Goal: Task Accomplishment & Management: Manage account settings

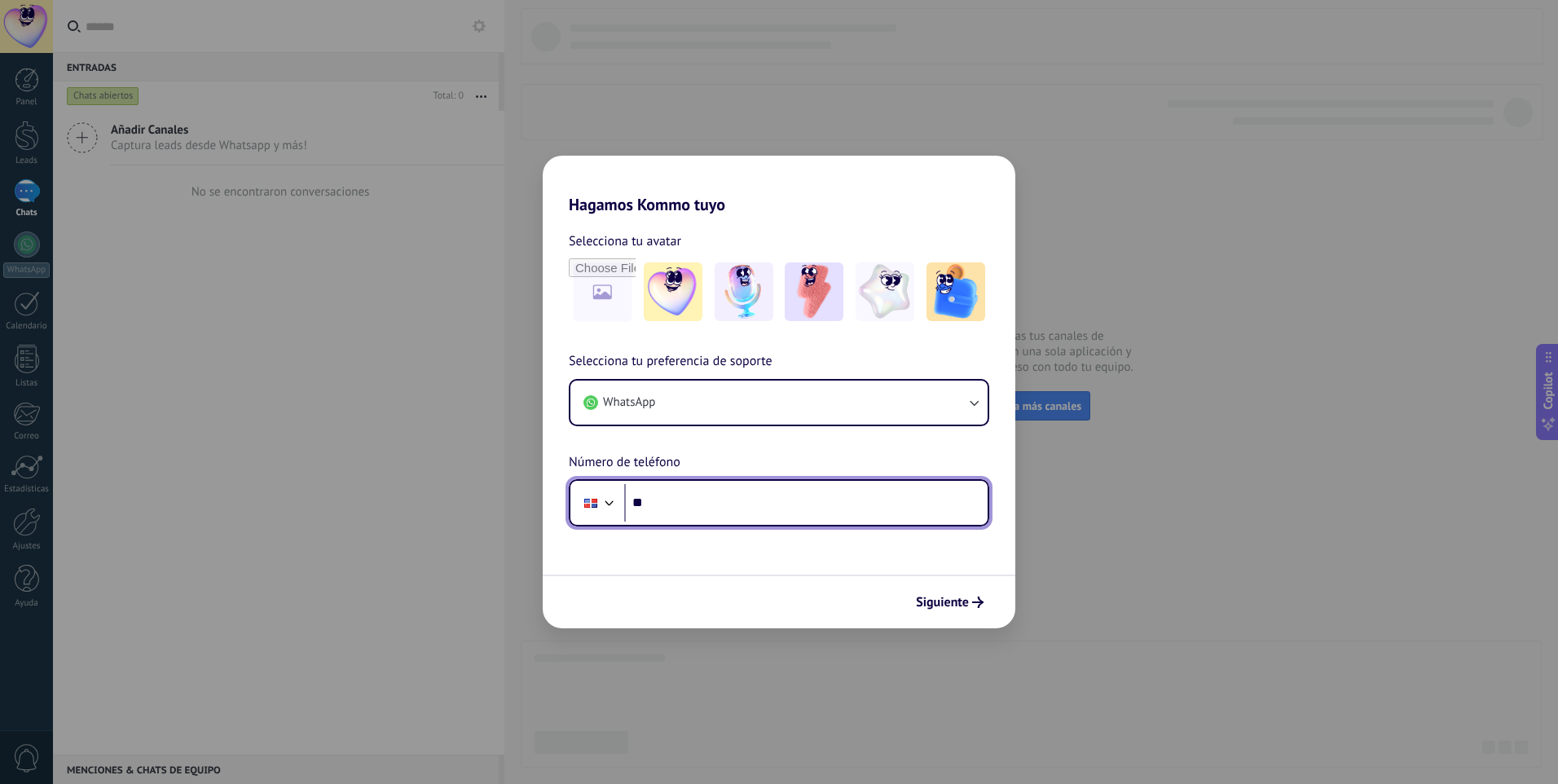
click at [653, 509] on input "**" at bounding box center [806, 502] width 364 height 37
drag, startPoint x: 653, startPoint y: 508, endPoint x: 637, endPoint y: 506, distance: 16.1
click at [637, 506] on input "**" at bounding box center [806, 502] width 364 height 37
click at [682, 511] on input "**" at bounding box center [806, 502] width 364 height 37
type input "**********"
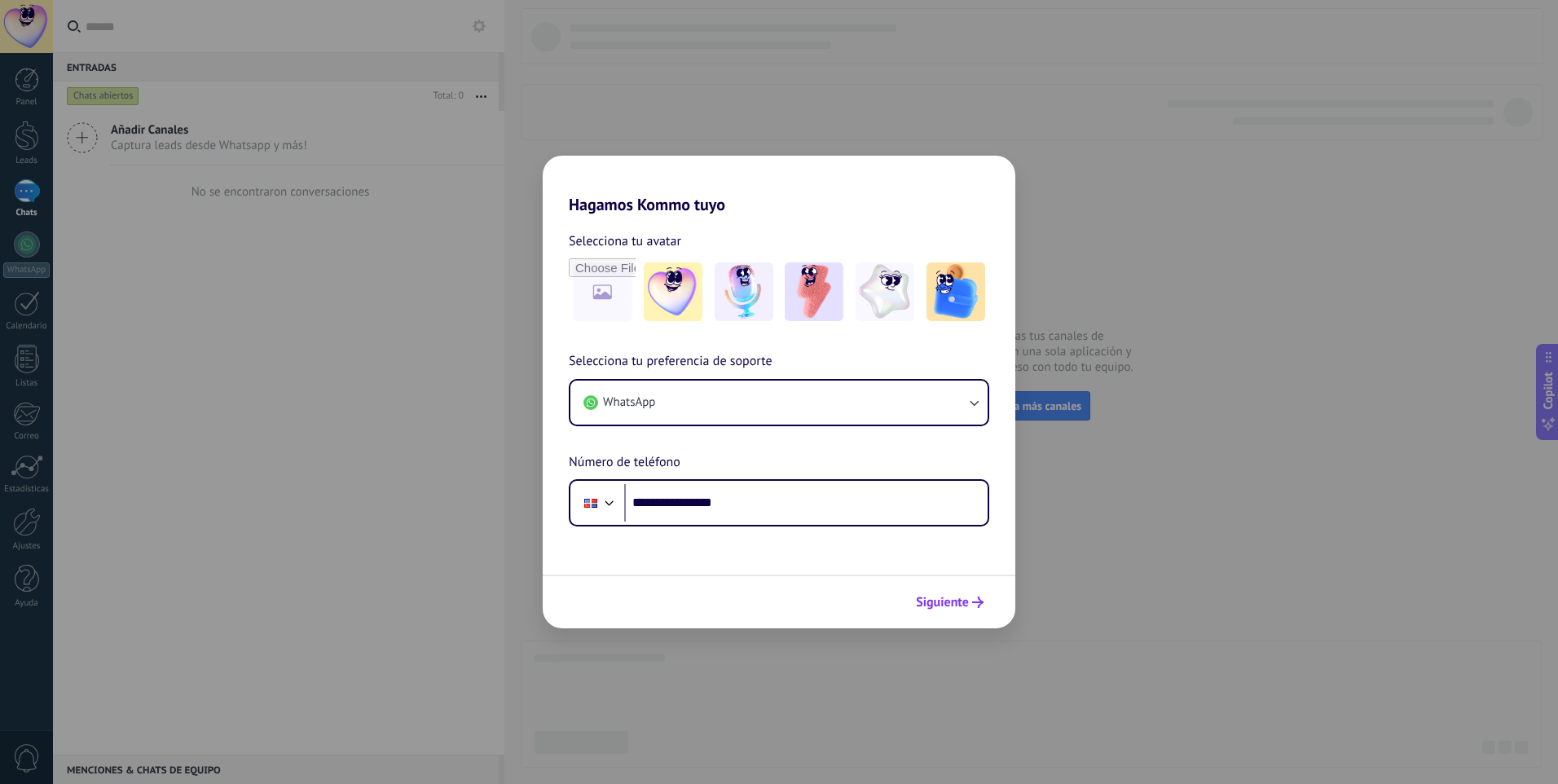
click at [943, 605] on span "Siguiente" at bounding box center [942, 601] width 53 height 11
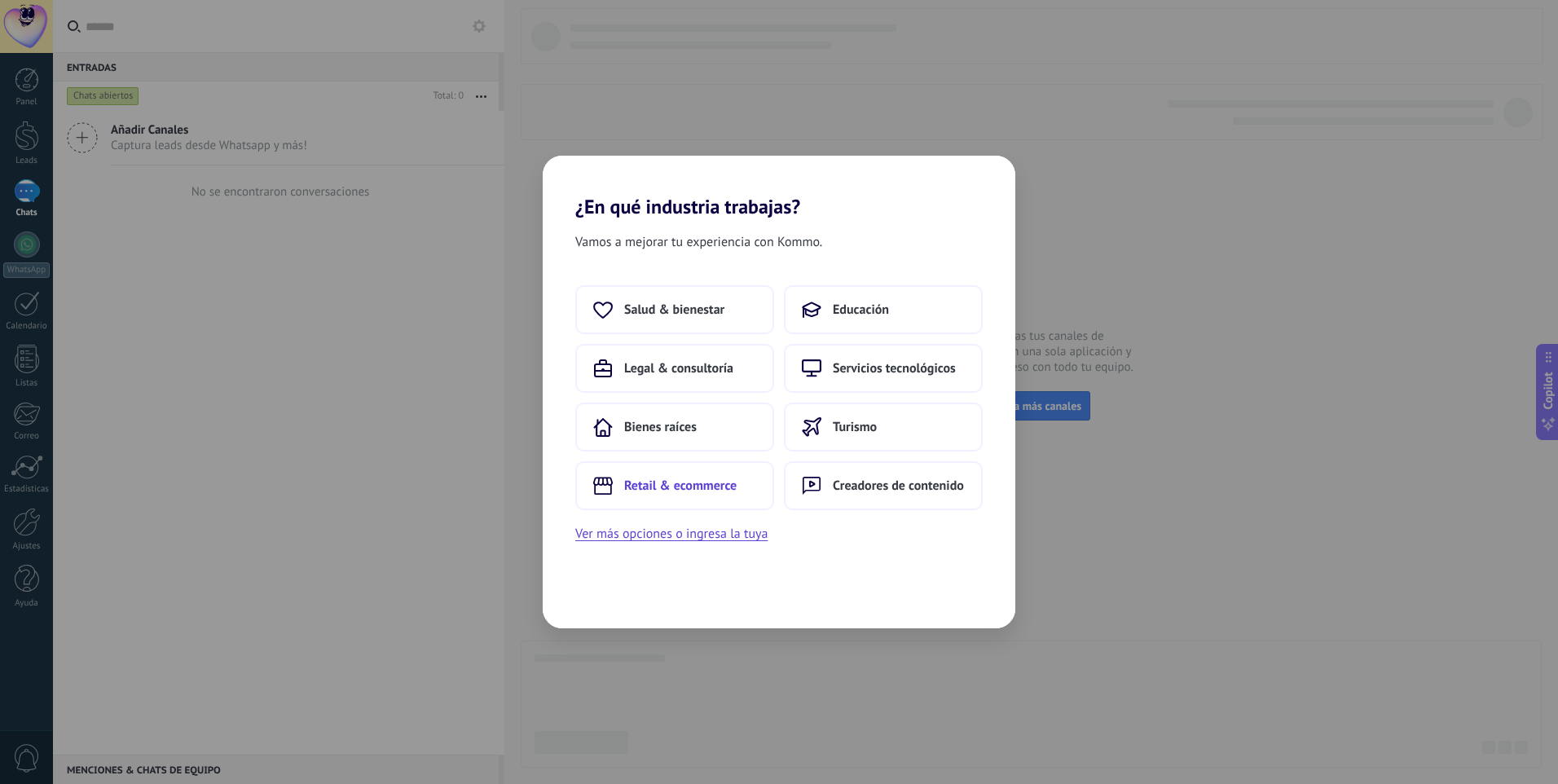
click at [704, 484] on span "Retail & ecommerce" at bounding box center [680, 485] width 113 height 16
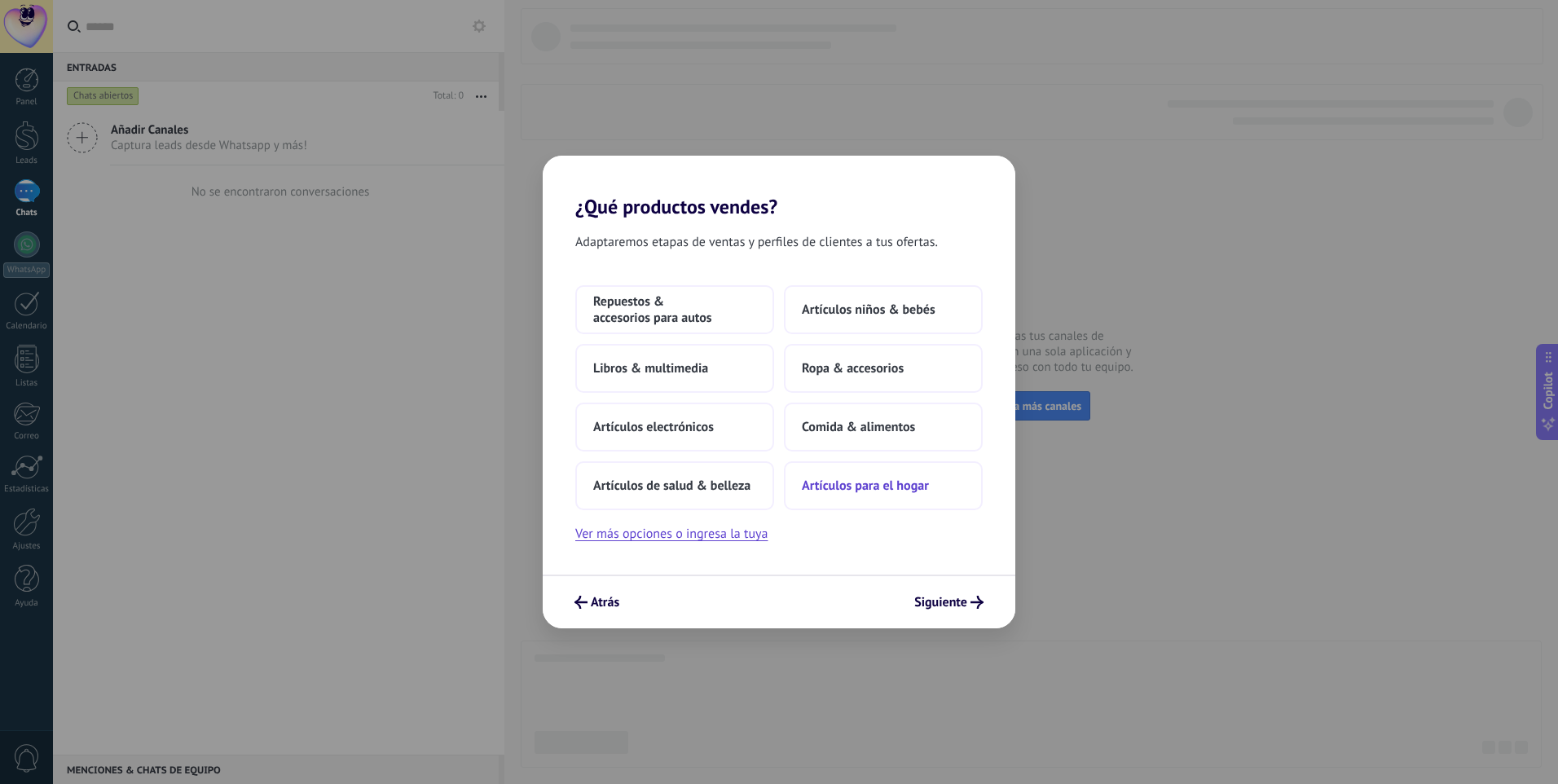
click at [864, 488] on span "Artículos para el hogar" at bounding box center [866, 485] width 127 height 16
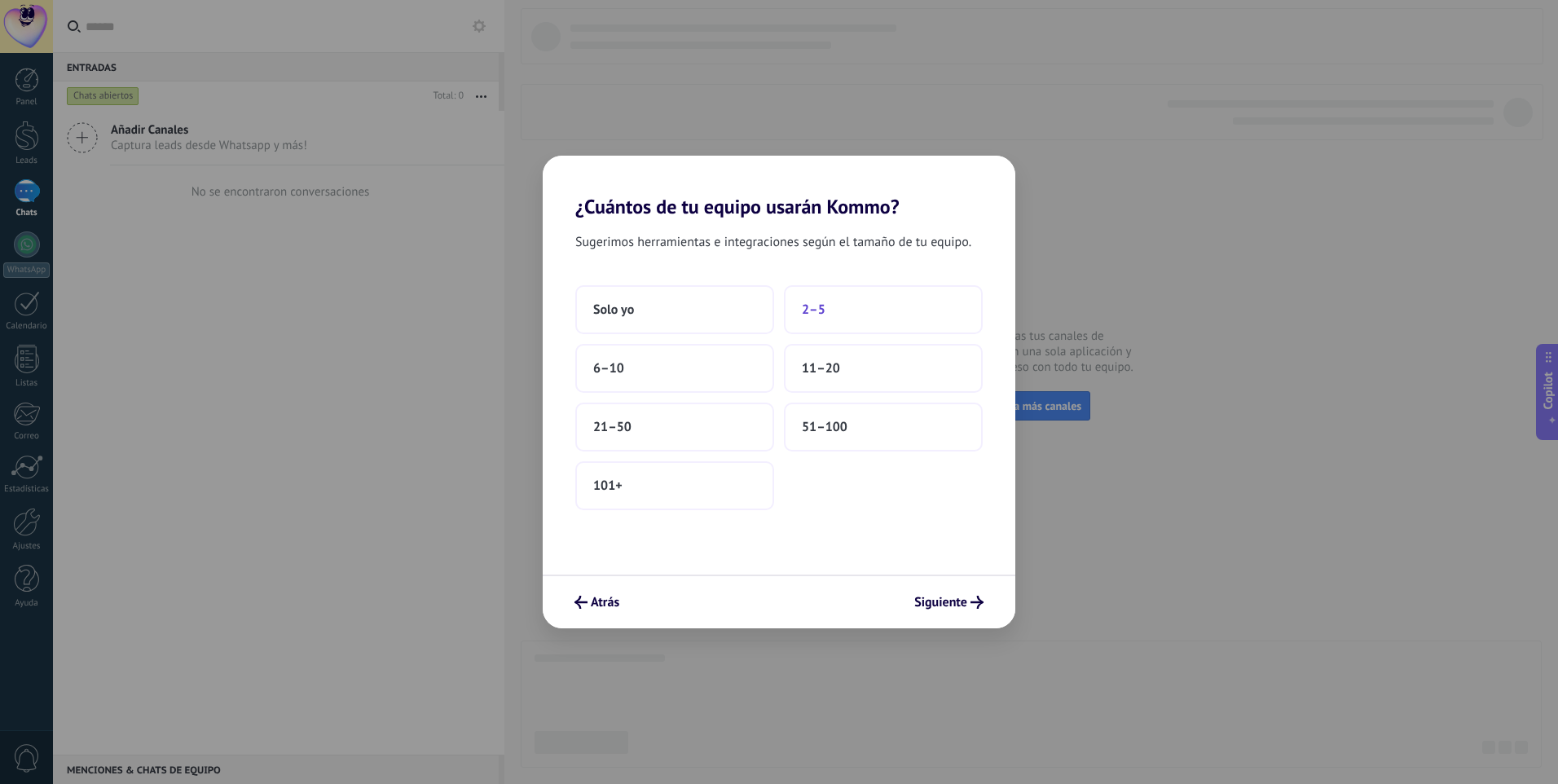
click at [820, 315] on span "2–5" at bounding box center [814, 309] width 23 height 16
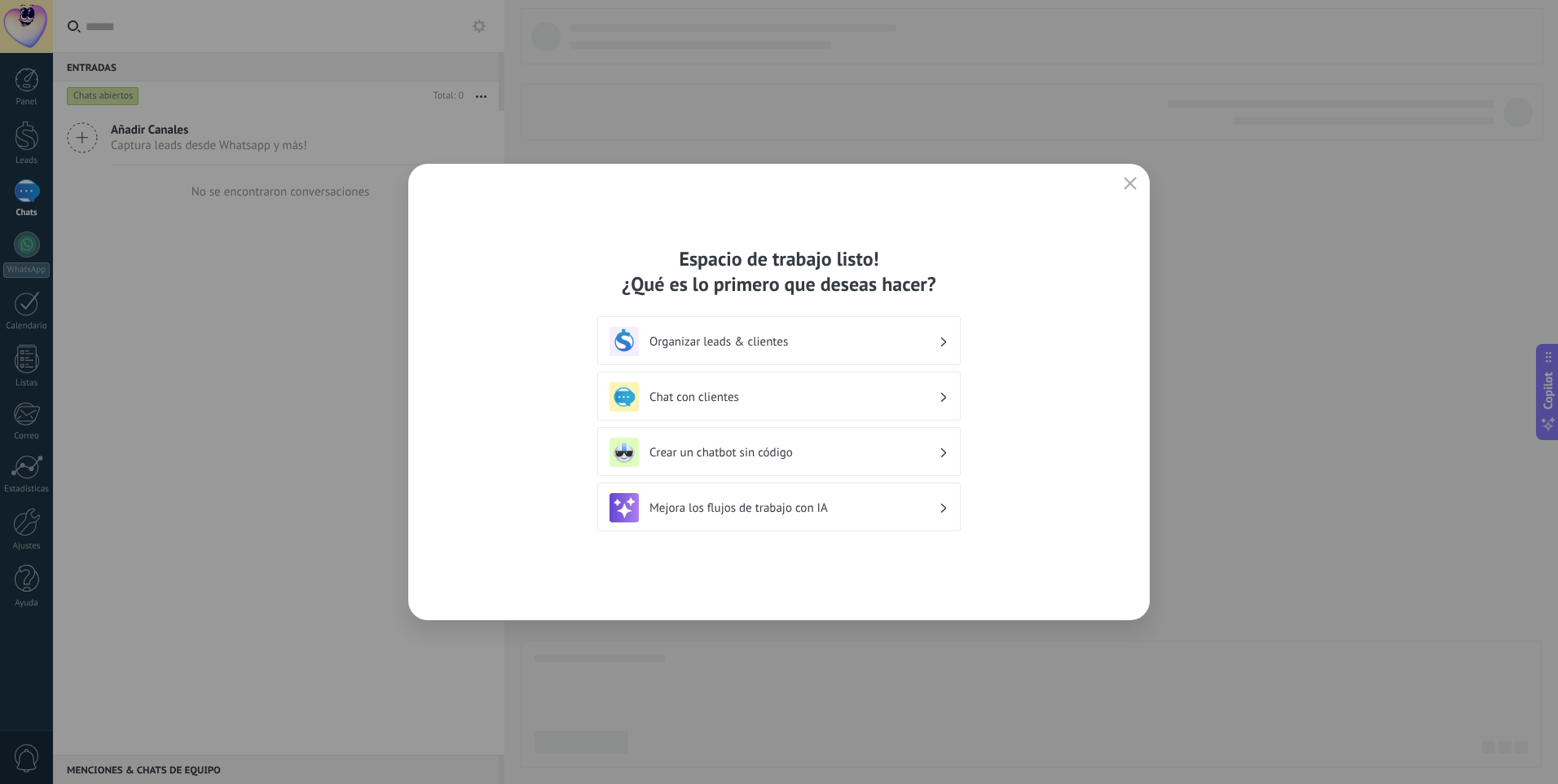
click at [737, 398] on h3 "Chat con clientes" at bounding box center [794, 397] width 289 height 16
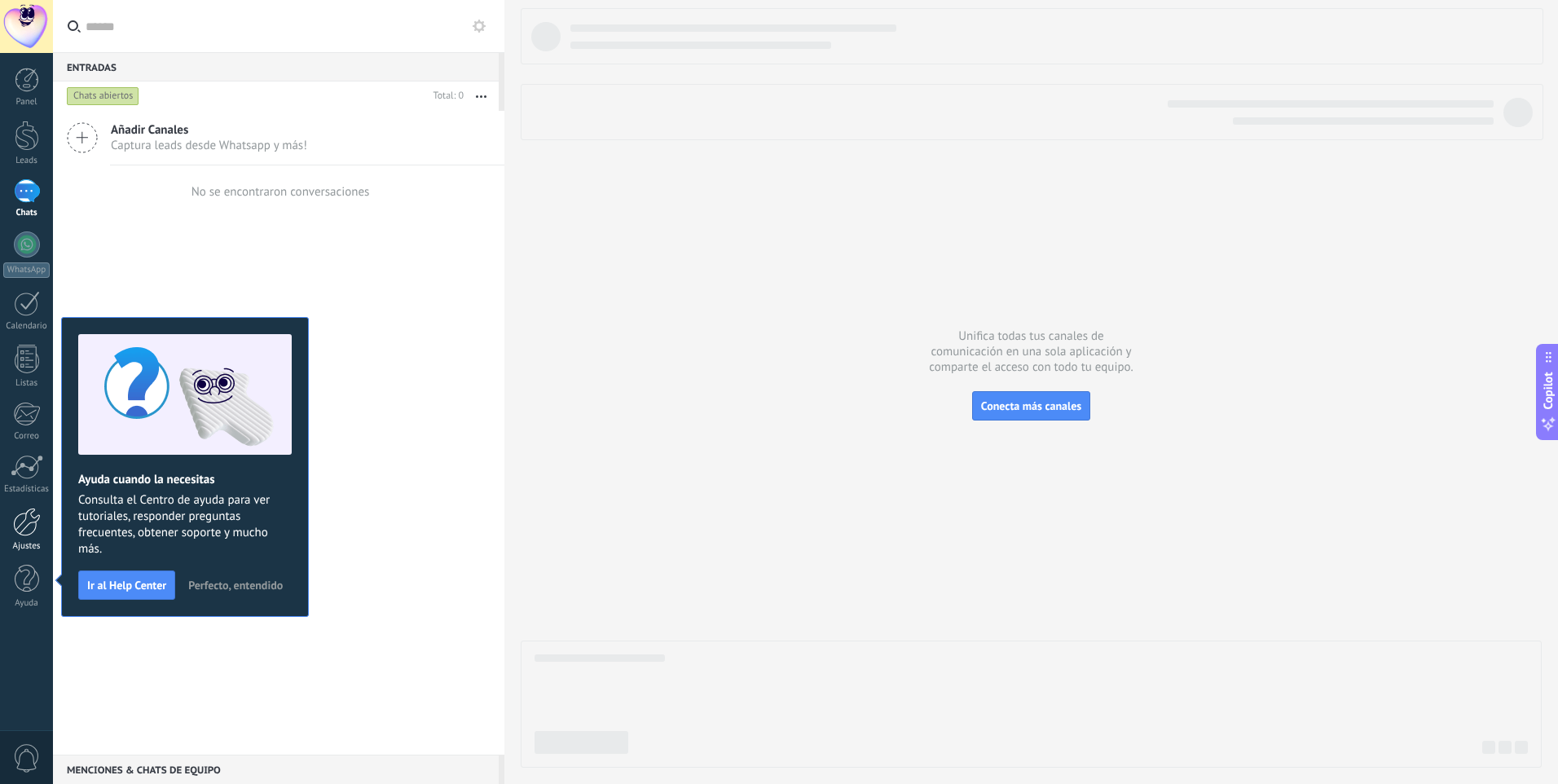
click at [30, 527] on div at bounding box center [27, 522] width 28 height 29
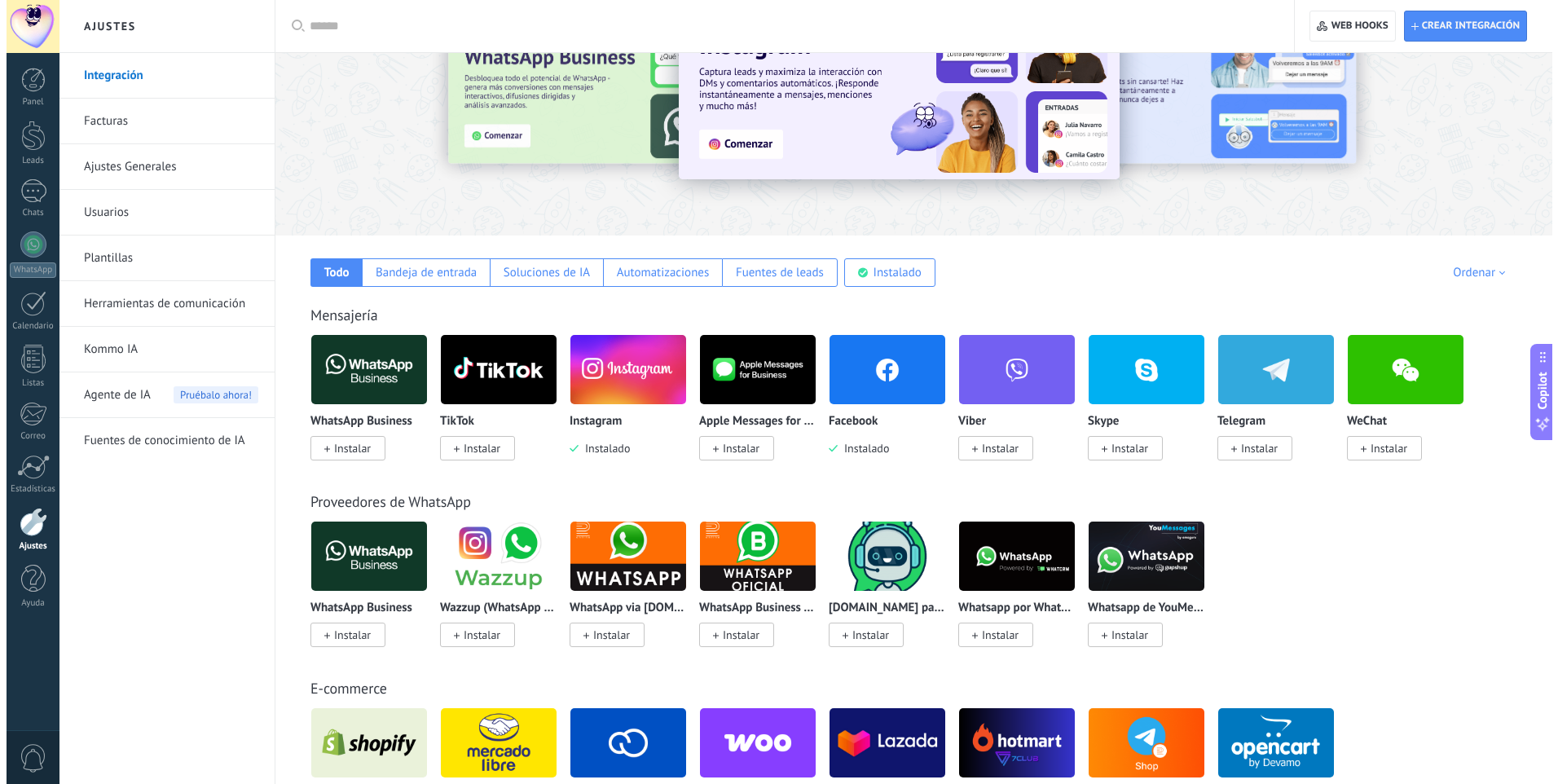
scroll to position [81, 0]
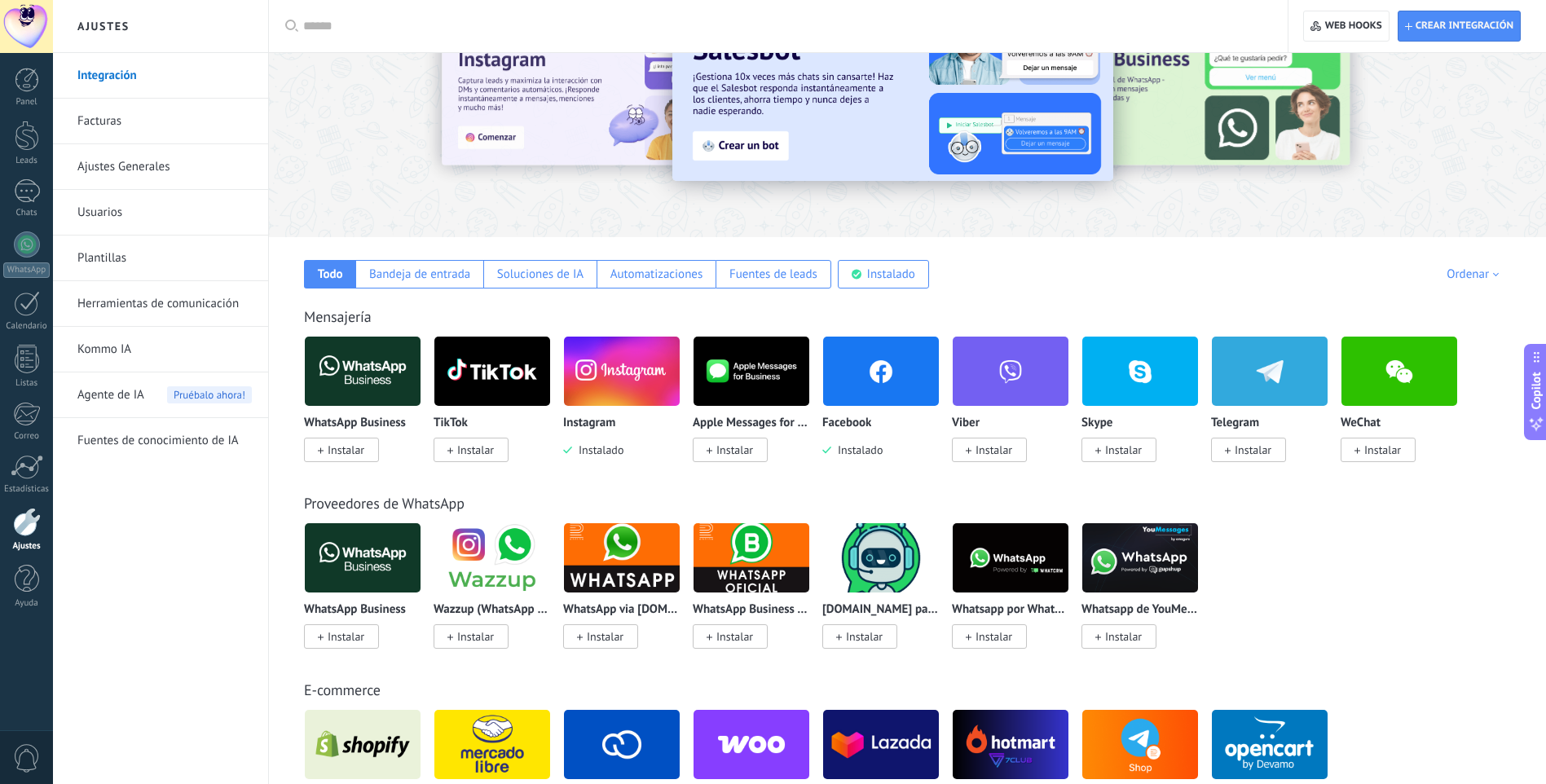
click at [356, 451] on span "Instalar" at bounding box center [346, 449] width 36 height 15
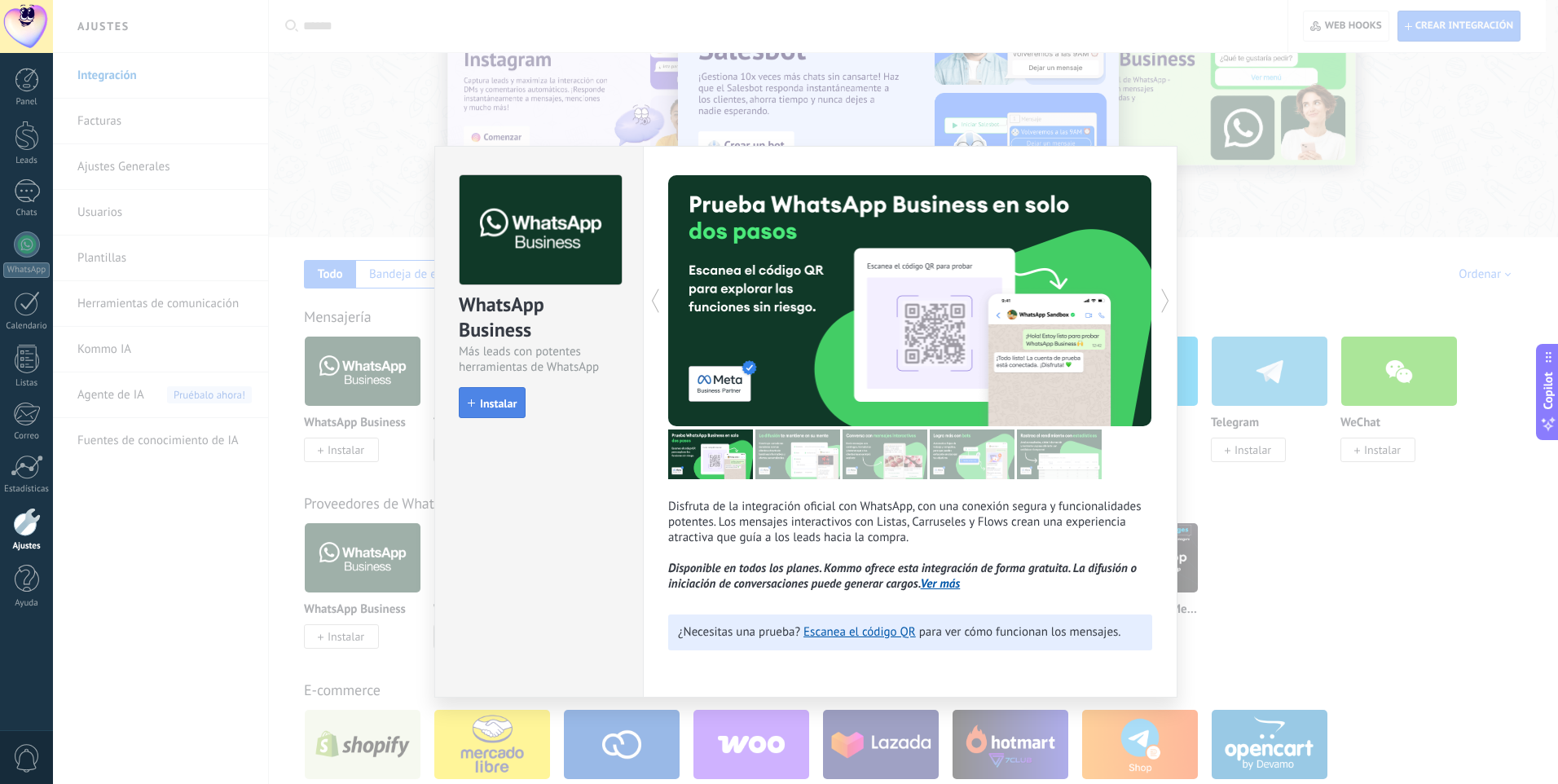
click at [493, 402] on span "Instalar" at bounding box center [499, 402] width 36 height 11
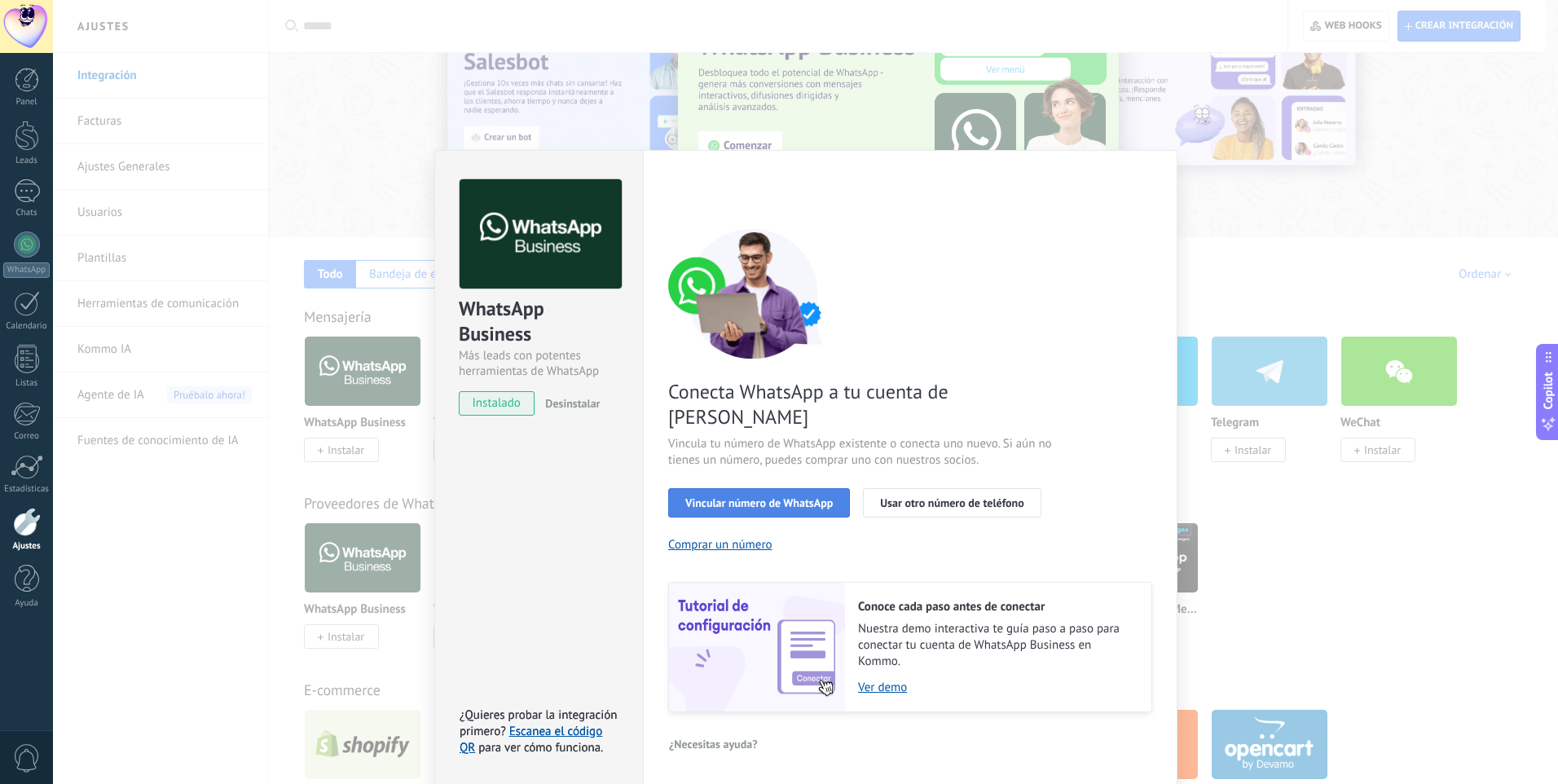
click at [756, 497] on span "Vincular número de WhatsApp" at bounding box center [759, 502] width 147 height 11
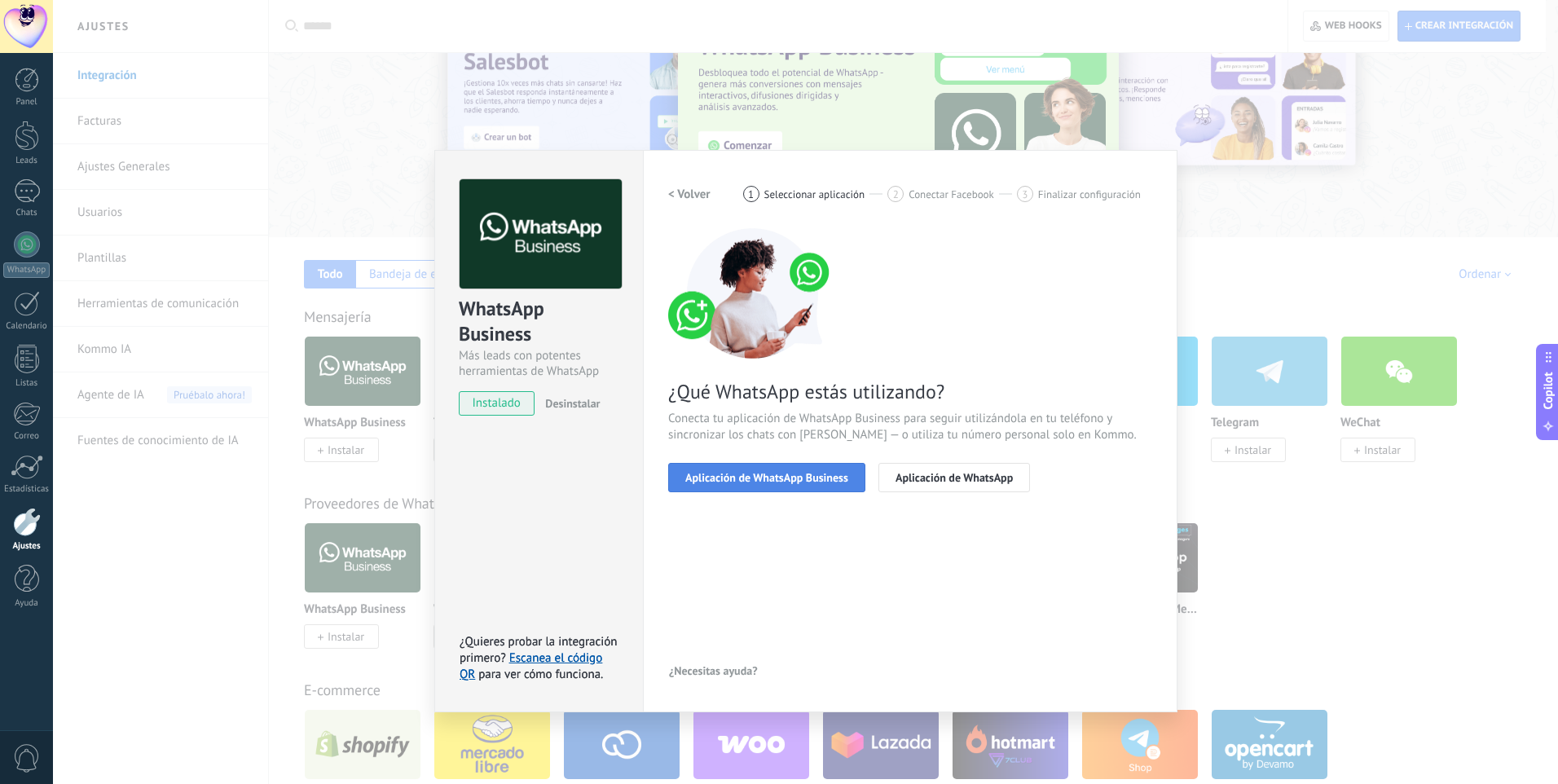
click at [784, 474] on span "Aplicación de WhatsApp Business" at bounding box center [767, 477] width 163 height 11
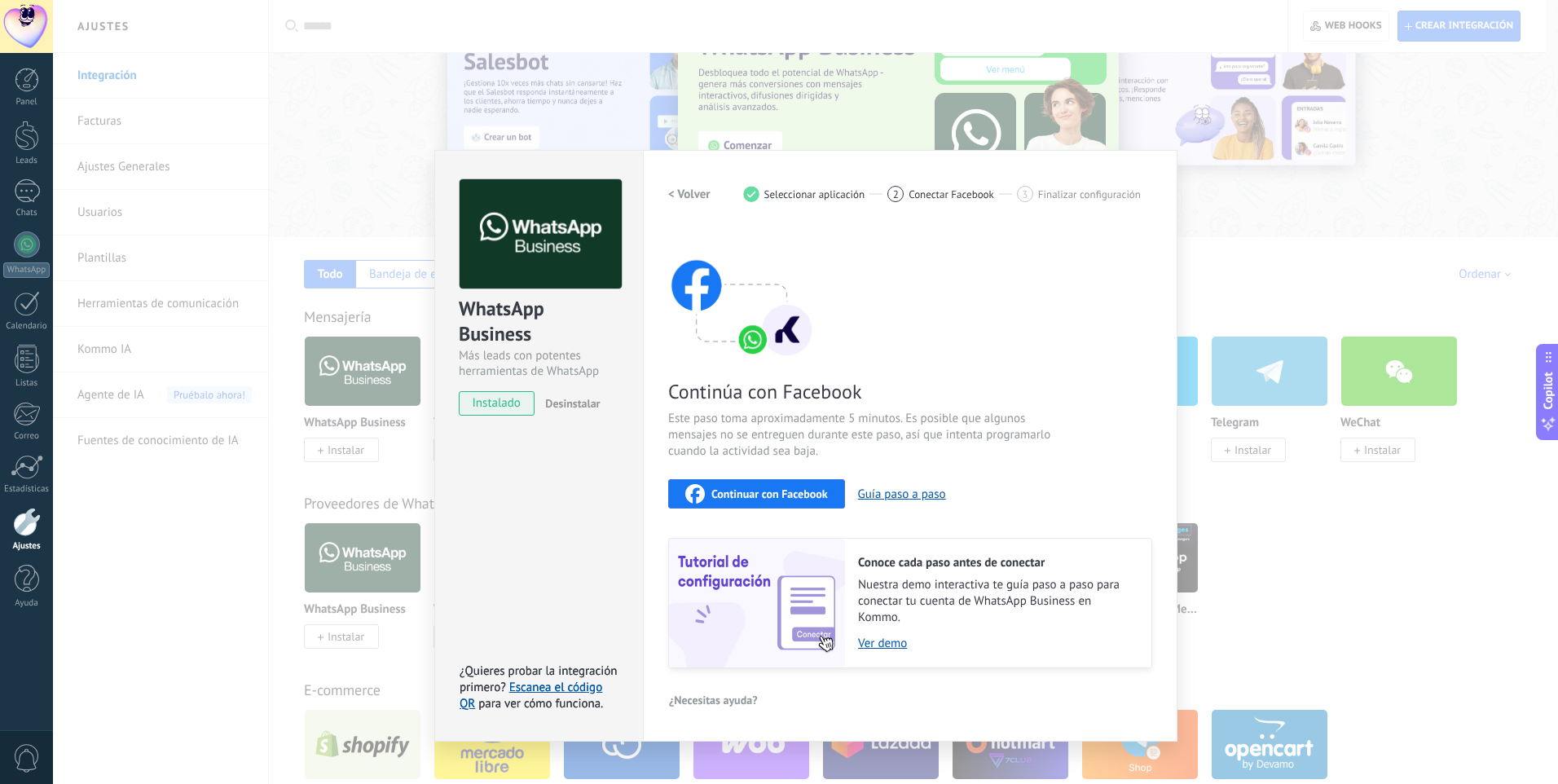
click at [763, 488] on span "Continuar con Facebook" at bounding box center [769, 493] width 117 height 11
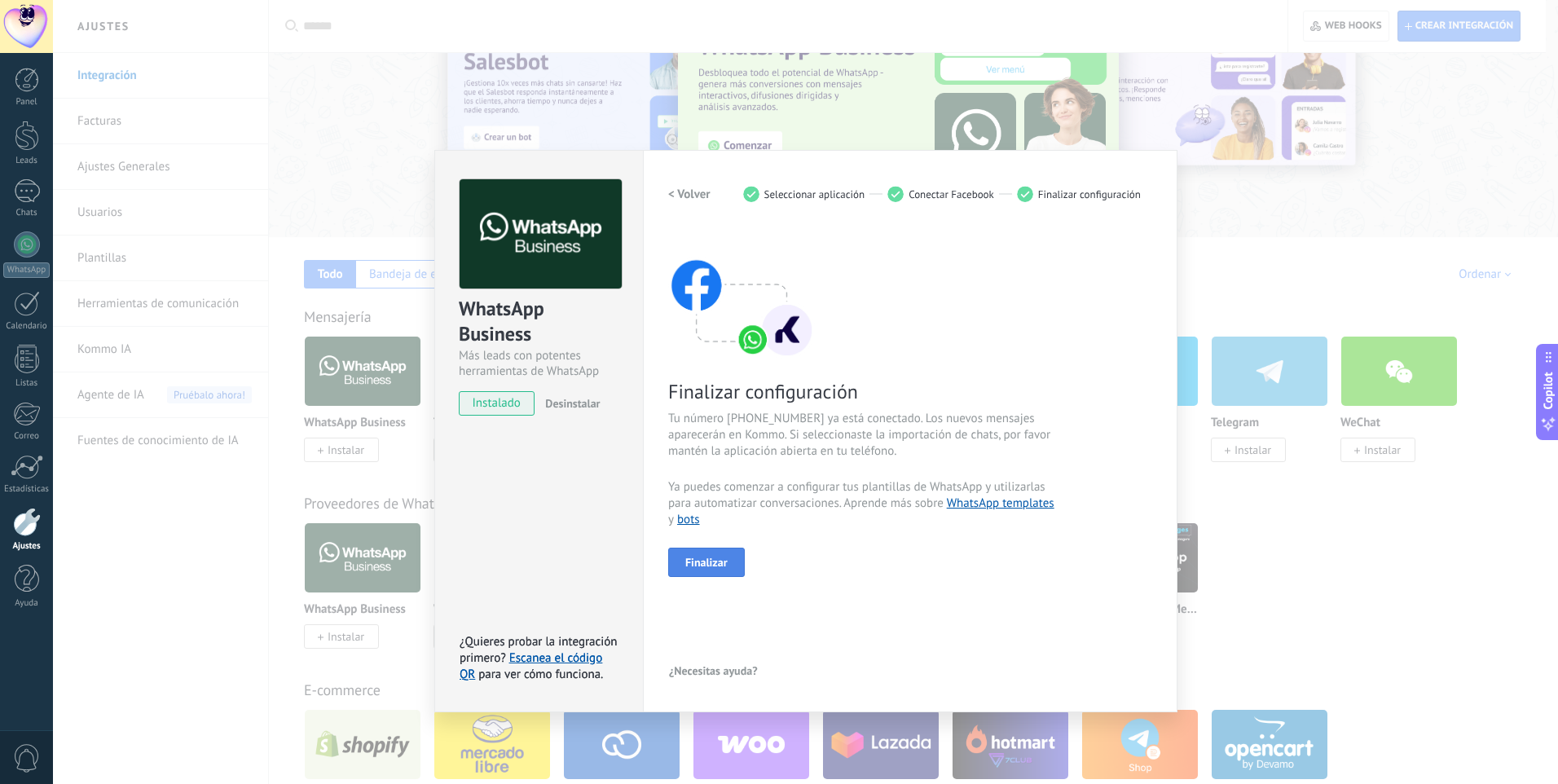
click at [708, 560] on span "Finalizar" at bounding box center [706, 562] width 42 height 11
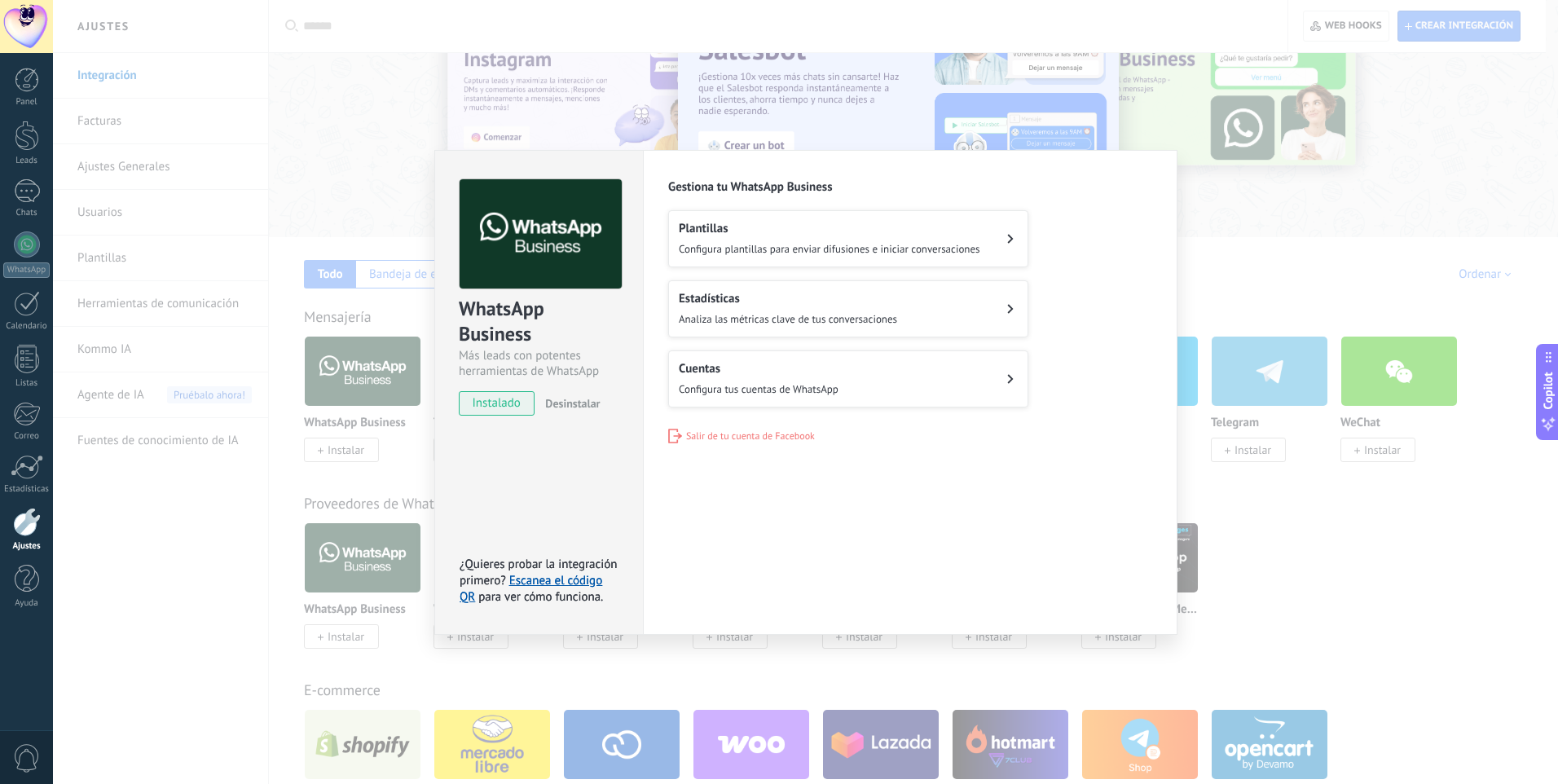
click at [911, 250] on span "Configura plantillas para enviar difusiones e iniciar conversaciones" at bounding box center [829, 249] width 301 height 14
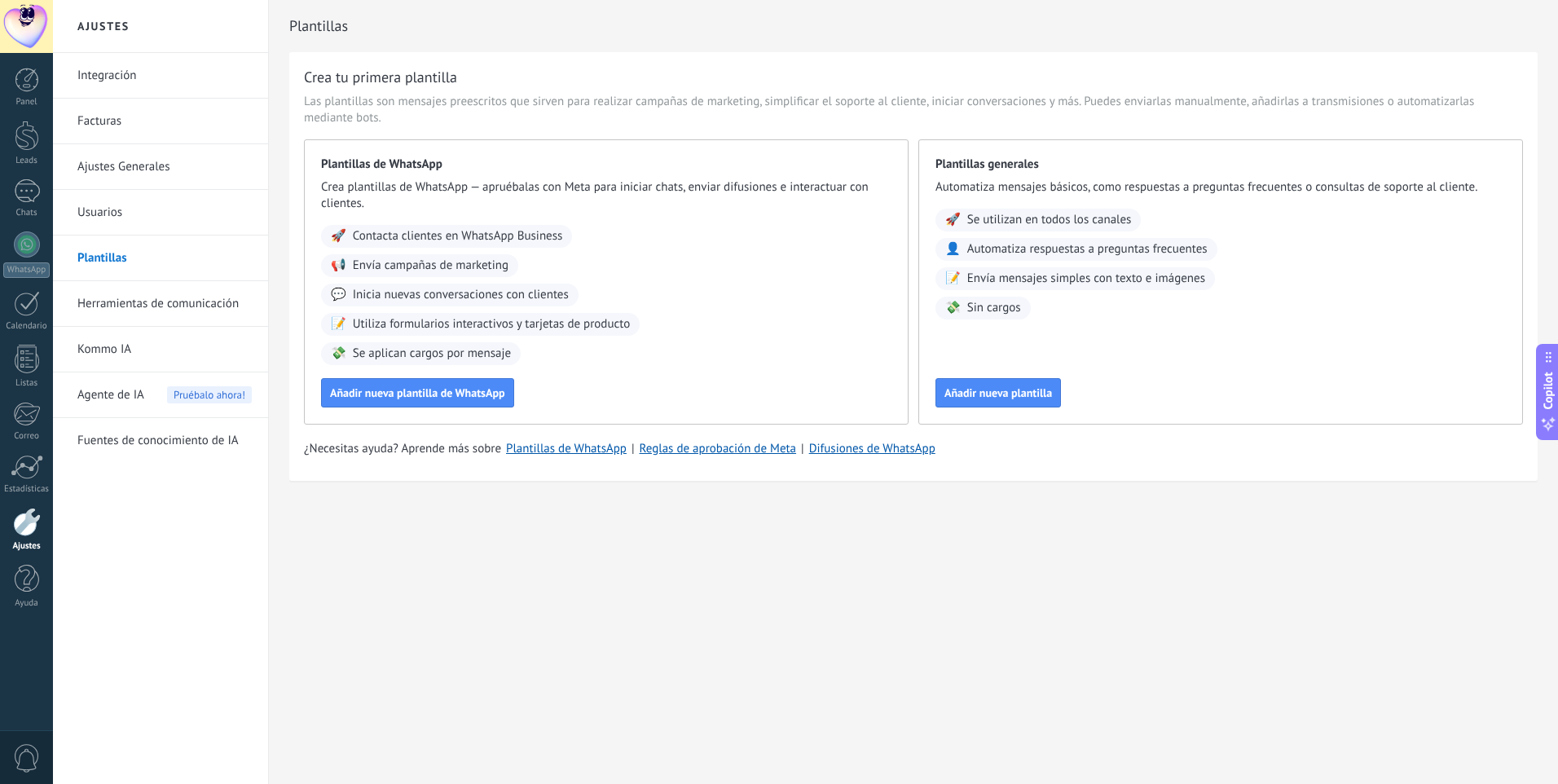
click at [426, 296] on span "Inicia nuevas conversaciones con clientes" at bounding box center [461, 294] width 216 height 16
click at [425, 389] on span "Añadir nueva plantilla de WhatsApp" at bounding box center [417, 392] width 175 height 11
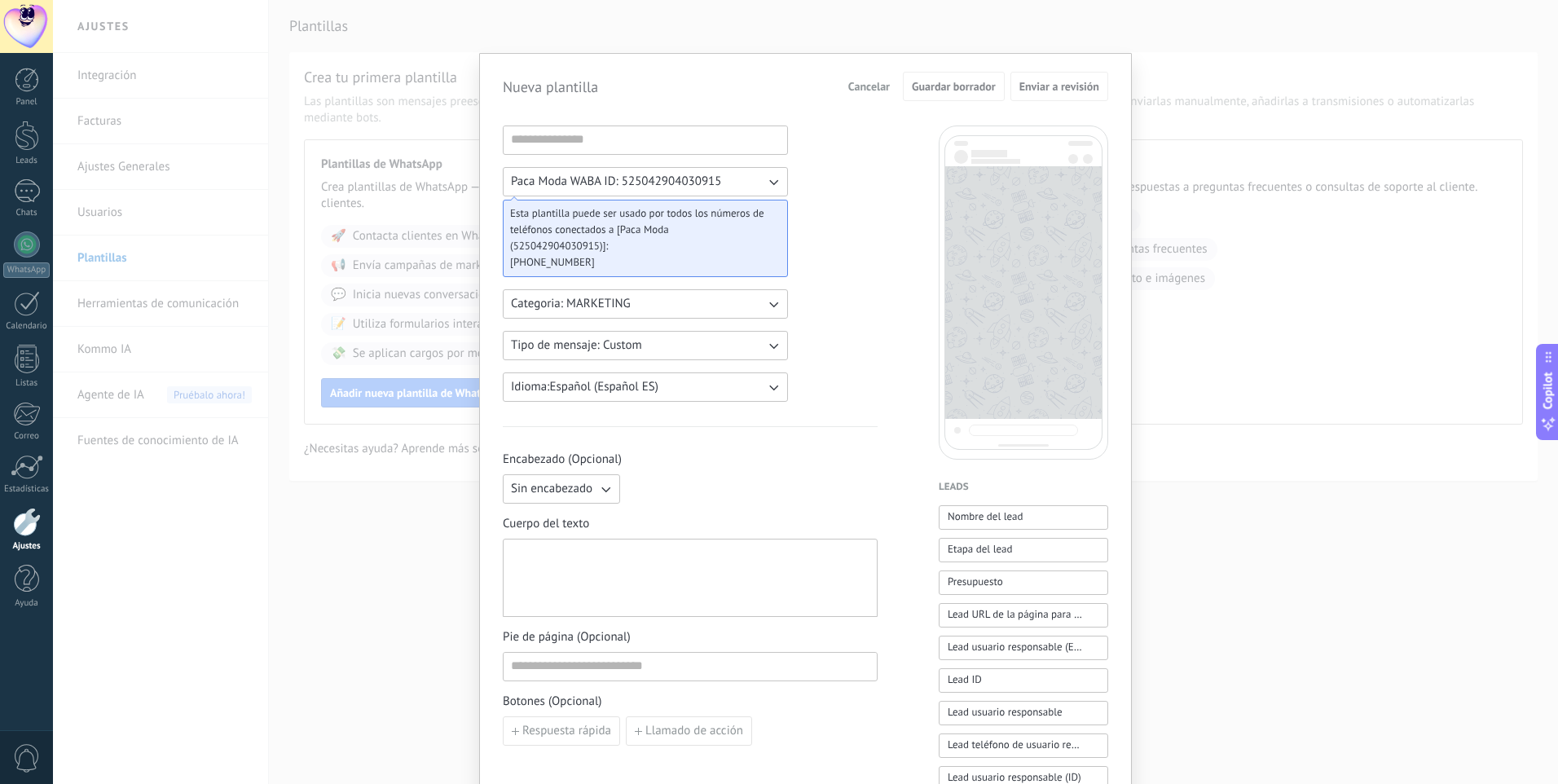
click at [627, 305] on span "Categoria: MARKETING" at bounding box center [570, 304] width 119 height 16
click at [569, 329] on span "MARKETING" at bounding box center [543, 331] width 64 height 16
click at [578, 346] on span "Tipo de mensaje: Custom" at bounding box center [576, 345] width 132 height 16
click at [578, 346] on li "Custom" at bounding box center [641, 345] width 294 height 28
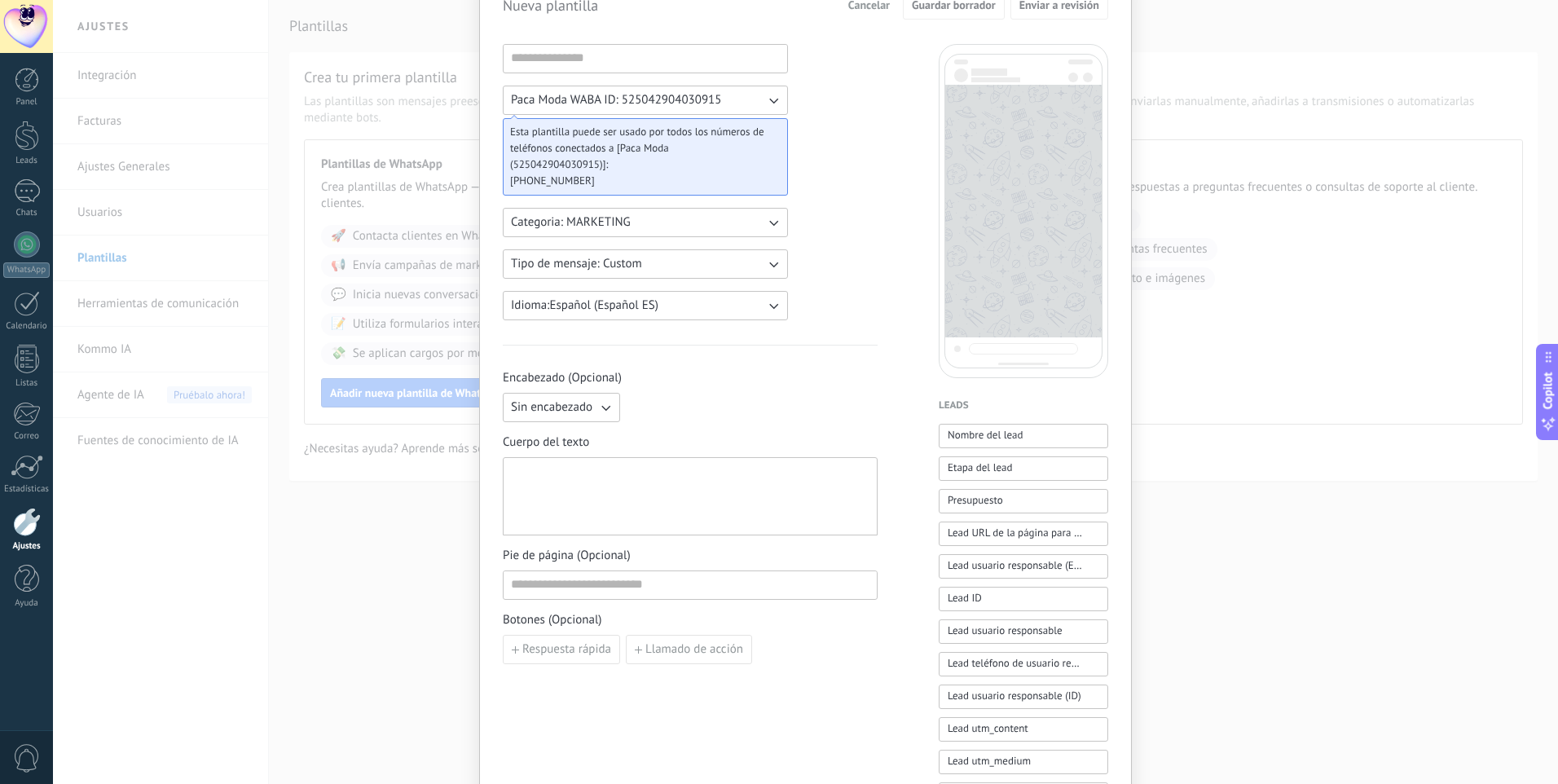
click at [589, 411] on span "Sin encabezado" at bounding box center [551, 407] width 81 height 16
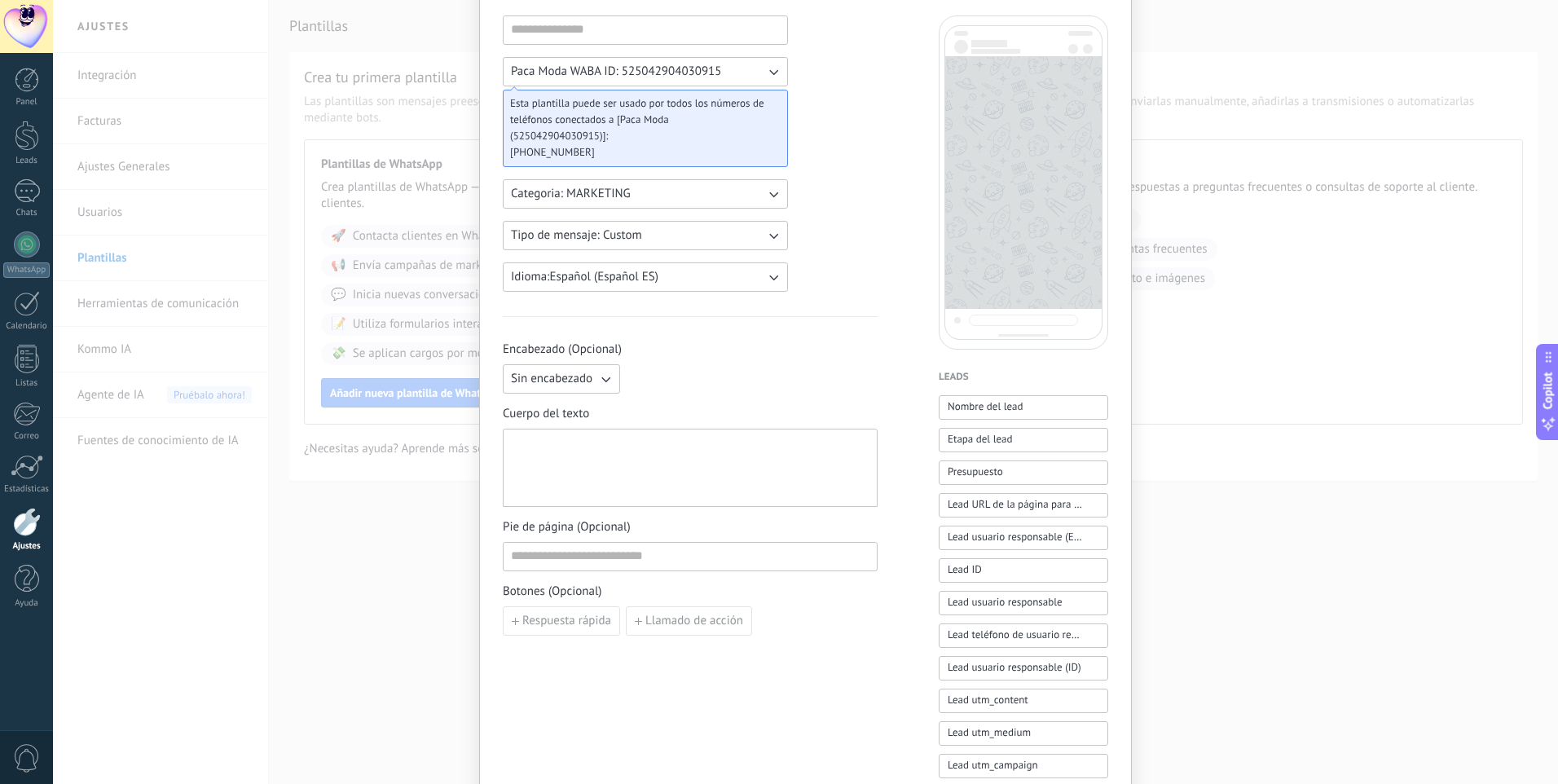
scroll to position [163, 0]
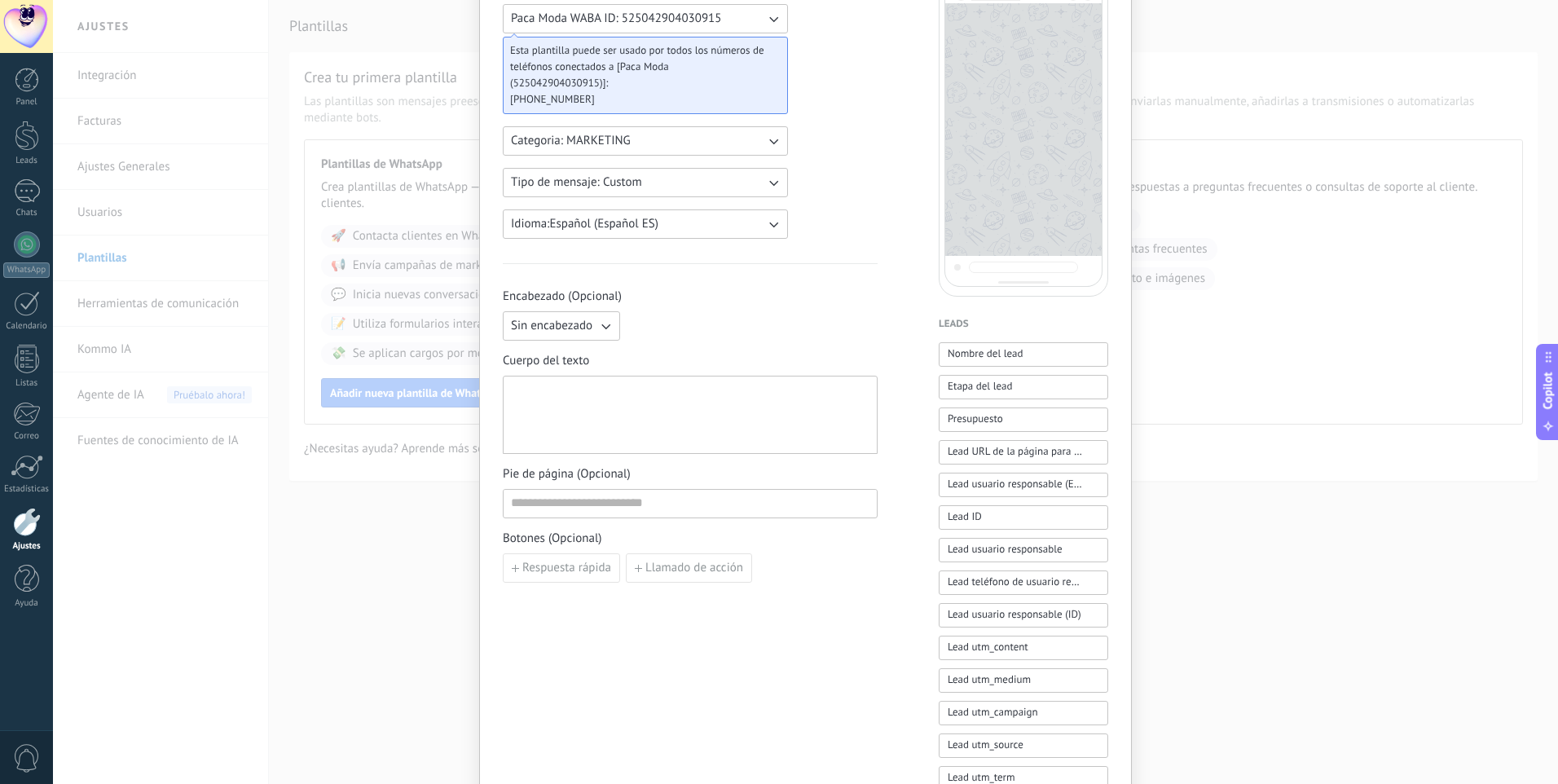
drag, startPoint x: 663, startPoint y: 434, endPoint x: 632, endPoint y: 523, distance: 94.2
click at [647, 479] on div "Encabezado (Opcional) Sin encabezado Cuerpo del texto Pie de página (Opcional) …" at bounding box center [690, 435] width 375 height 294
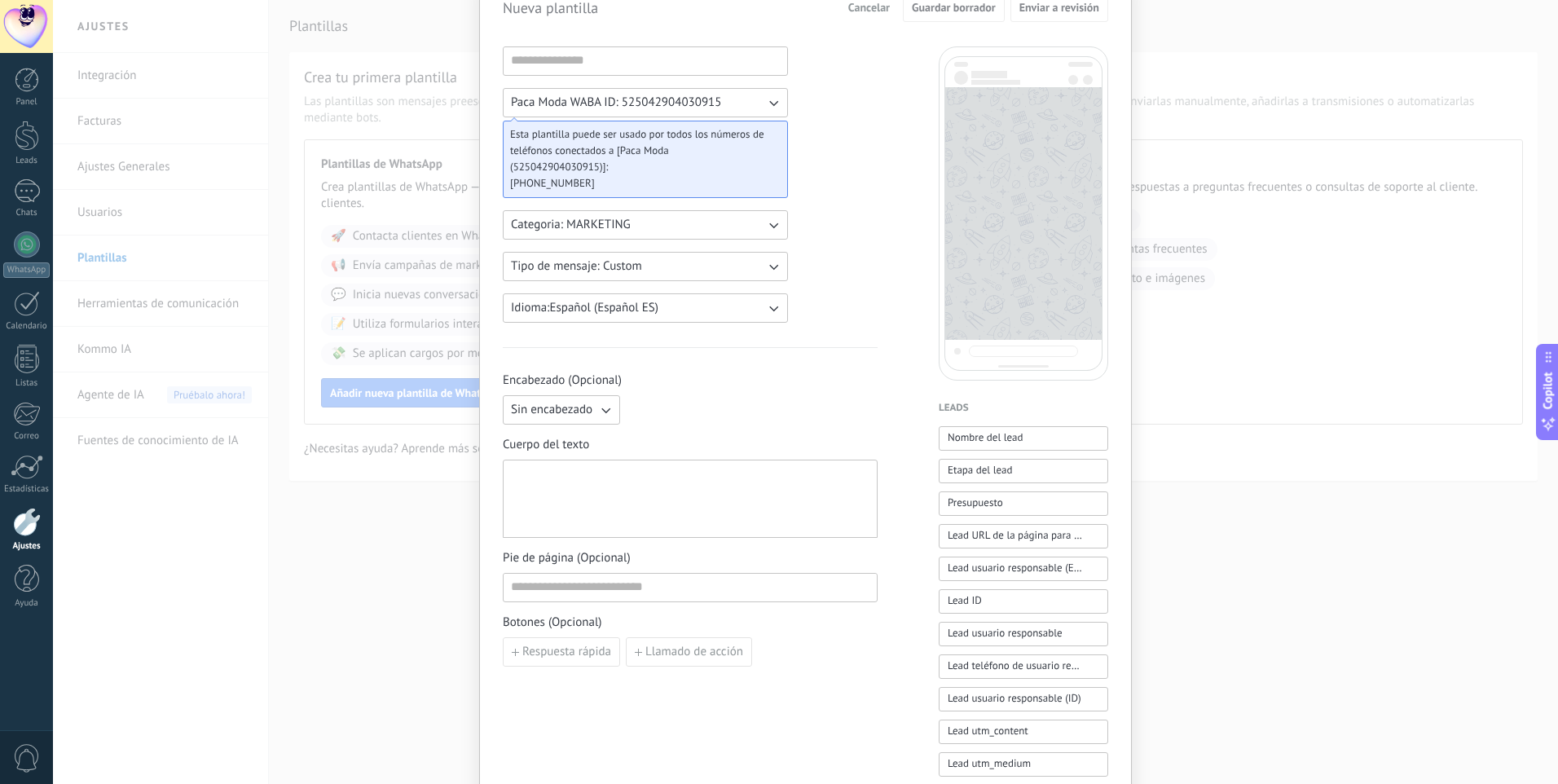
scroll to position [0, 0]
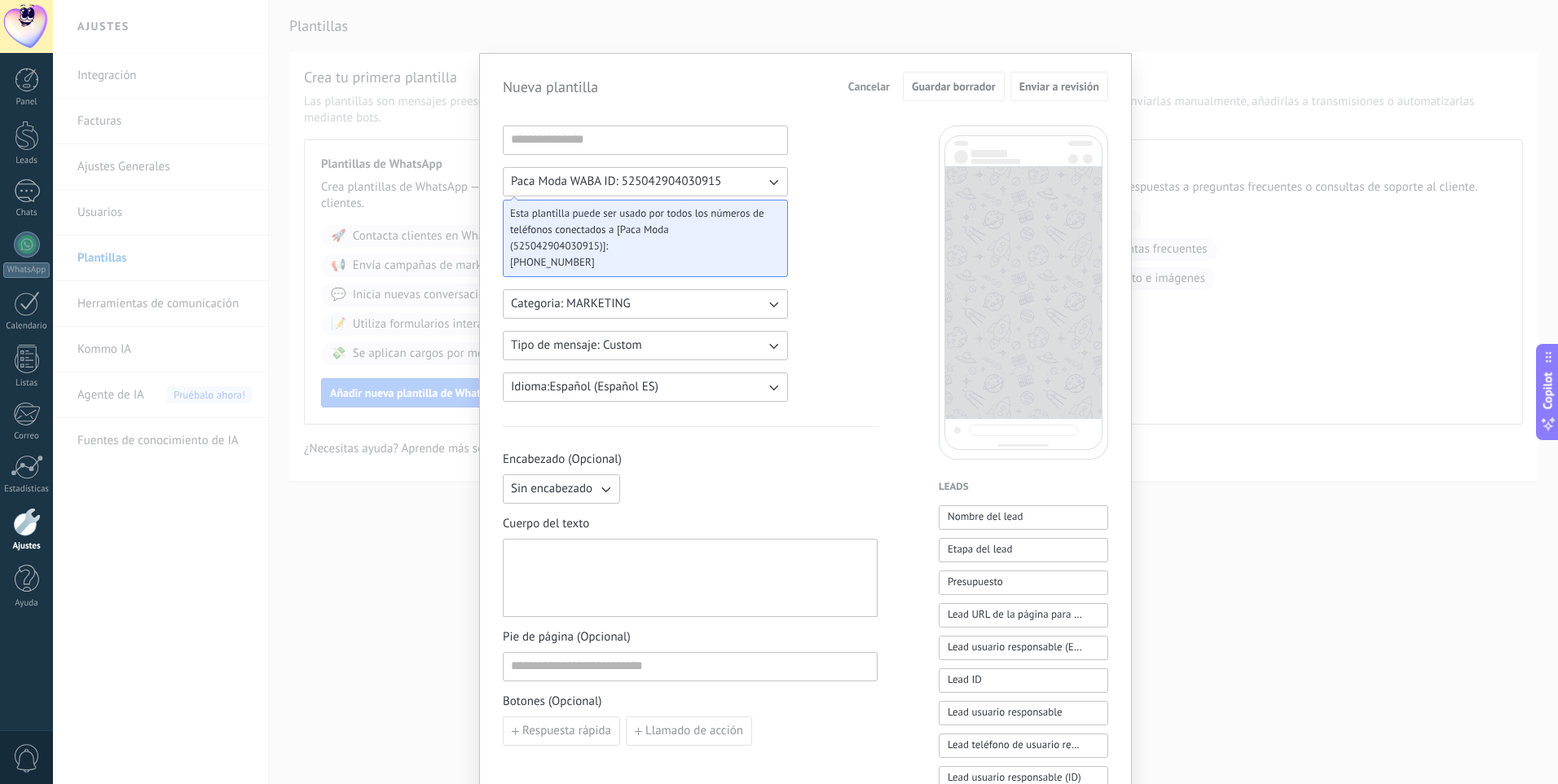
click at [560, 488] on span "Sin encabezado" at bounding box center [551, 489] width 81 height 16
click at [551, 491] on span "Sin encabezado" at bounding box center [551, 489] width 81 height 16
click at [529, 143] on input at bounding box center [646, 139] width 284 height 26
click at [564, 485] on span "Sin encabezado" at bounding box center [551, 489] width 81 height 16
click at [531, 514] on span "Texto" at bounding box center [525, 517] width 28 height 16
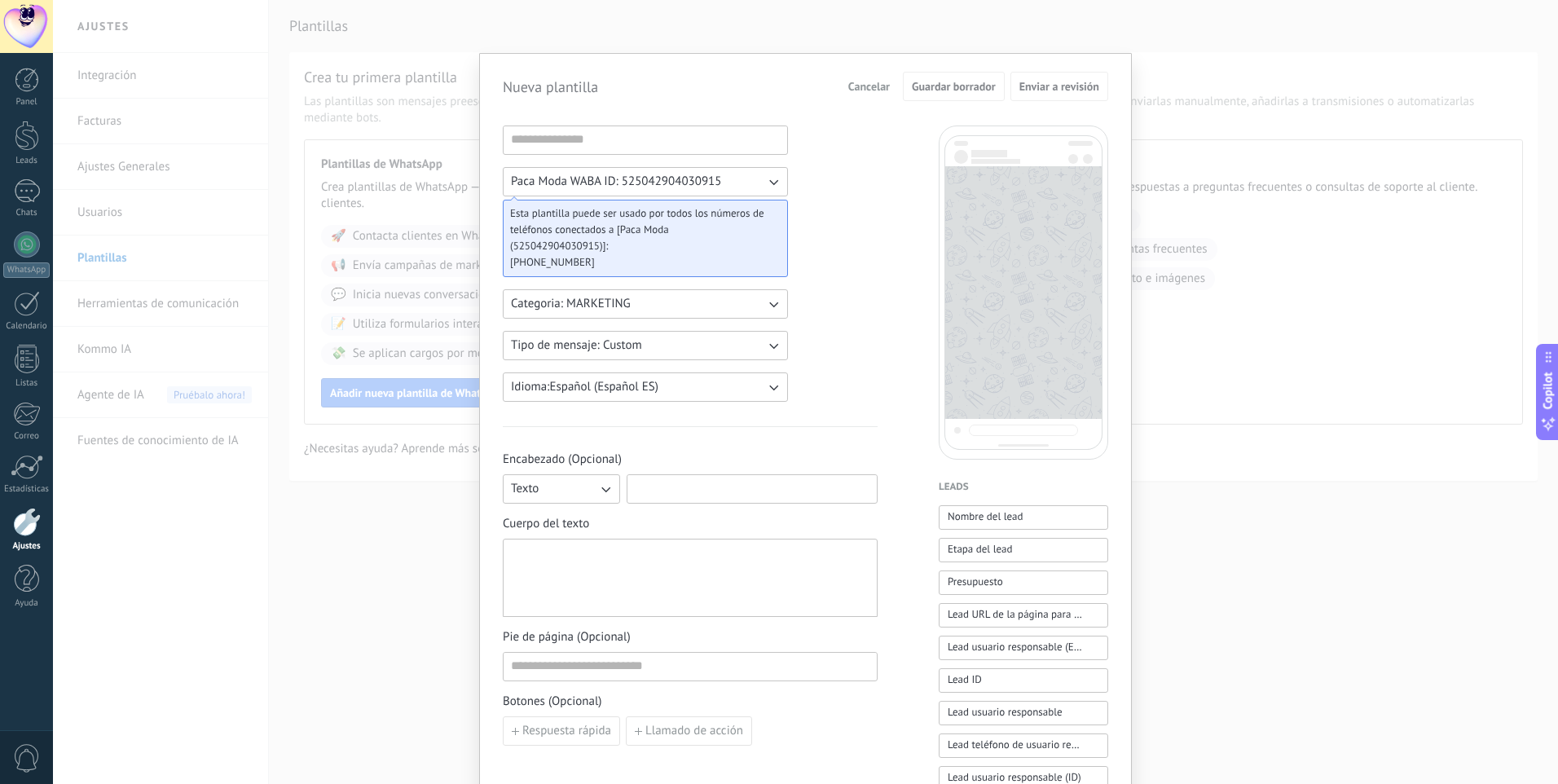
click at [649, 481] on input at bounding box center [752, 488] width 249 height 26
drag, startPoint x: 729, startPoint y: 492, endPoint x: 868, endPoint y: 482, distance: 139.4
click at [868, 482] on input "**********" at bounding box center [752, 488] width 249 height 26
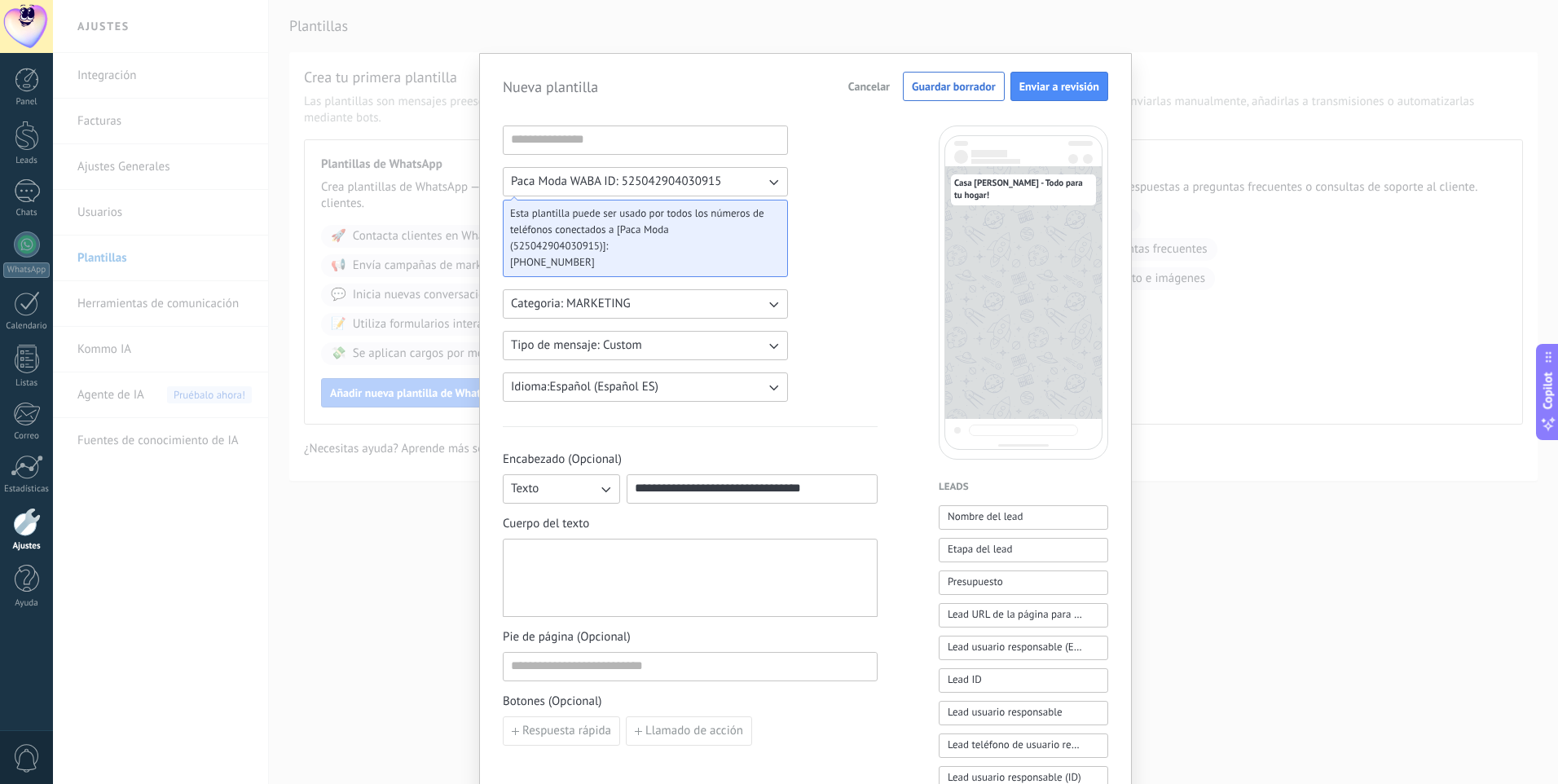
type input "**********"
click at [562, 564] on div at bounding box center [690, 578] width 358 height 64
click at [557, 593] on div "**********" at bounding box center [690, 578] width 358 height 64
click at [511, 588] on div "**********" at bounding box center [690, 580] width 358 height 16
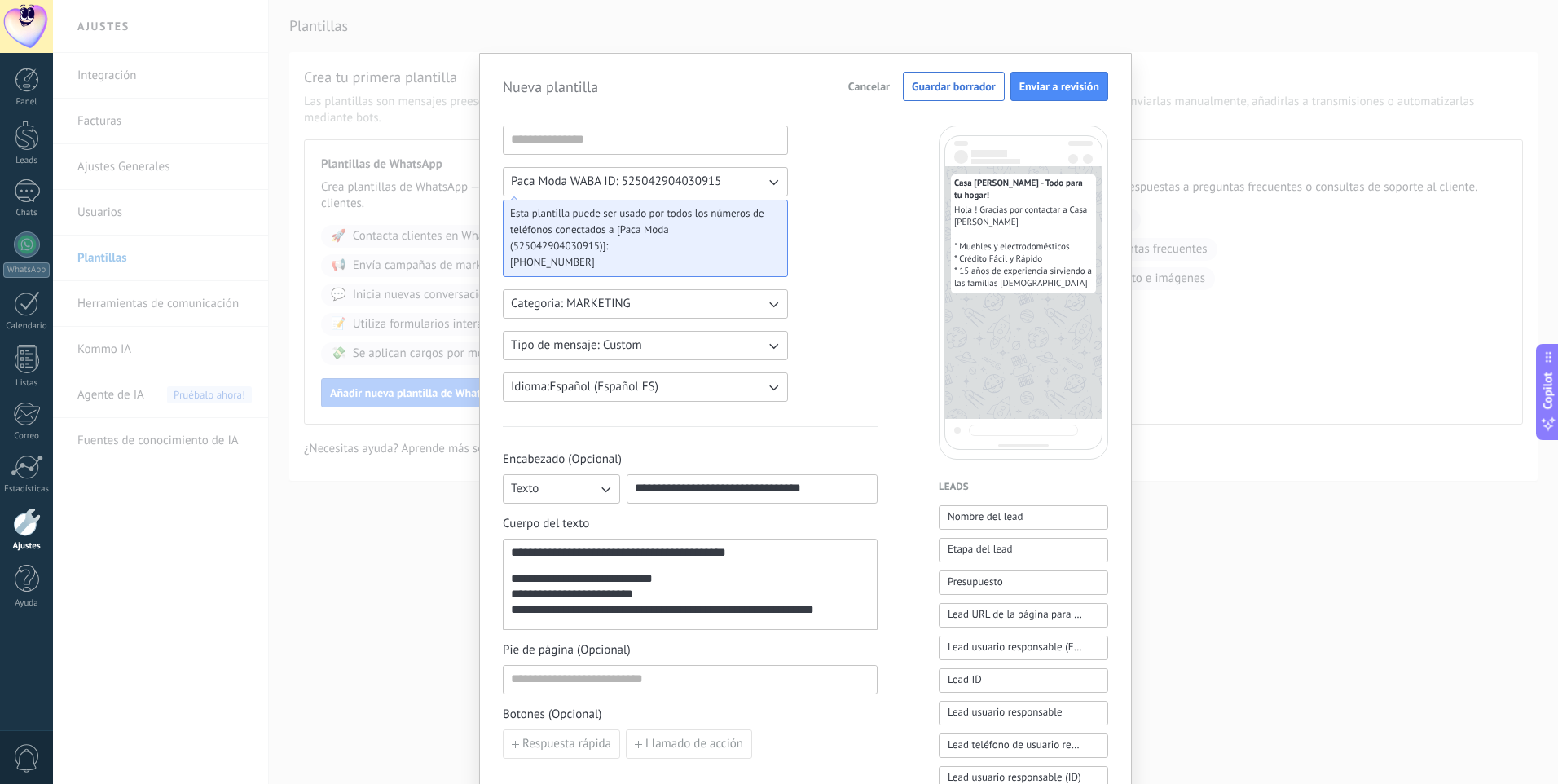
click at [834, 617] on div "**********" at bounding box center [690, 611] width 358 height 16
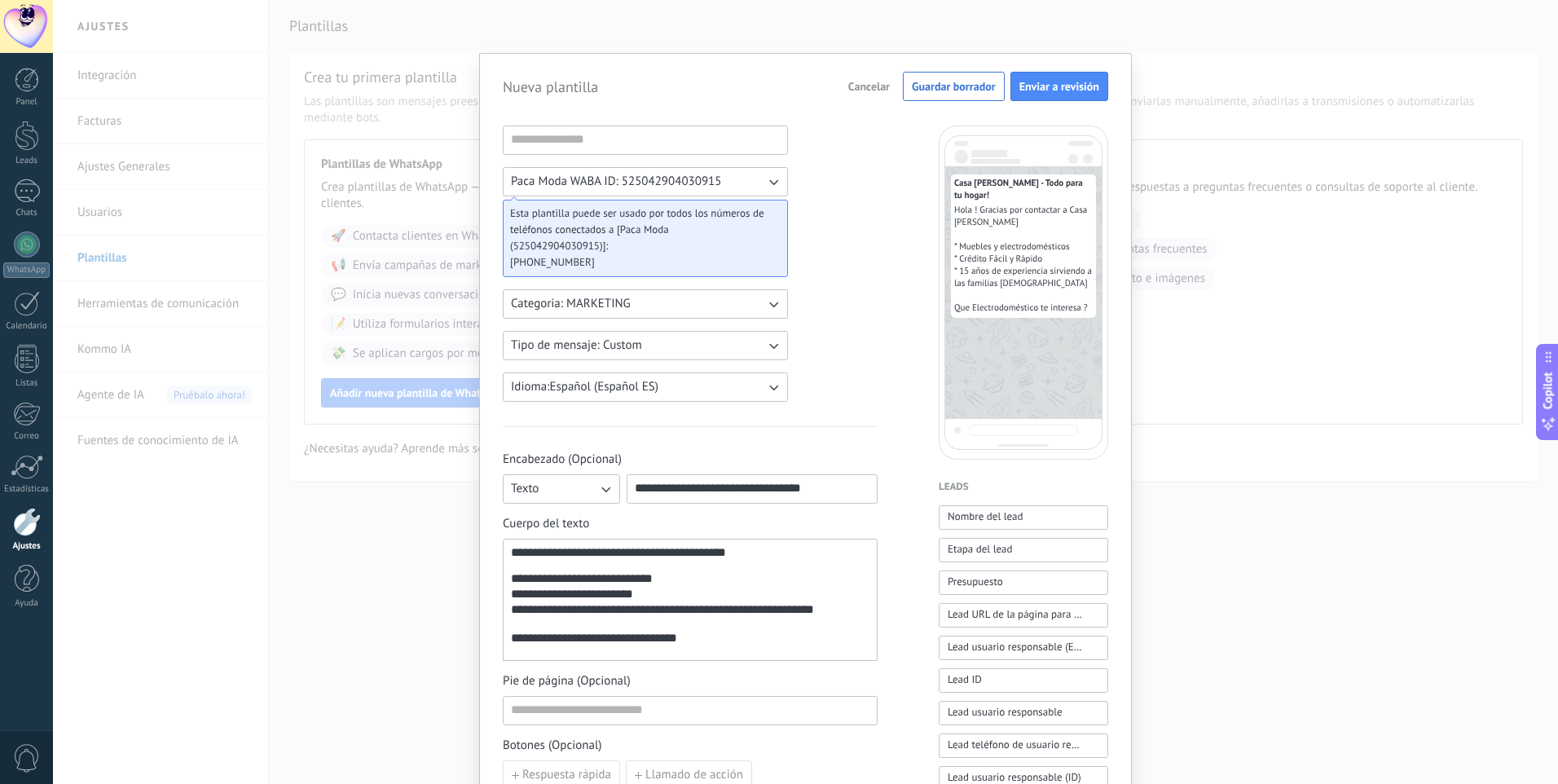
click at [700, 647] on div "**********" at bounding box center [690, 639] width 358 height 16
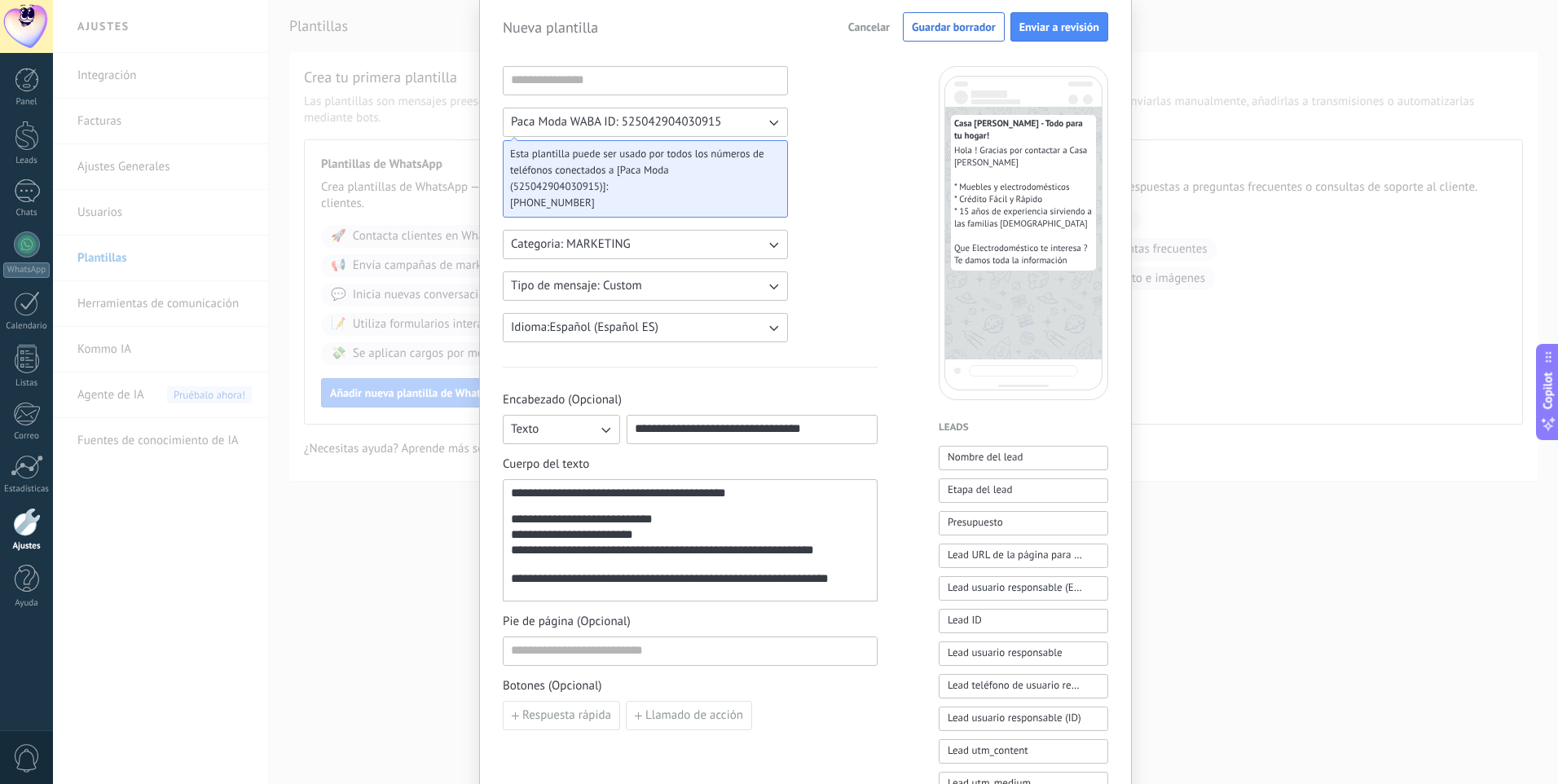
scroll to position [81, 0]
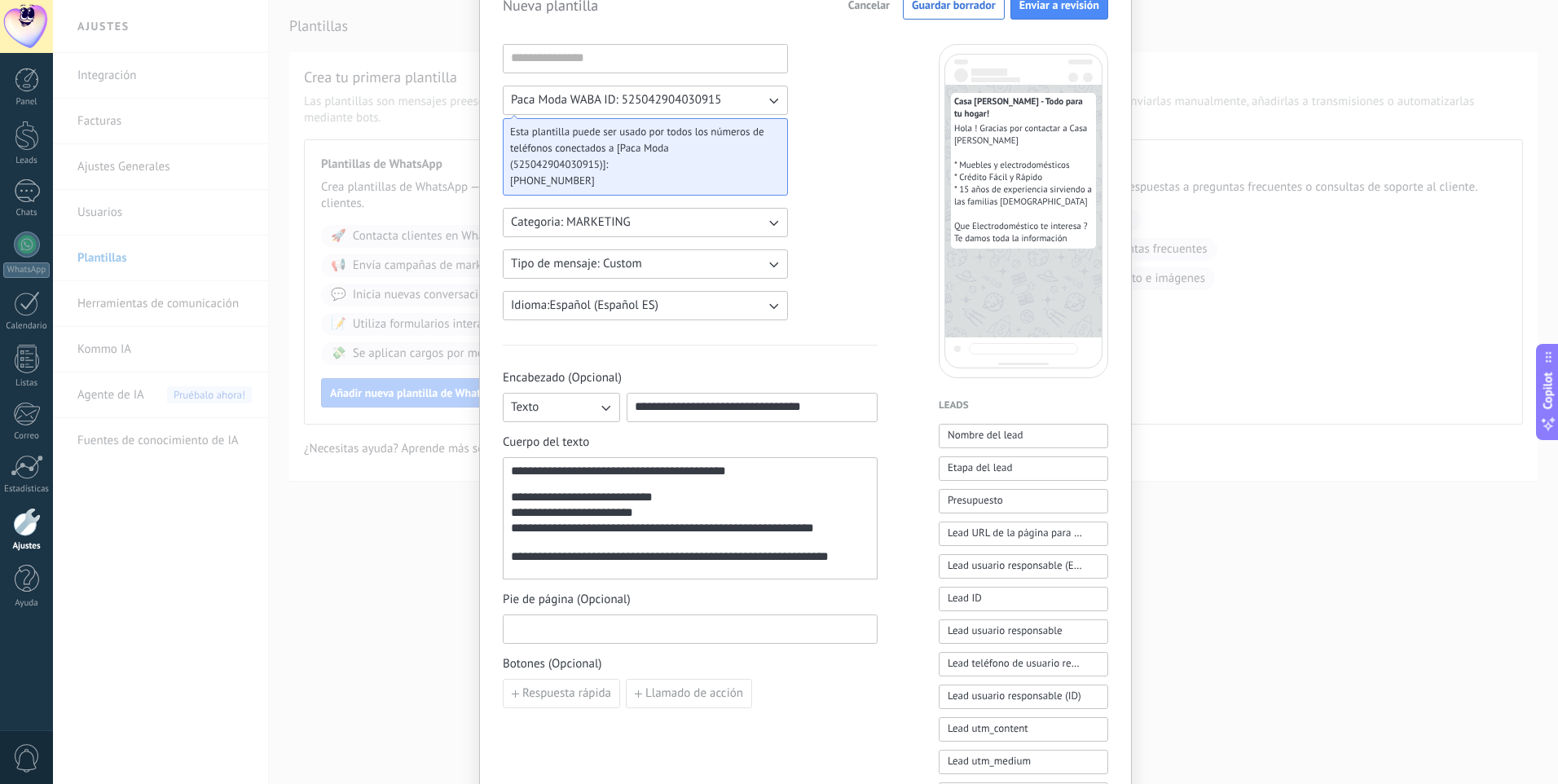
click at [531, 633] on input at bounding box center [690, 628] width 373 height 26
drag, startPoint x: 621, startPoint y: 631, endPoint x: 844, endPoint y: 624, distance: 223.1
click at [844, 624] on input "**********" at bounding box center [690, 628] width 373 height 26
type input "**********"
click at [571, 695] on span "Respuesta rápida" at bounding box center [567, 693] width 89 height 11
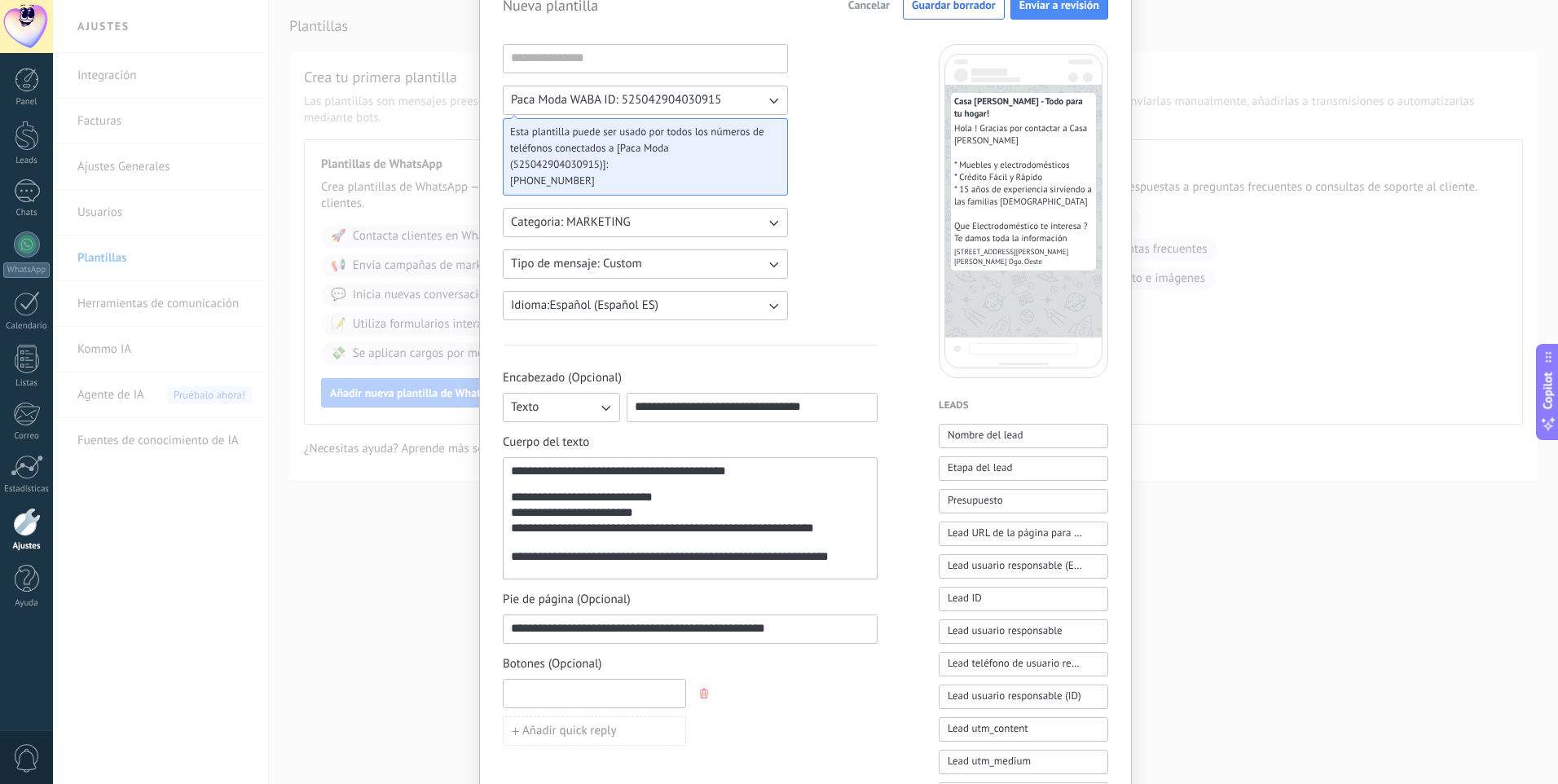
click at [531, 693] on input at bounding box center [595, 692] width 182 height 26
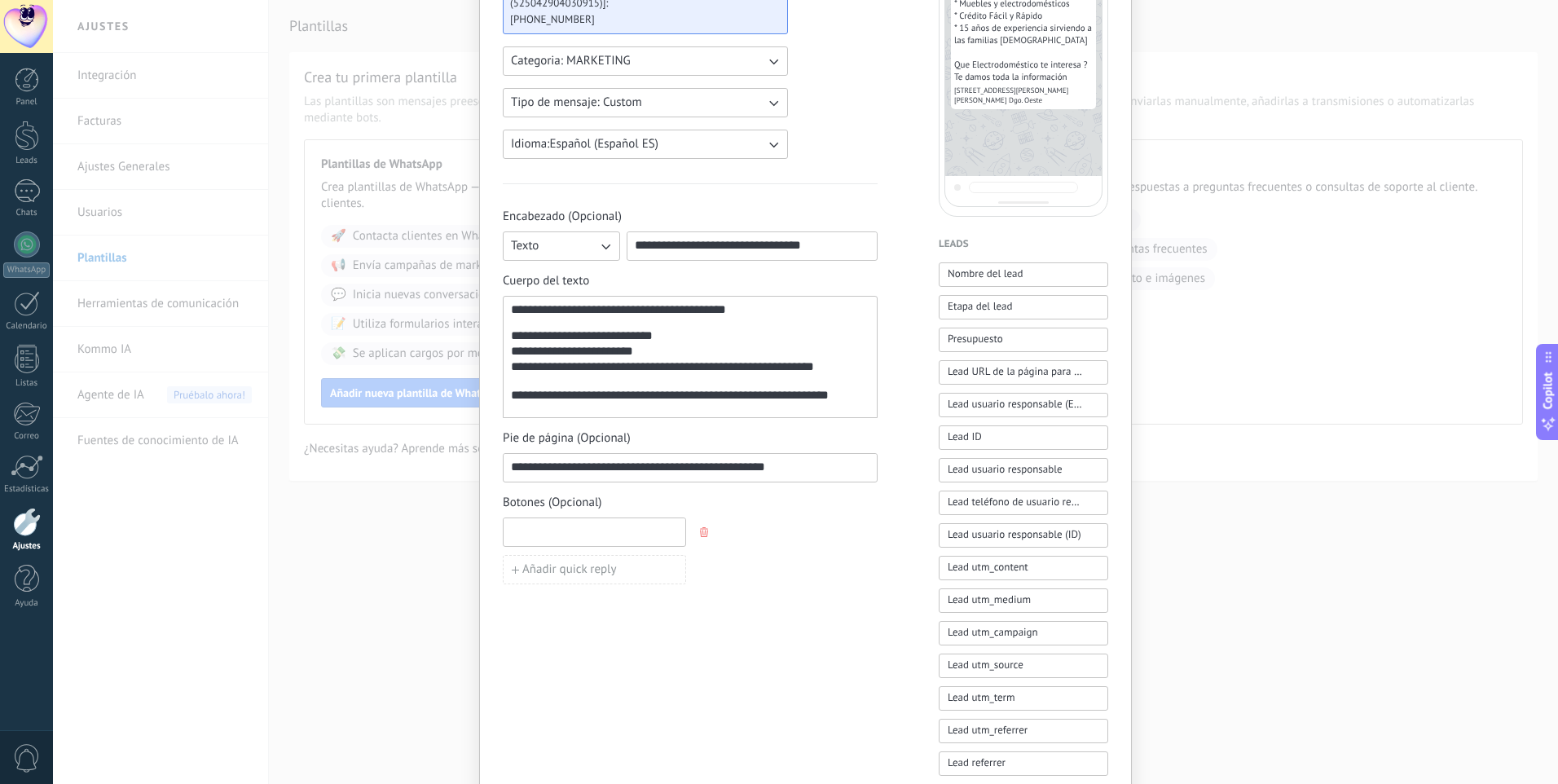
scroll to position [244, 0]
click at [544, 532] on input at bounding box center [595, 530] width 182 height 26
type input "*"
drag, startPoint x: 620, startPoint y: 533, endPoint x: 527, endPoint y: 545, distance: 93.8
click at [527, 545] on div "**********" at bounding box center [690, 549] width 375 height 67
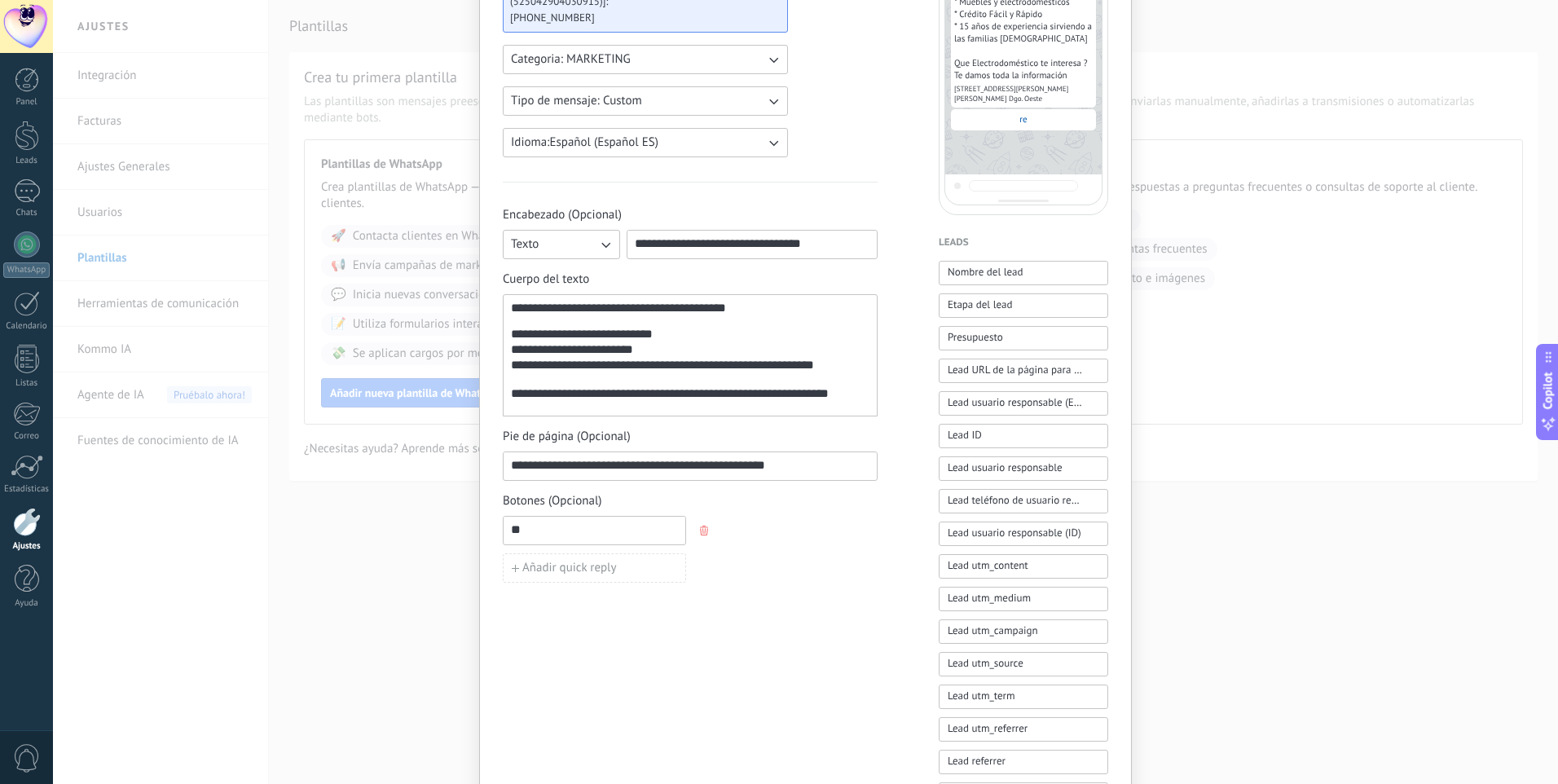
type input "*"
type input "*******"
click at [551, 574] on span "Añadir quick reply" at bounding box center [570, 568] width 94 height 11
click at [528, 568] on input at bounding box center [595, 567] width 182 height 26
click at [566, 530] on input "*******" at bounding box center [595, 530] width 182 height 26
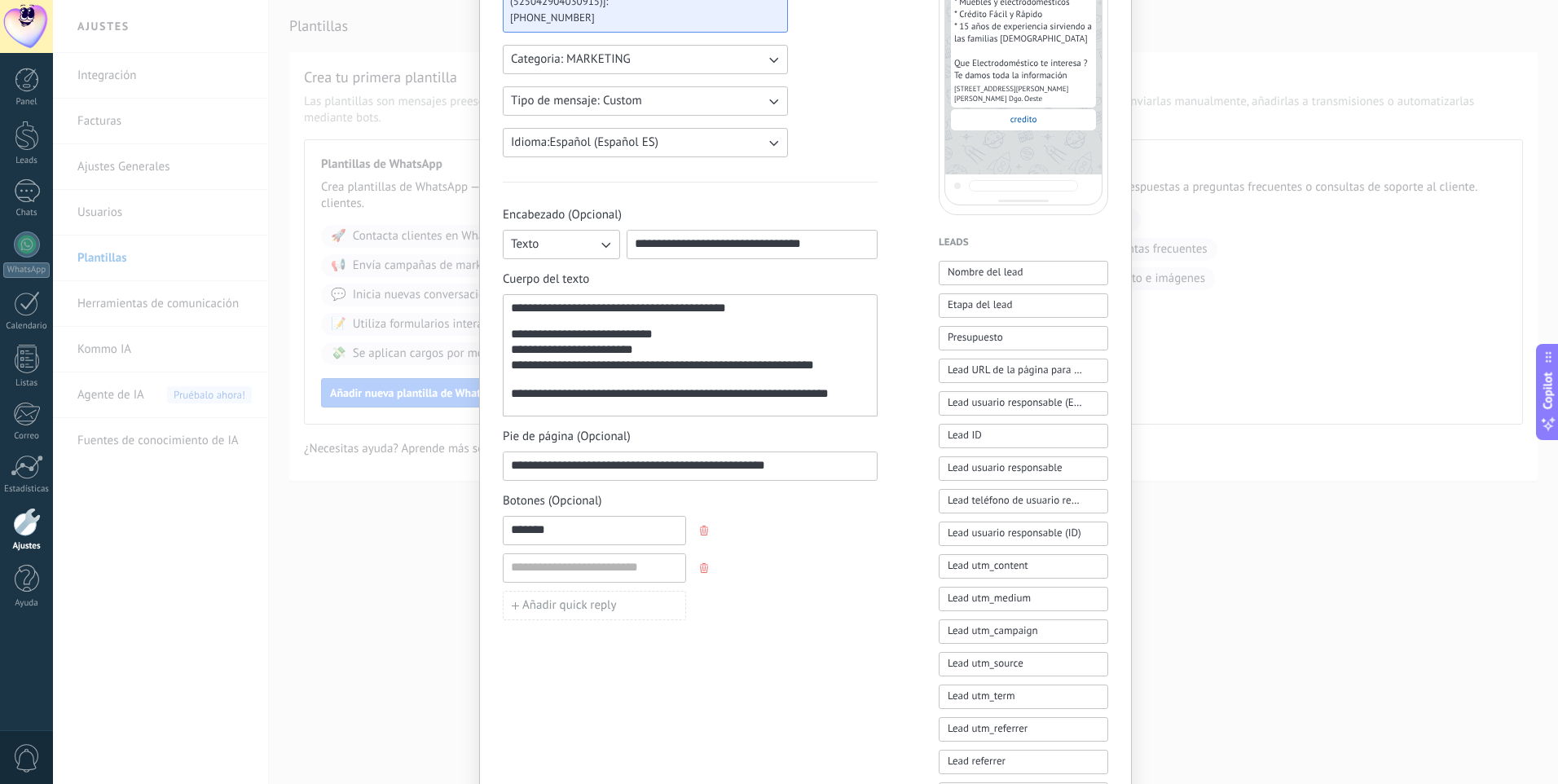
drag, startPoint x: 566, startPoint y: 530, endPoint x: 529, endPoint y: 534, distance: 37.2
click at [529, 534] on input "*******" at bounding box center [595, 530] width 182 height 26
click at [552, 568] on input at bounding box center [595, 567] width 182 height 26
type input "**********"
drag, startPoint x: 625, startPoint y: 570, endPoint x: 481, endPoint y: 572, distance: 144.0
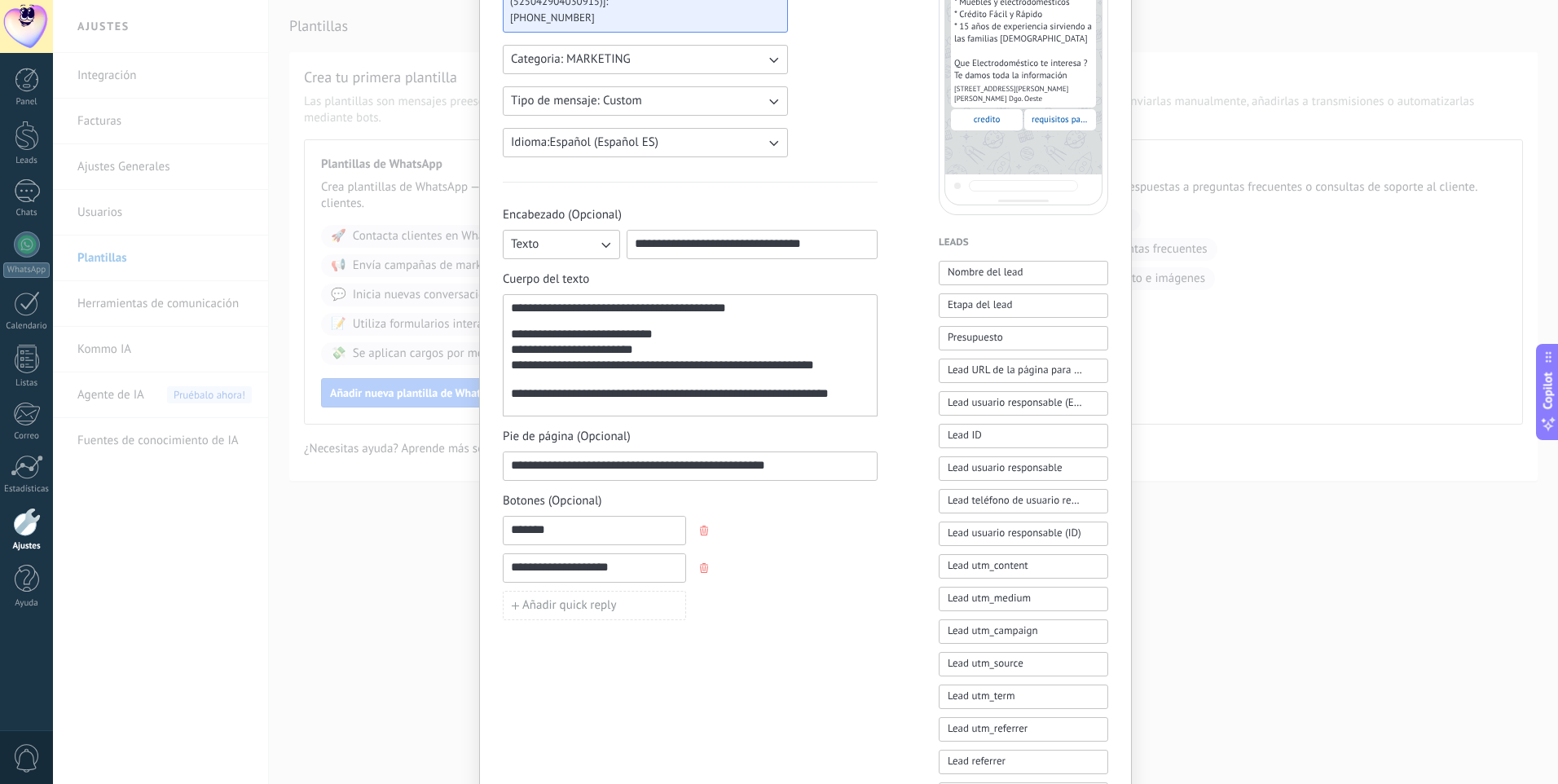
click at [481, 572] on div "**********" at bounding box center [806, 412] width 653 height 1206
click at [582, 536] on input "*******" at bounding box center [595, 530] width 182 height 26
click at [529, 569] on input at bounding box center [595, 567] width 182 height 26
type input "*"
click at [580, 600] on span "Añadir quick reply" at bounding box center [570, 605] width 94 height 11
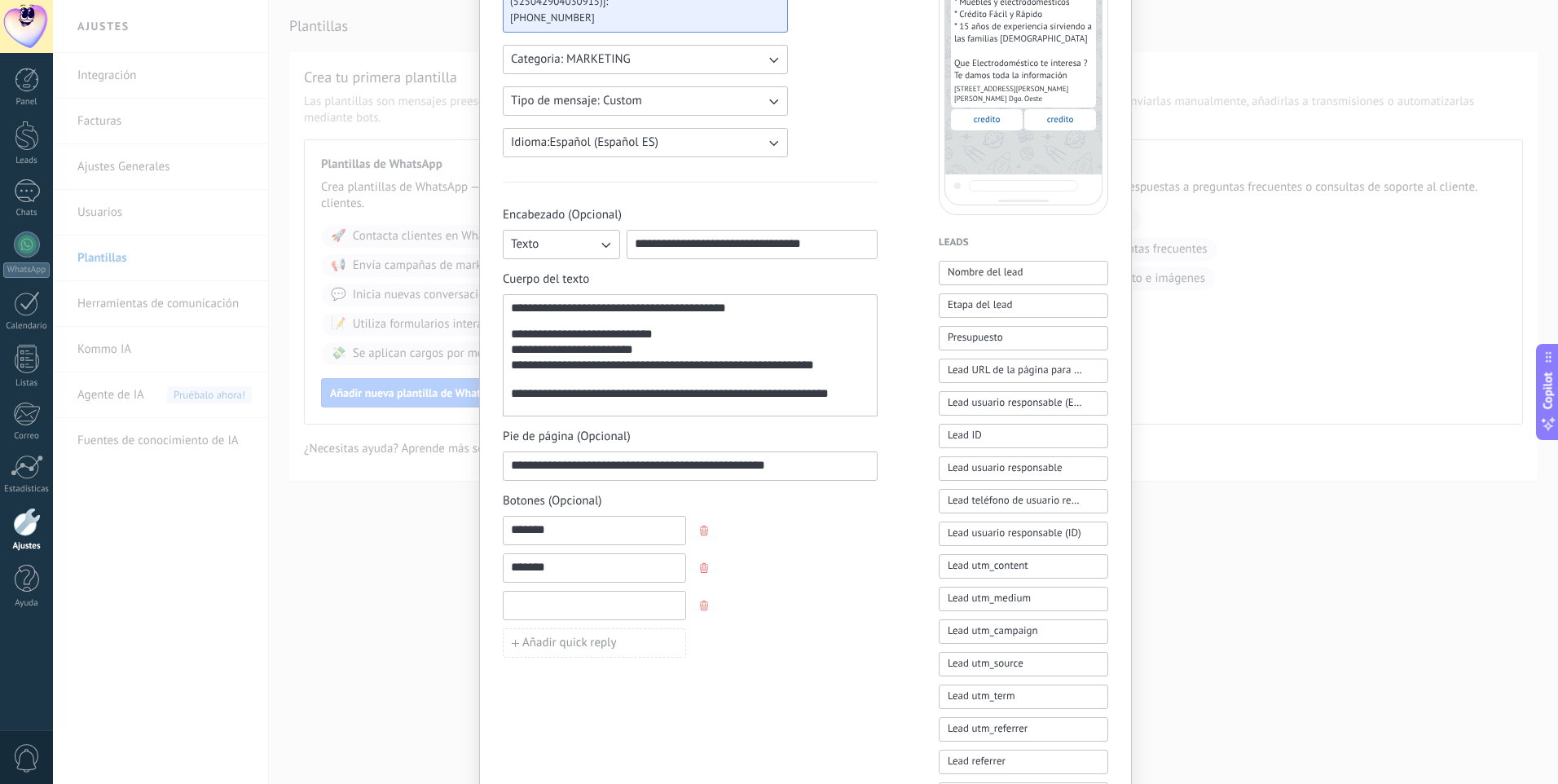
click at [546, 607] on input at bounding box center [595, 605] width 182 height 26
click at [541, 531] on input "*******" at bounding box center [595, 530] width 182 height 26
click at [561, 535] on input "*******" at bounding box center [595, 530] width 182 height 26
drag, startPoint x: 557, startPoint y: 565, endPoint x: 494, endPoint y: 566, distance: 63.0
click at [494, 566] on div "**********" at bounding box center [806, 412] width 653 height 1206
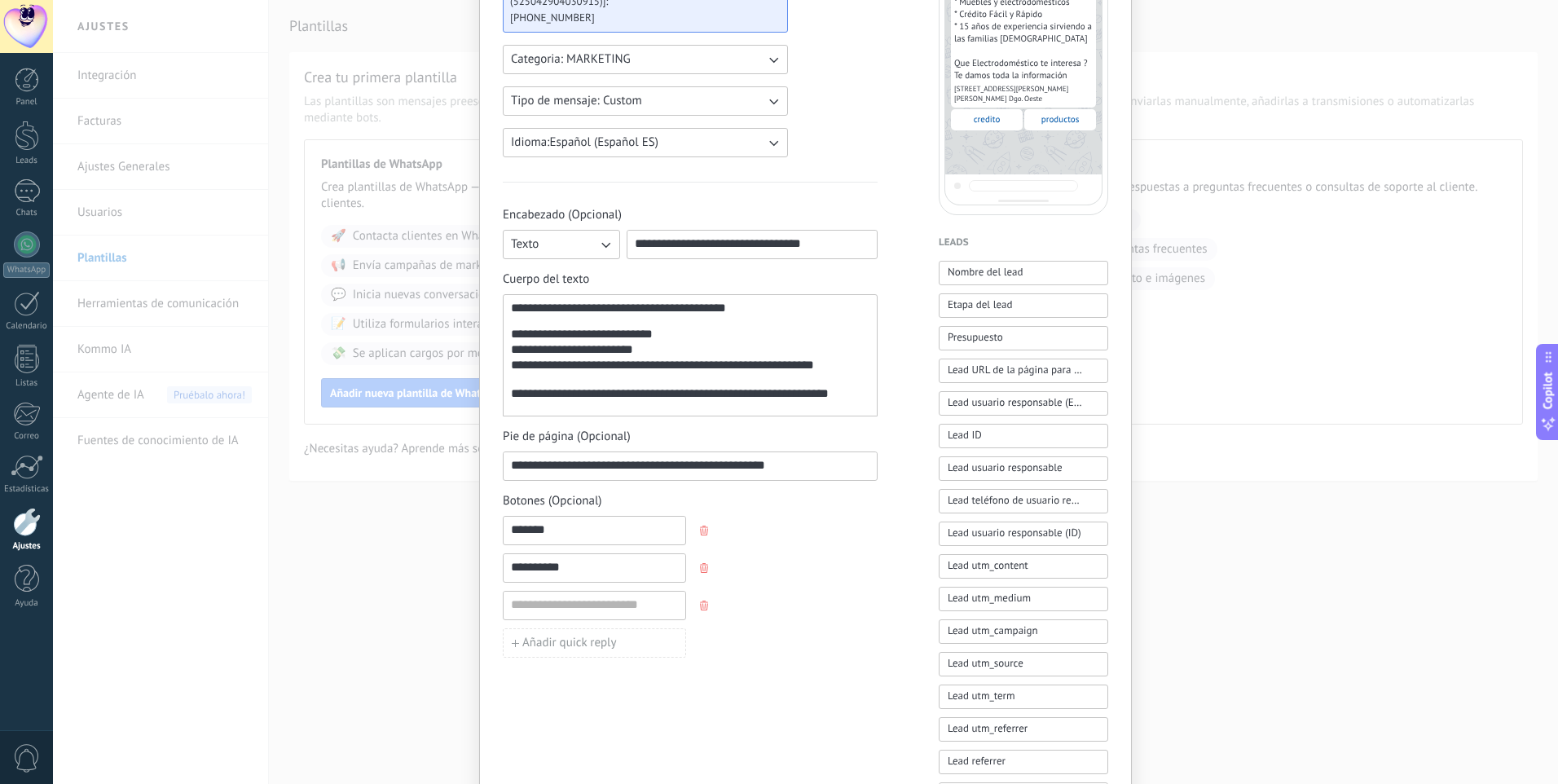
type input "*********"
click at [554, 608] on input at bounding box center [595, 605] width 182 height 26
type input "**********"
click at [553, 643] on span "Añadir quick reply" at bounding box center [570, 642] width 94 height 11
click at [531, 645] on span "Añadir quick reply" at bounding box center [570, 642] width 94 height 11
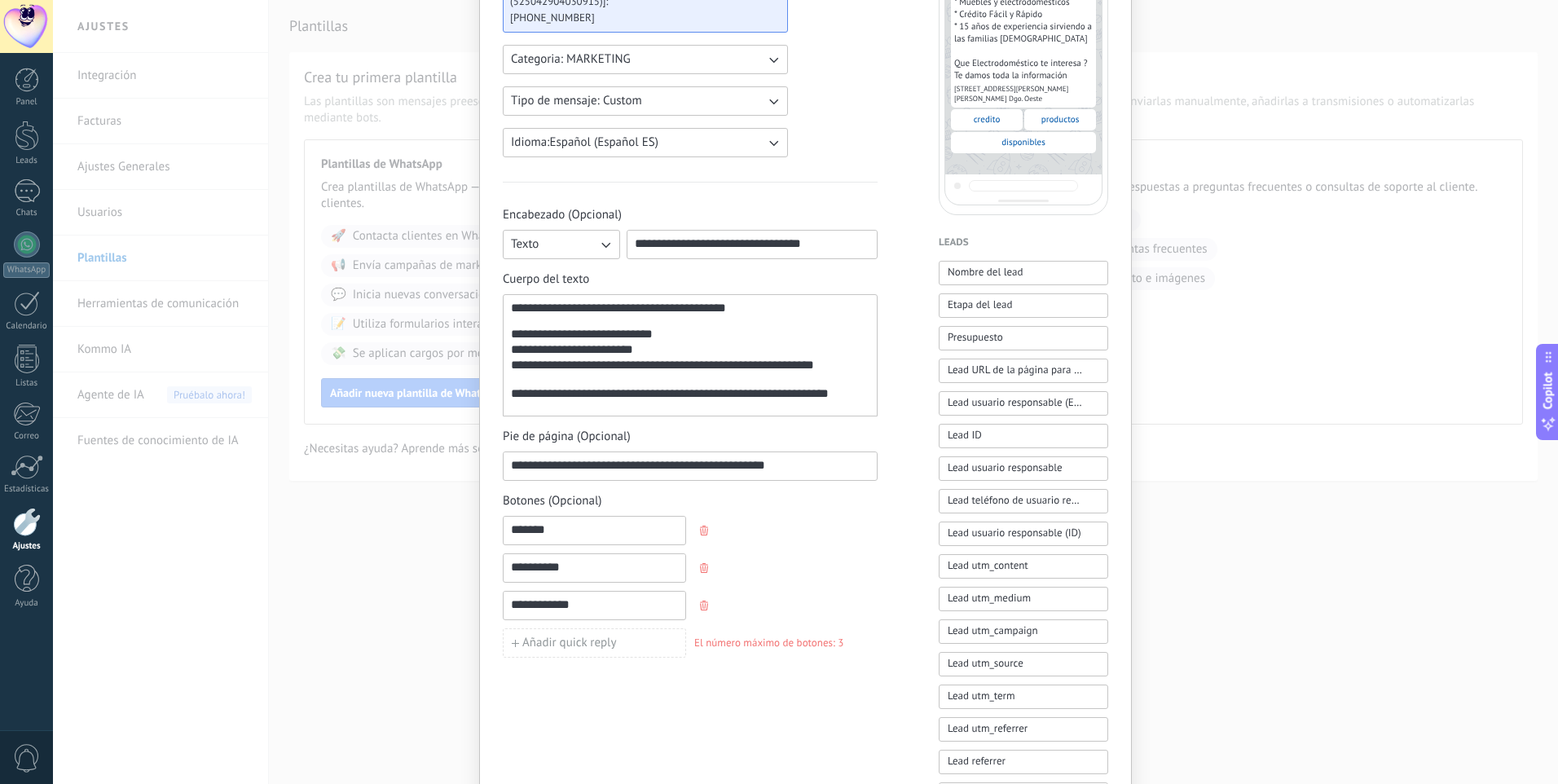
click at [582, 643] on span "Añadir quick reply" at bounding box center [570, 642] width 94 height 11
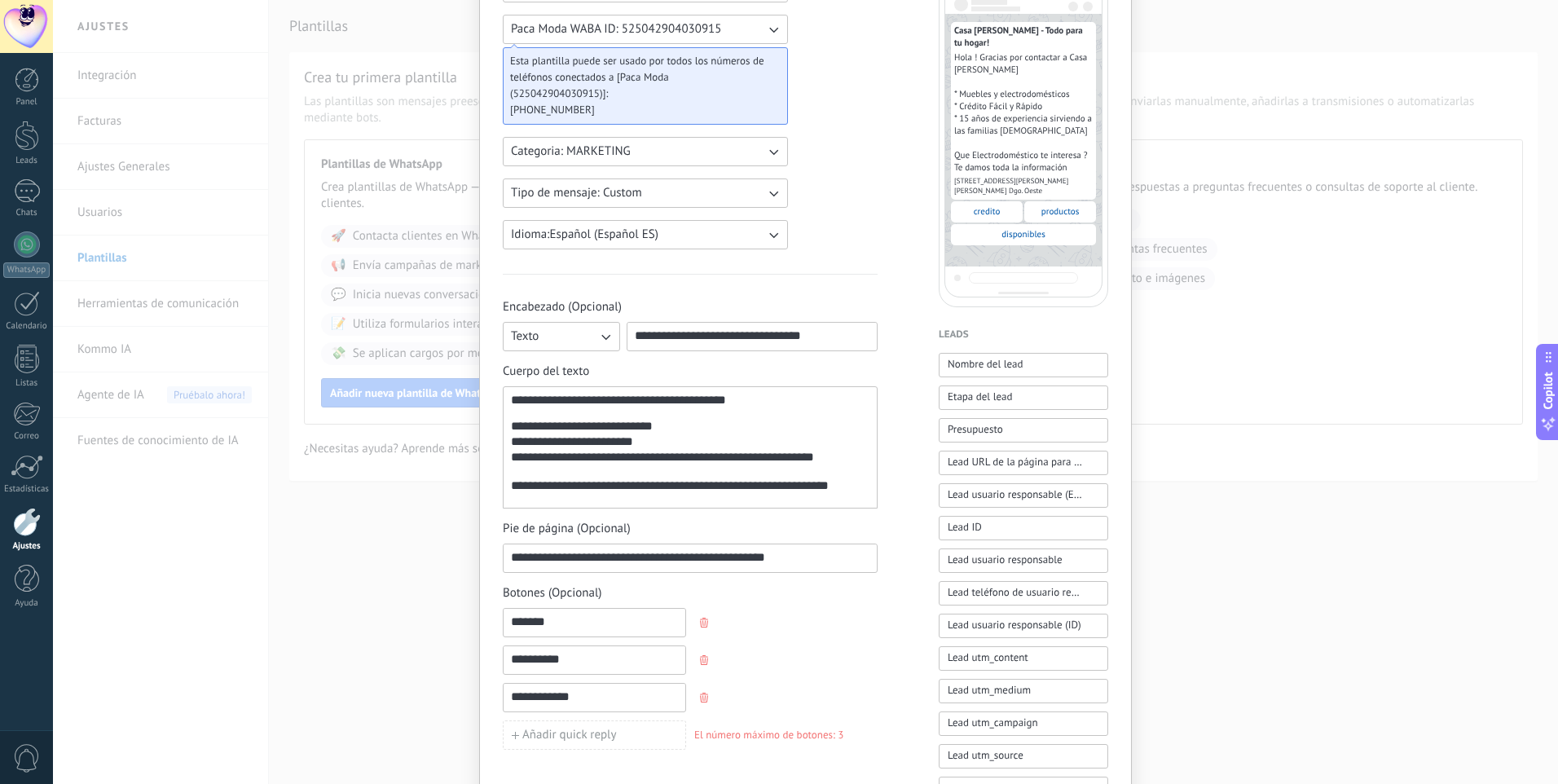
scroll to position [121, 0]
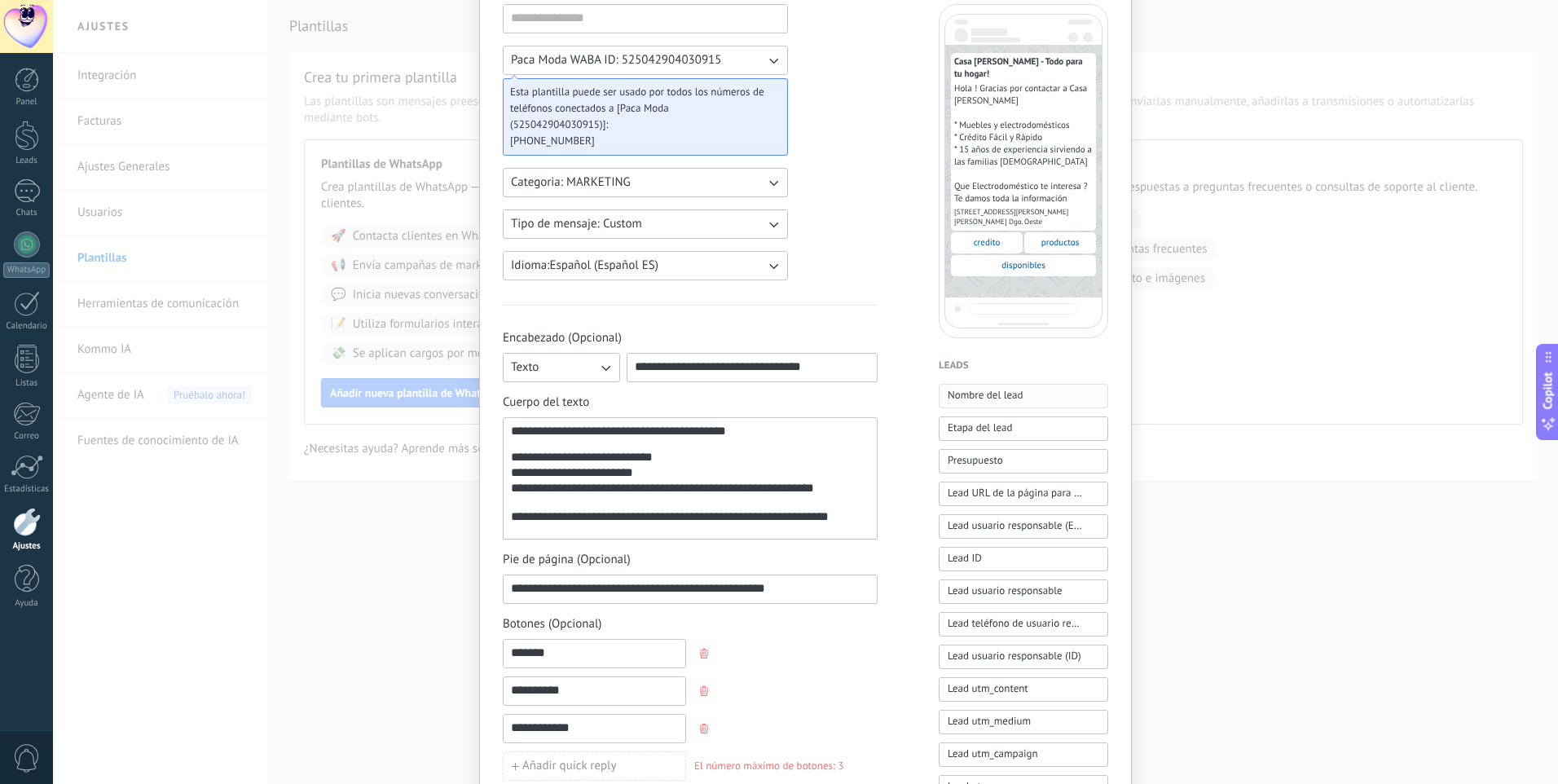
click at [984, 396] on span "Nombre del lead" at bounding box center [986, 395] width 76 height 16
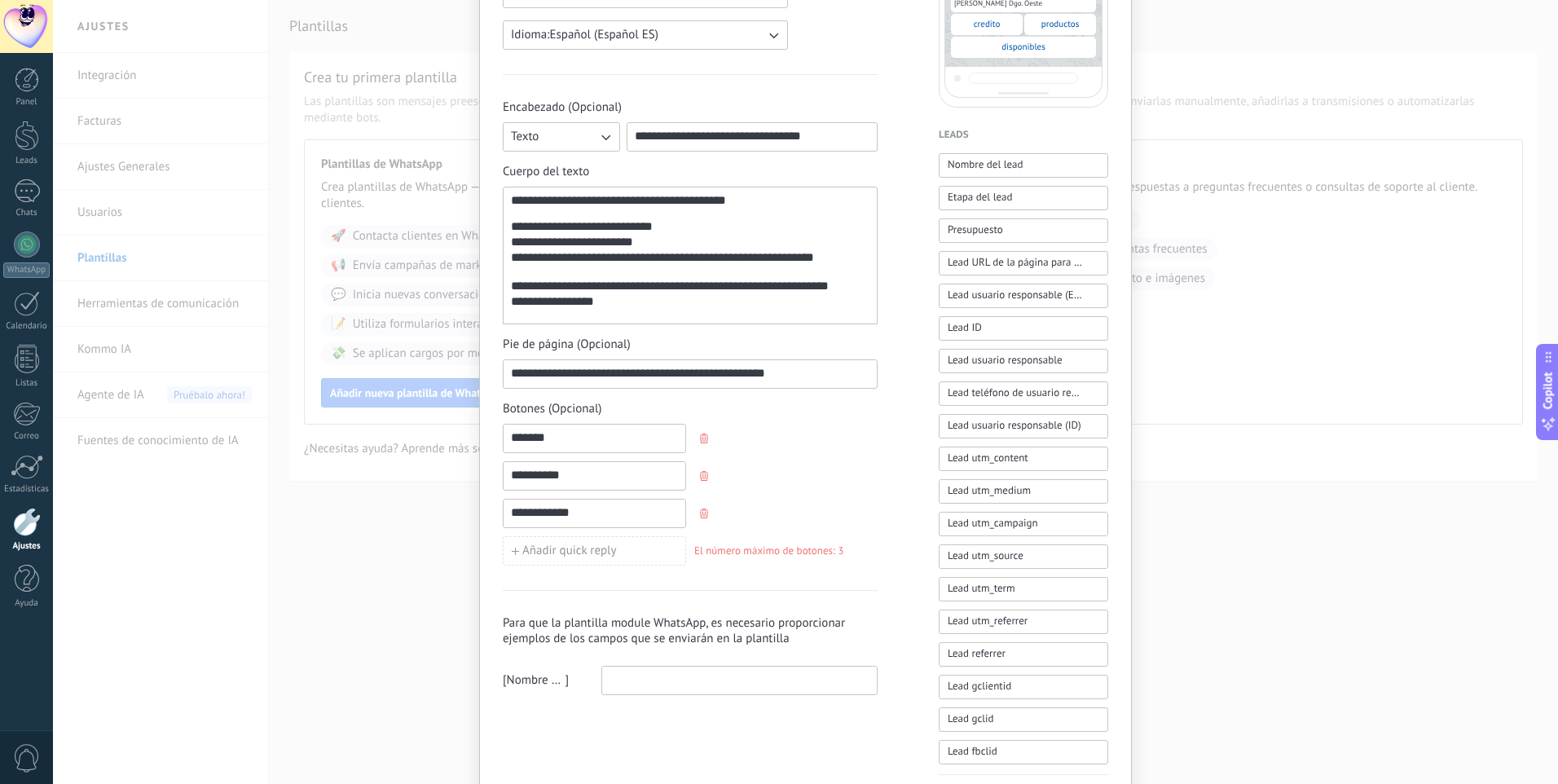
scroll to position [366, 0]
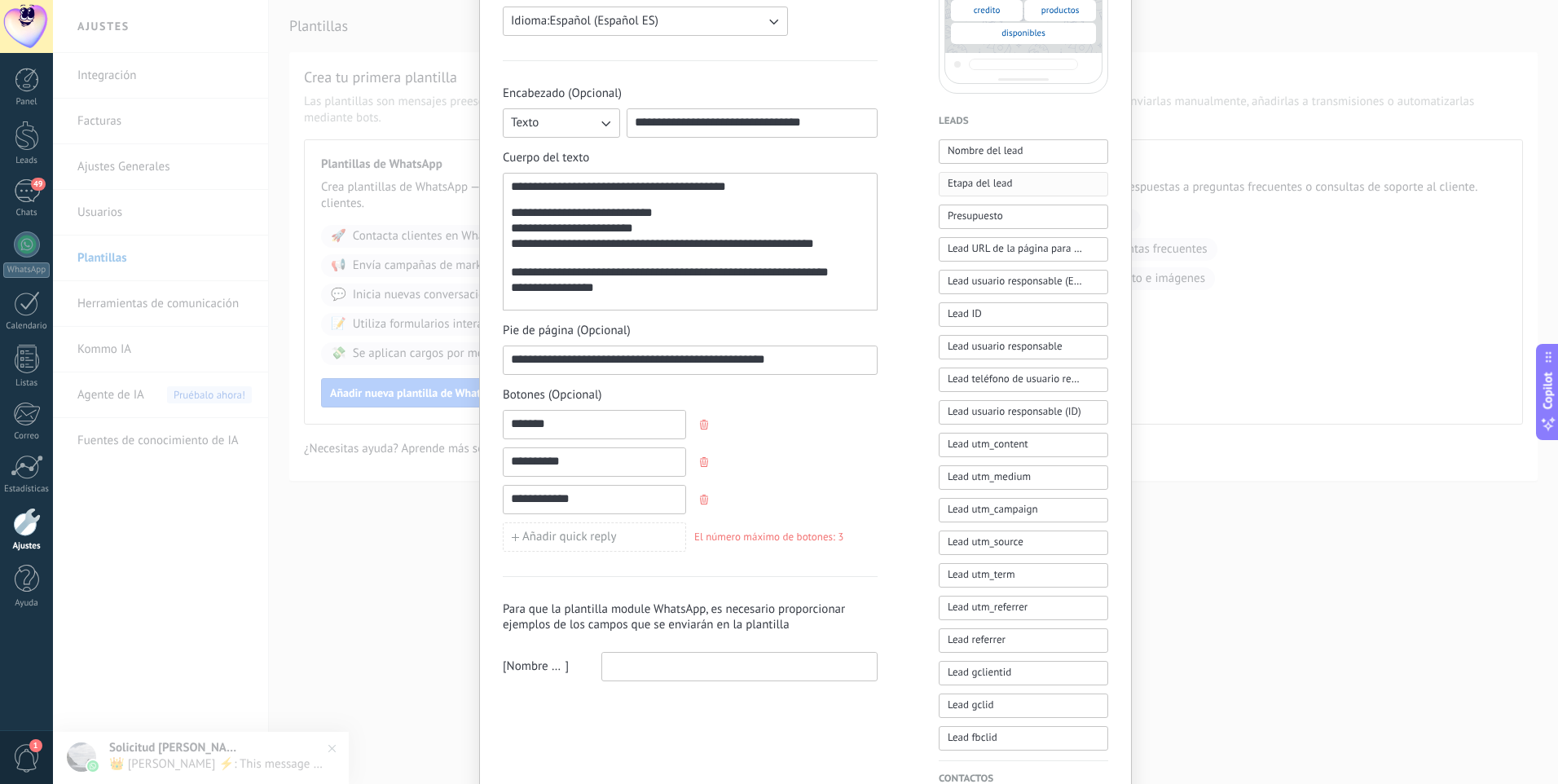
click at [989, 185] on span "Etapa del lead" at bounding box center [980, 183] width 64 height 16
click at [988, 216] on span "Presupuesto" at bounding box center [975, 215] width 55 height 16
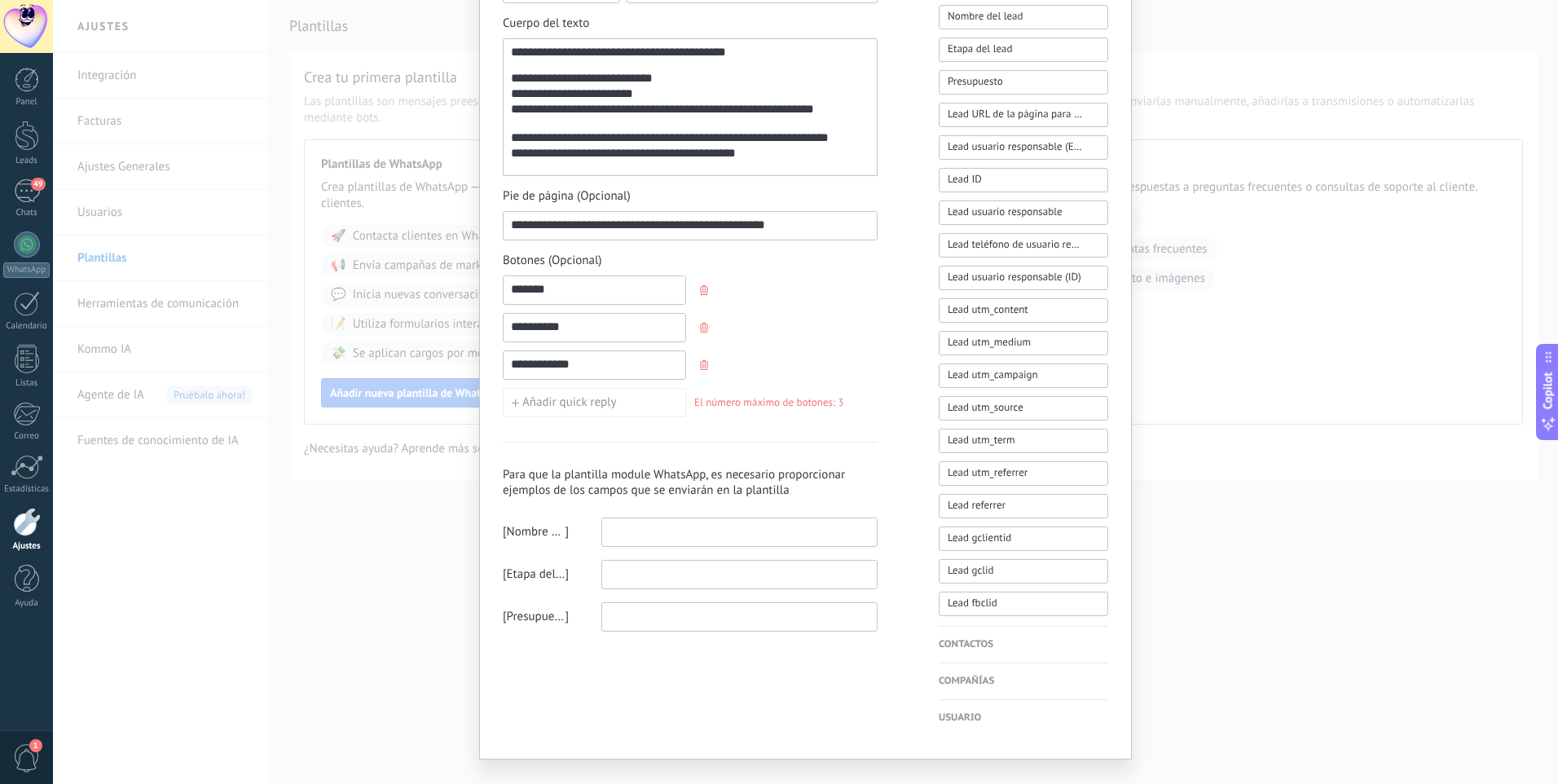
scroll to position [529, 0]
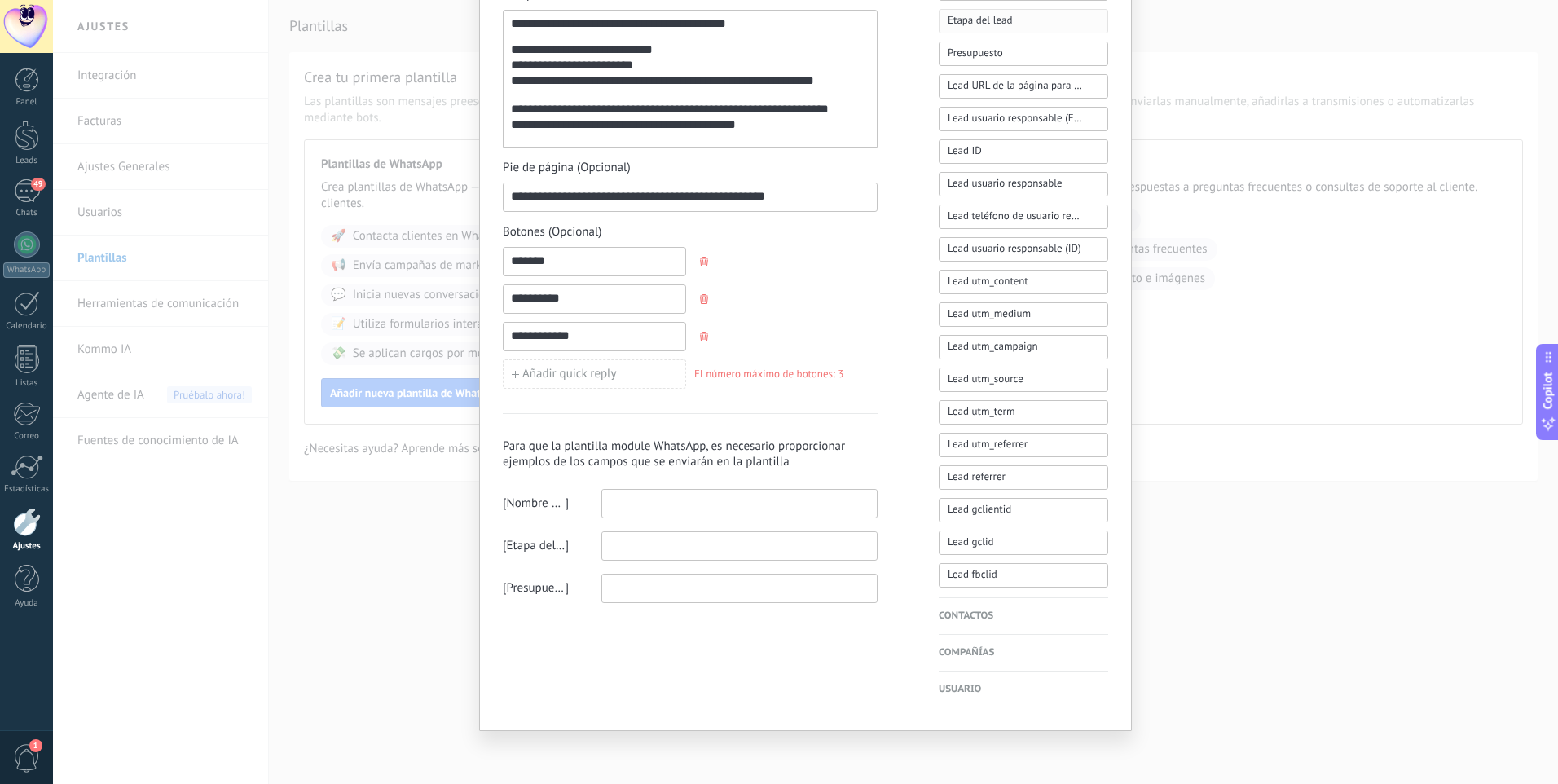
click at [990, 16] on span "Etapa del lead" at bounding box center [980, 20] width 64 height 16
click at [632, 502] on input at bounding box center [739, 503] width 274 height 26
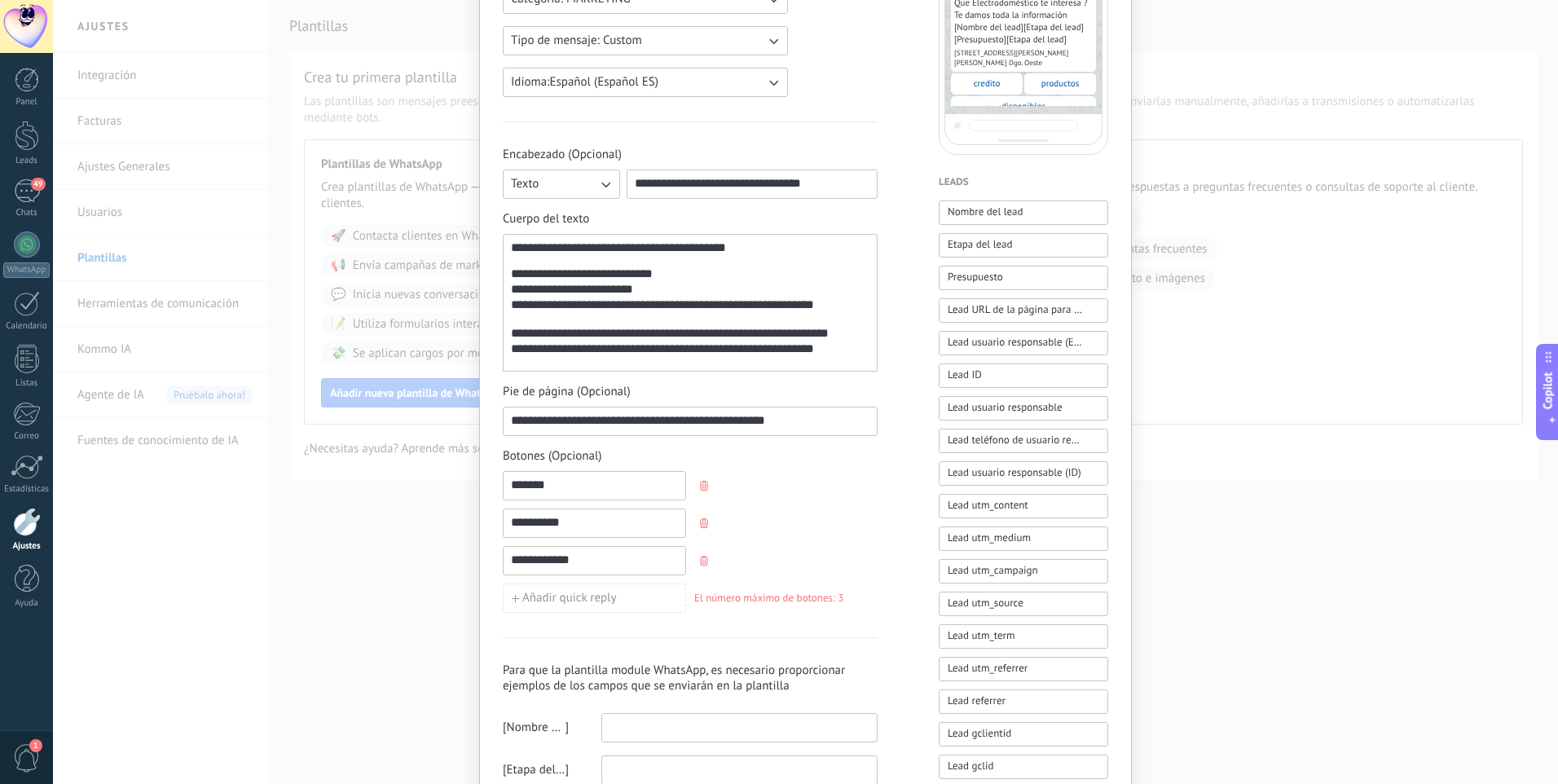
scroll to position [285, 0]
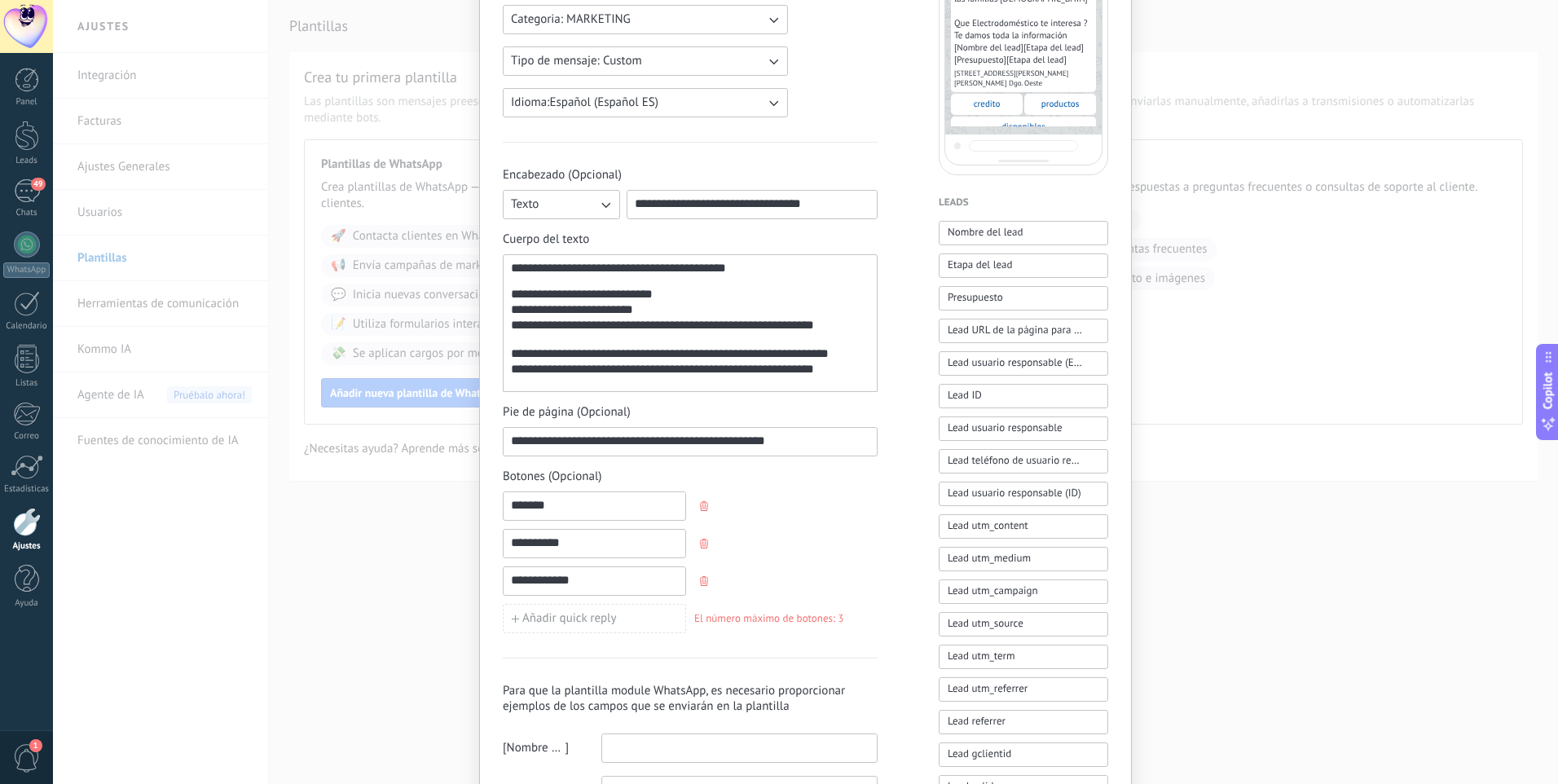
drag, startPoint x: 507, startPoint y: 271, endPoint x: 585, endPoint y: 273, distance: 78.0
click at [585, 273] on div "**********" at bounding box center [690, 323] width 375 height 138
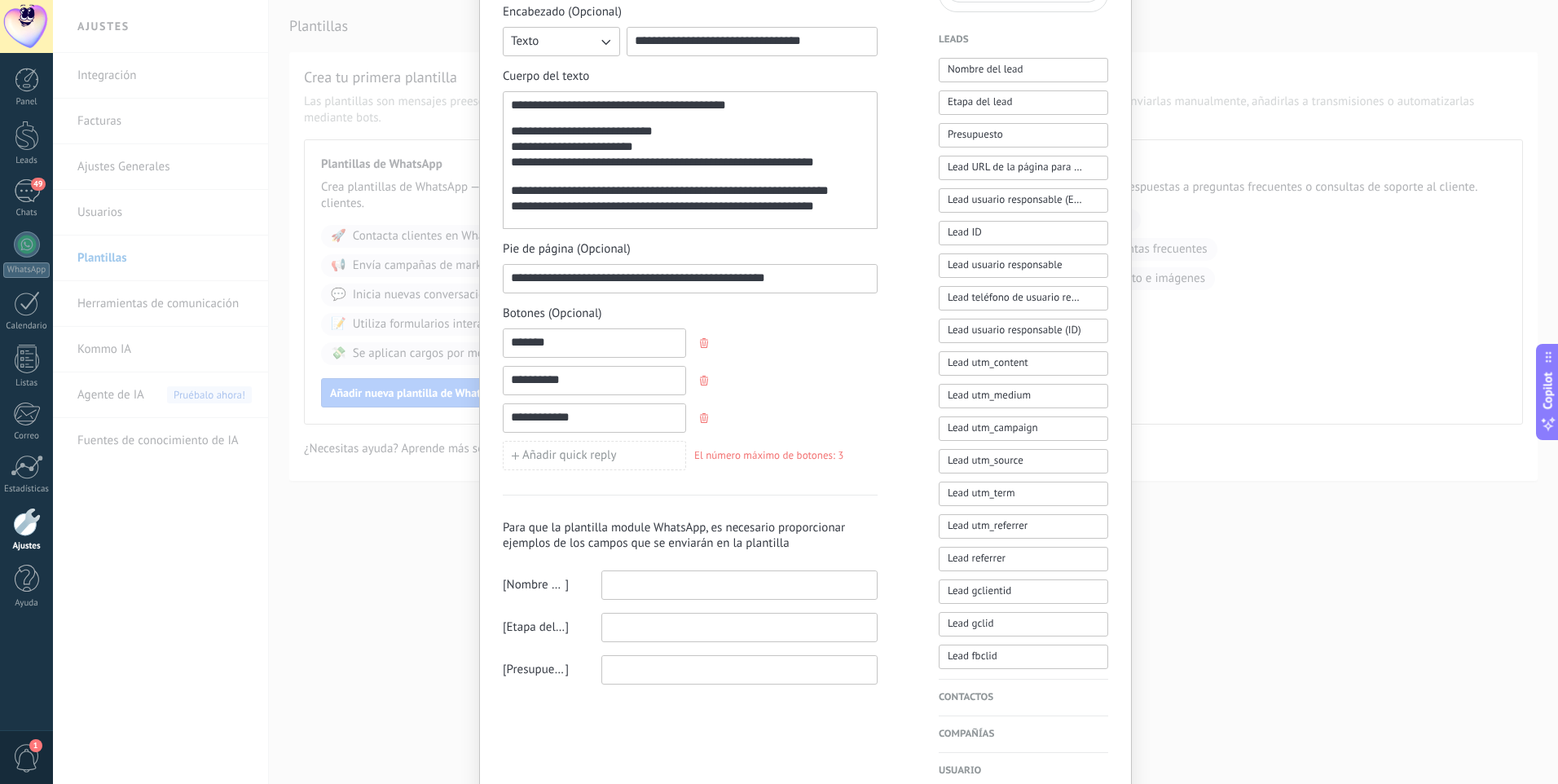
scroll to position [529, 0]
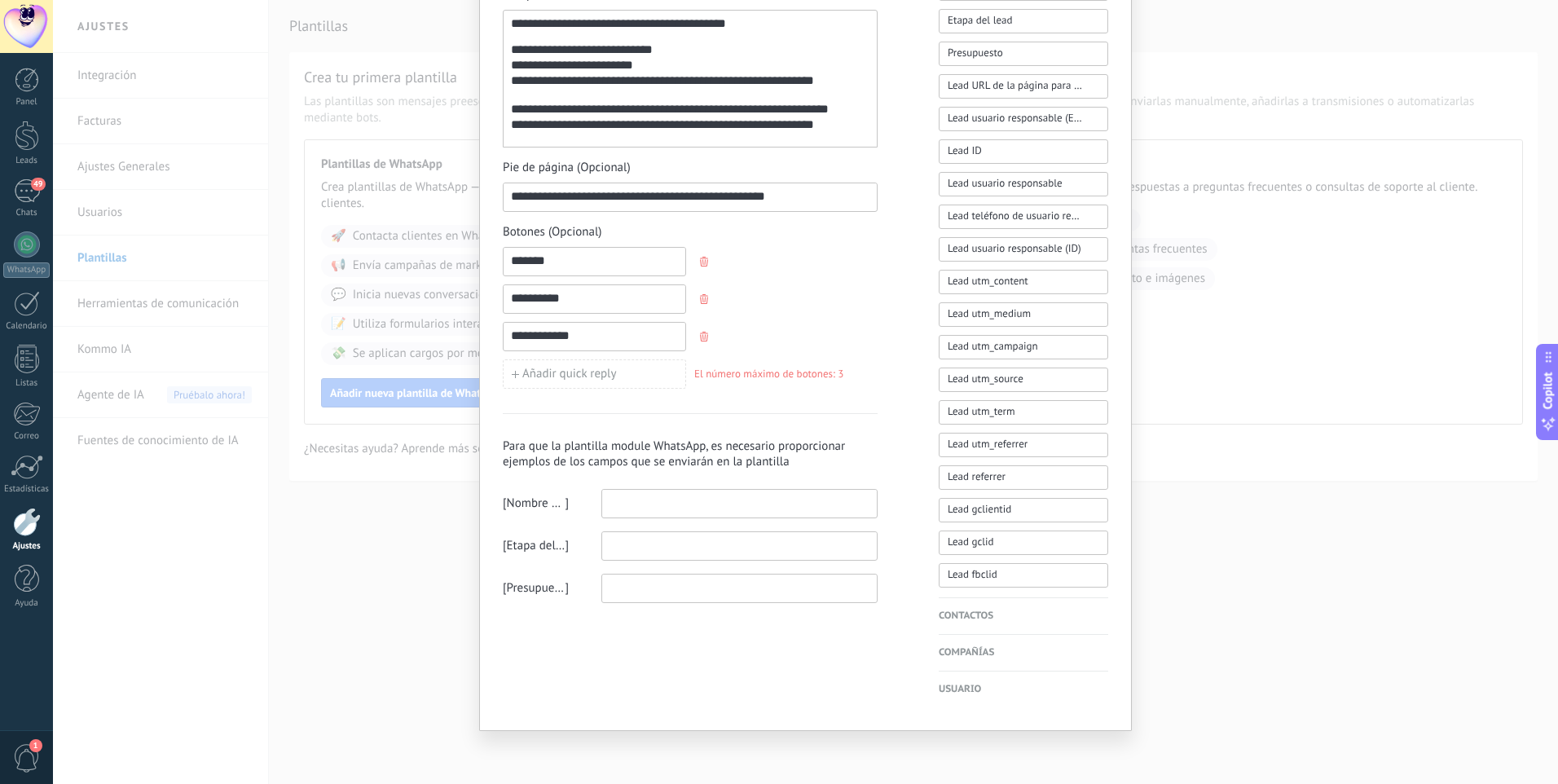
click at [623, 504] on input at bounding box center [739, 503] width 274 height 26
click at [1012, 86] on span "Lead URL de la página para compartir con los clientes" at bounding box center [1014, 85] width 134 height 16
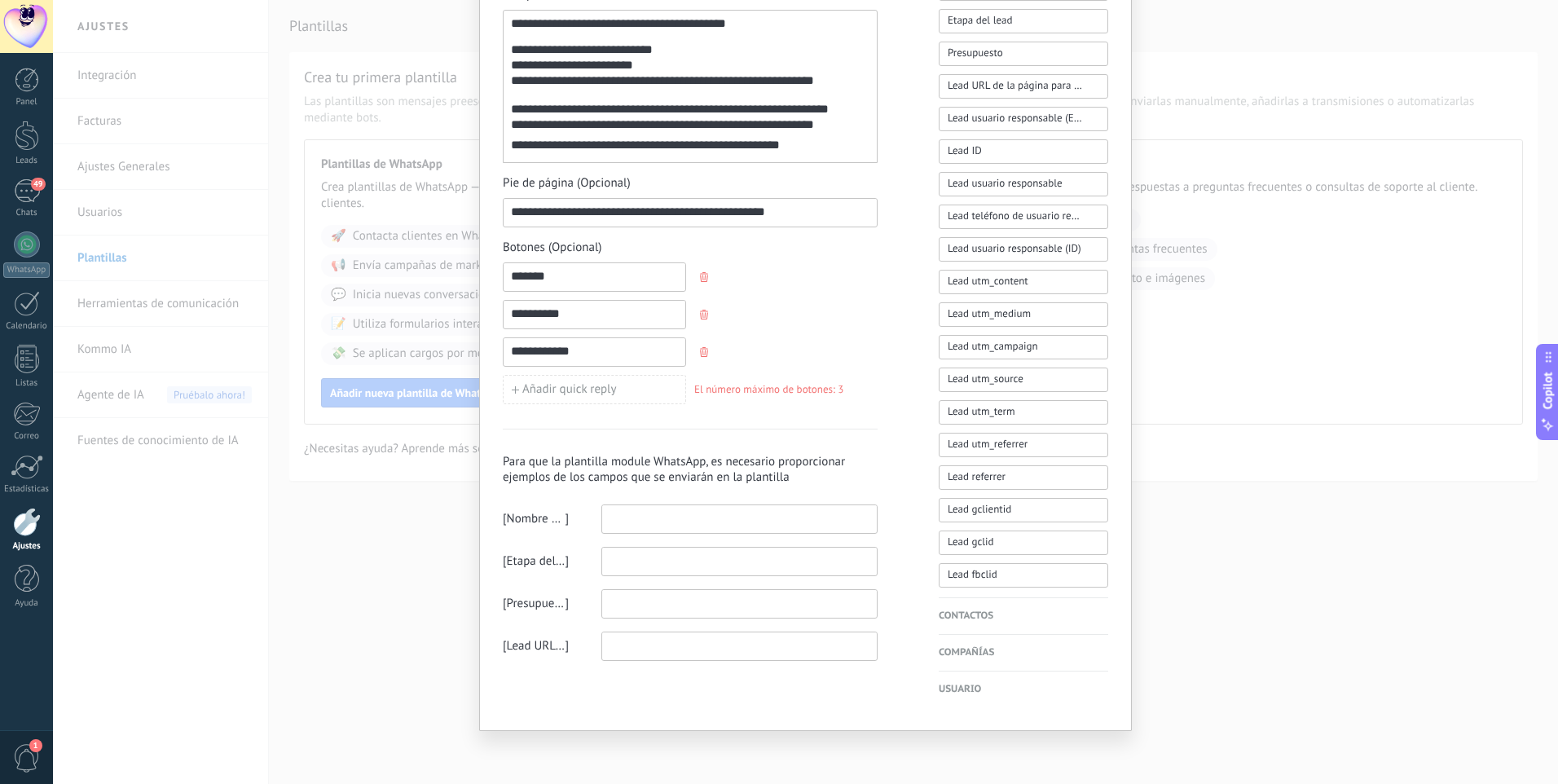
click at [631, 520] on input at bounding box center [739, 518] width 274 height 26
paste input "**********"
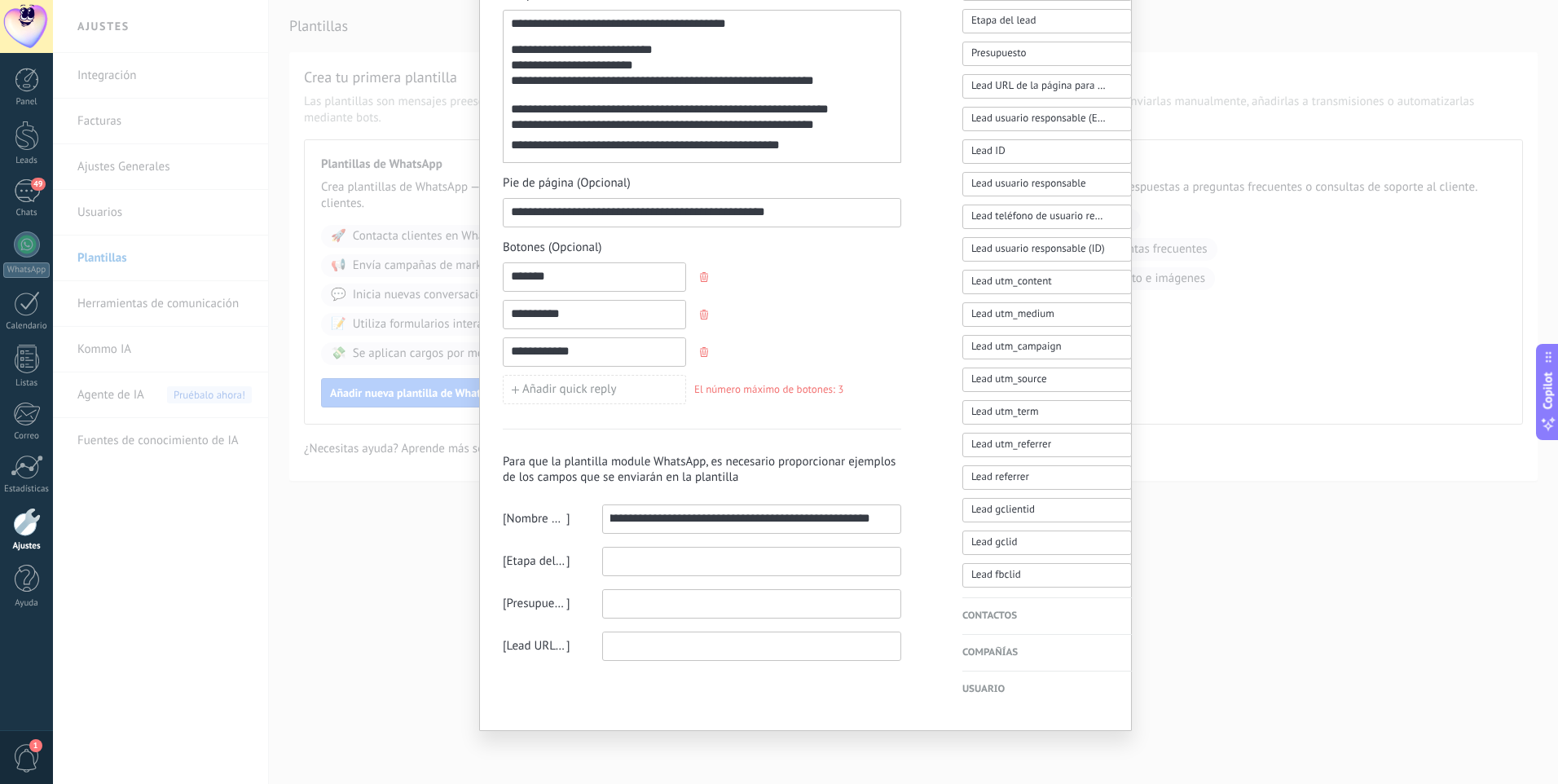
click at [611, 520] on input "**********" at bounding box center [740, 518] width 274 height 26
click at [636, 524] on input "**********" at bounding box center [740, 518] width 274 height 26
click at [639, 523] on input "**********" at bounding box center [740, 518] width 274 height 26
click at [628, 563] on input at bounding box center [751, 561] width 297 height 26
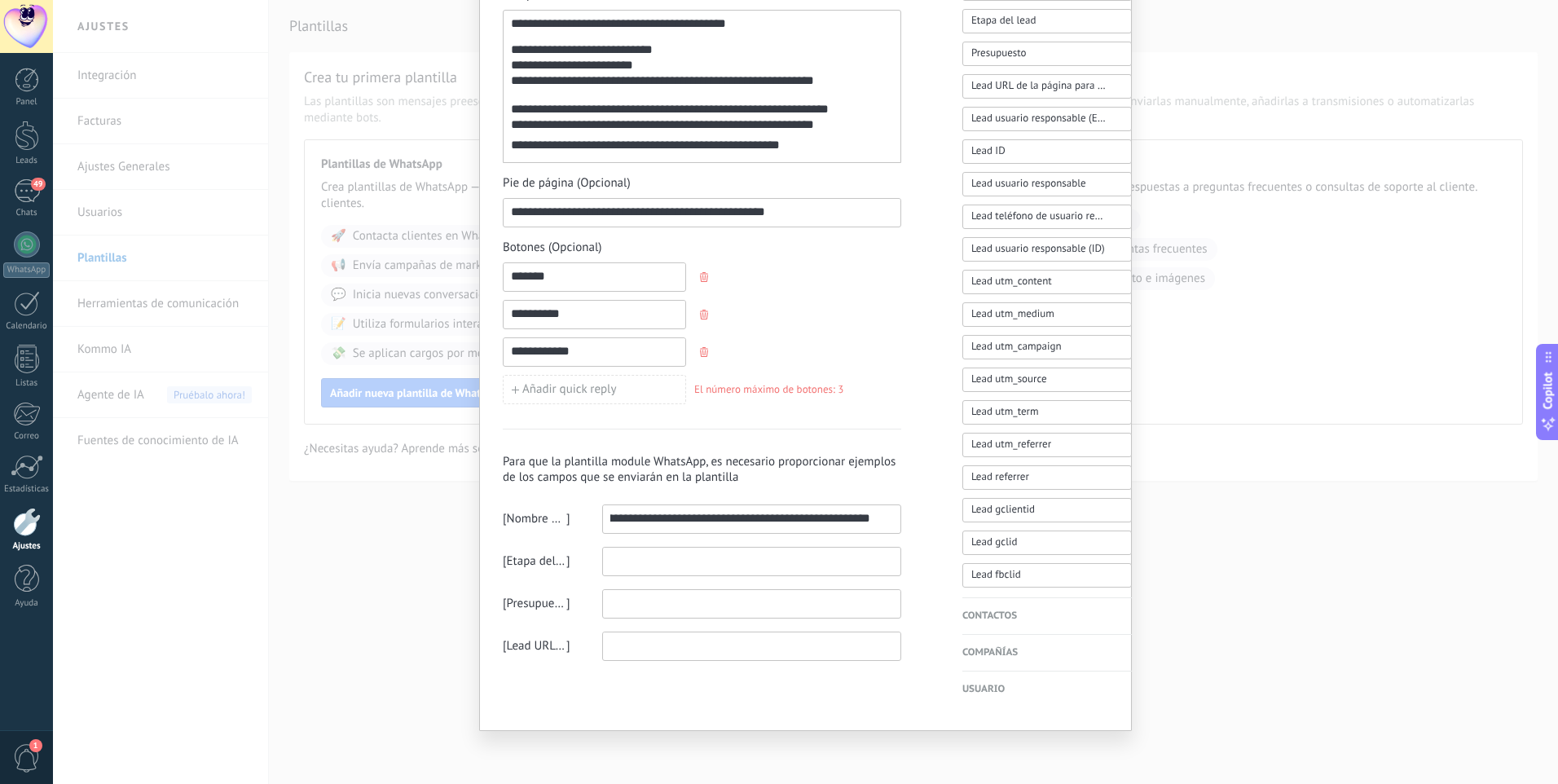
scroll to position [0, 0]
drag, startPoint x: 725, startPoint y: 519, endPoint x: 673, endPoint y: 520, distance: 52.0
click at [681, 520] on input "**********" at bounding box center [740, 518] width 274 height 26
type input "**********"
click at [619, 563] on input at bounding box center [751, 561] width 297 height 26
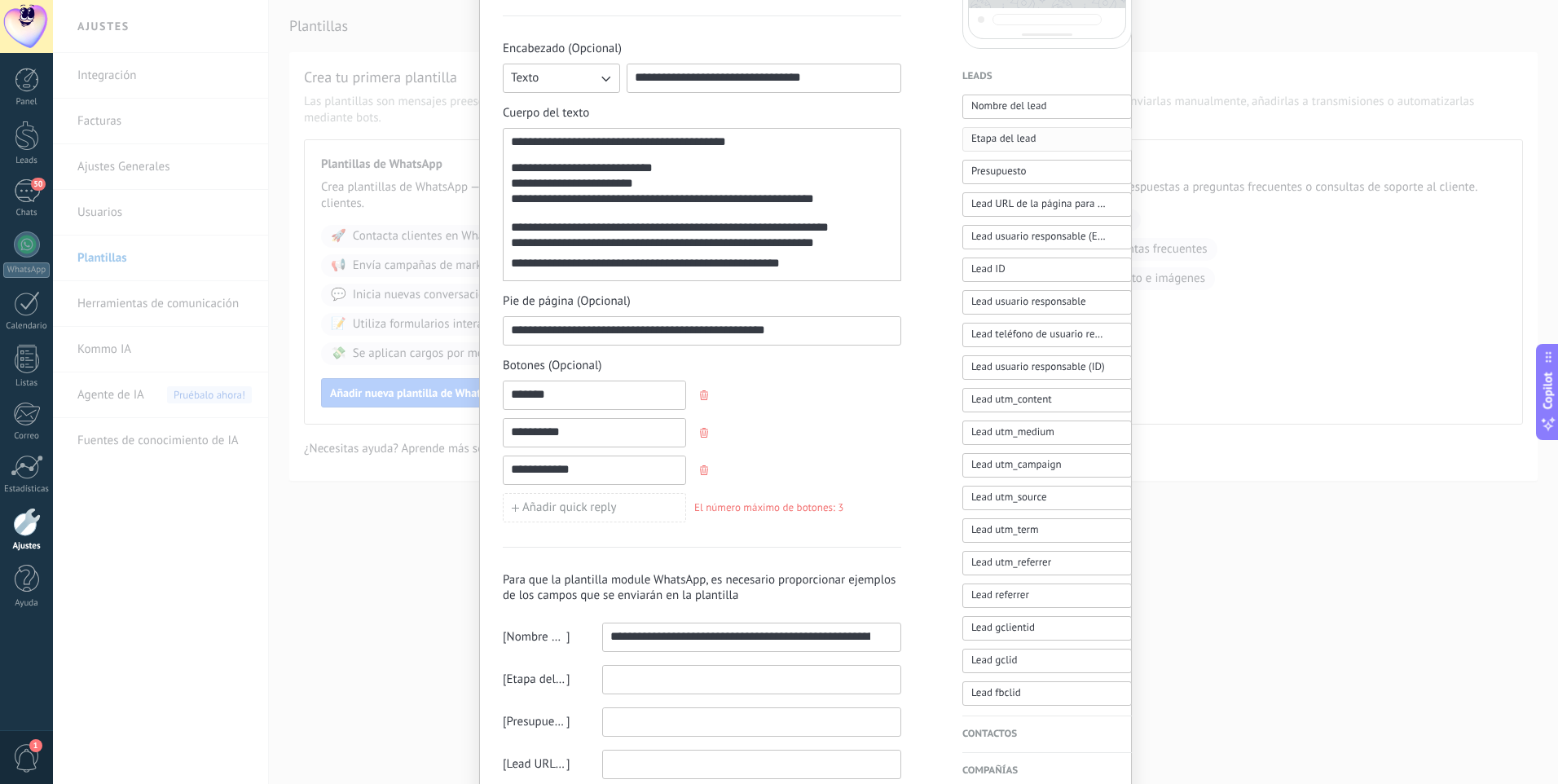
scroll to position [489, 0]
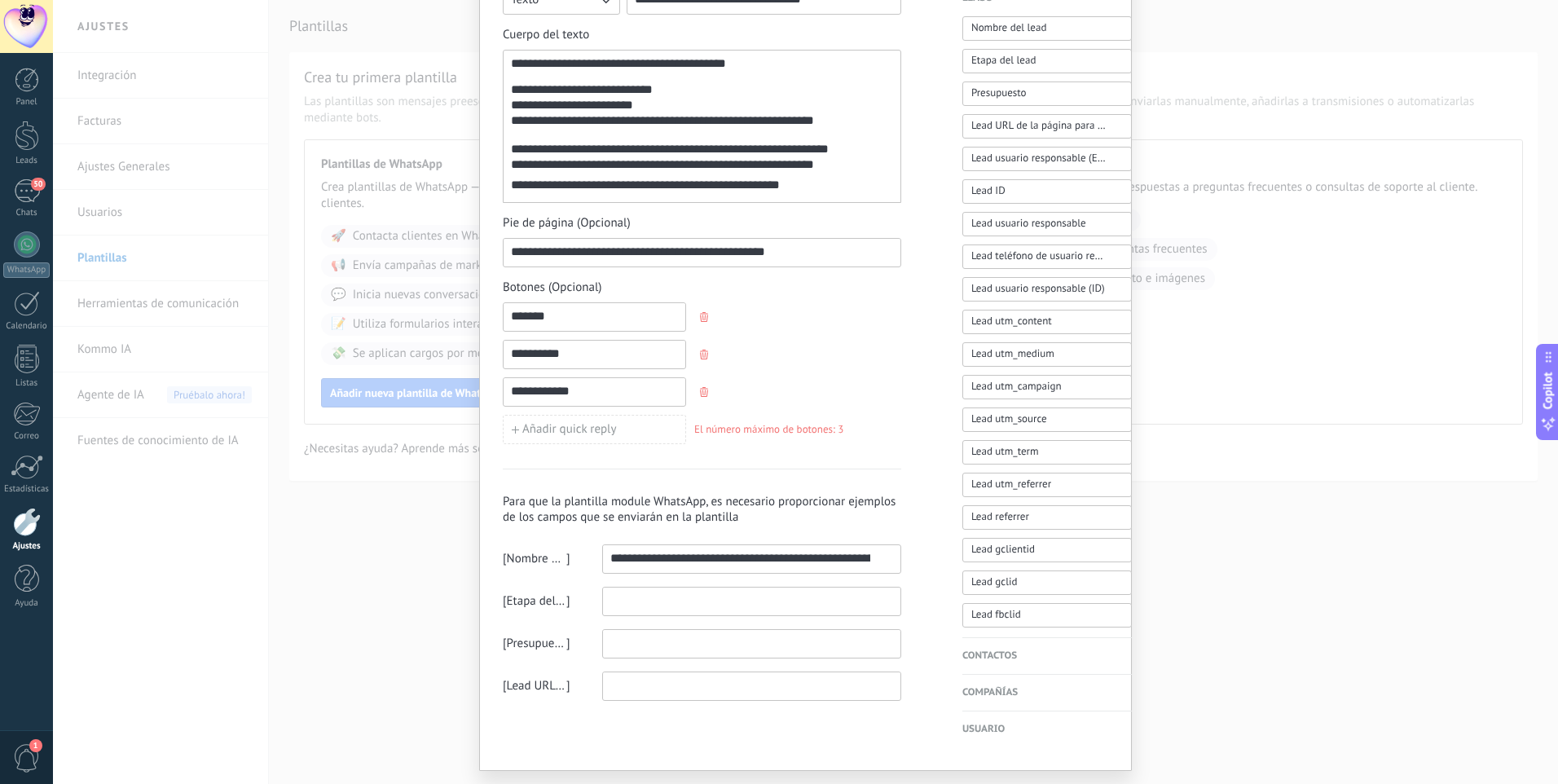
click at [618, 605] on input at bounding box center [751, 601] width 297 height 26
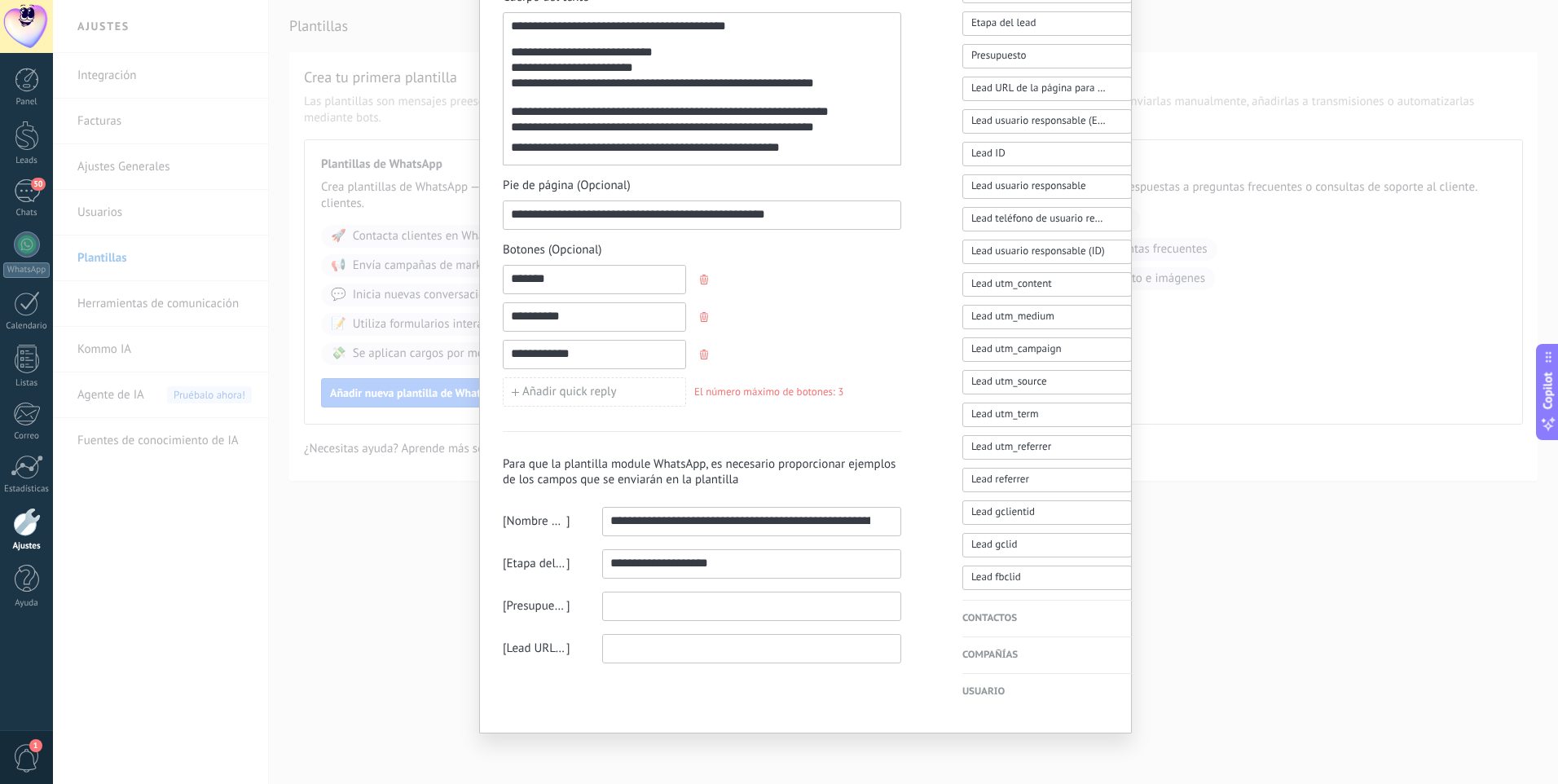
scroll to position [529, 0]
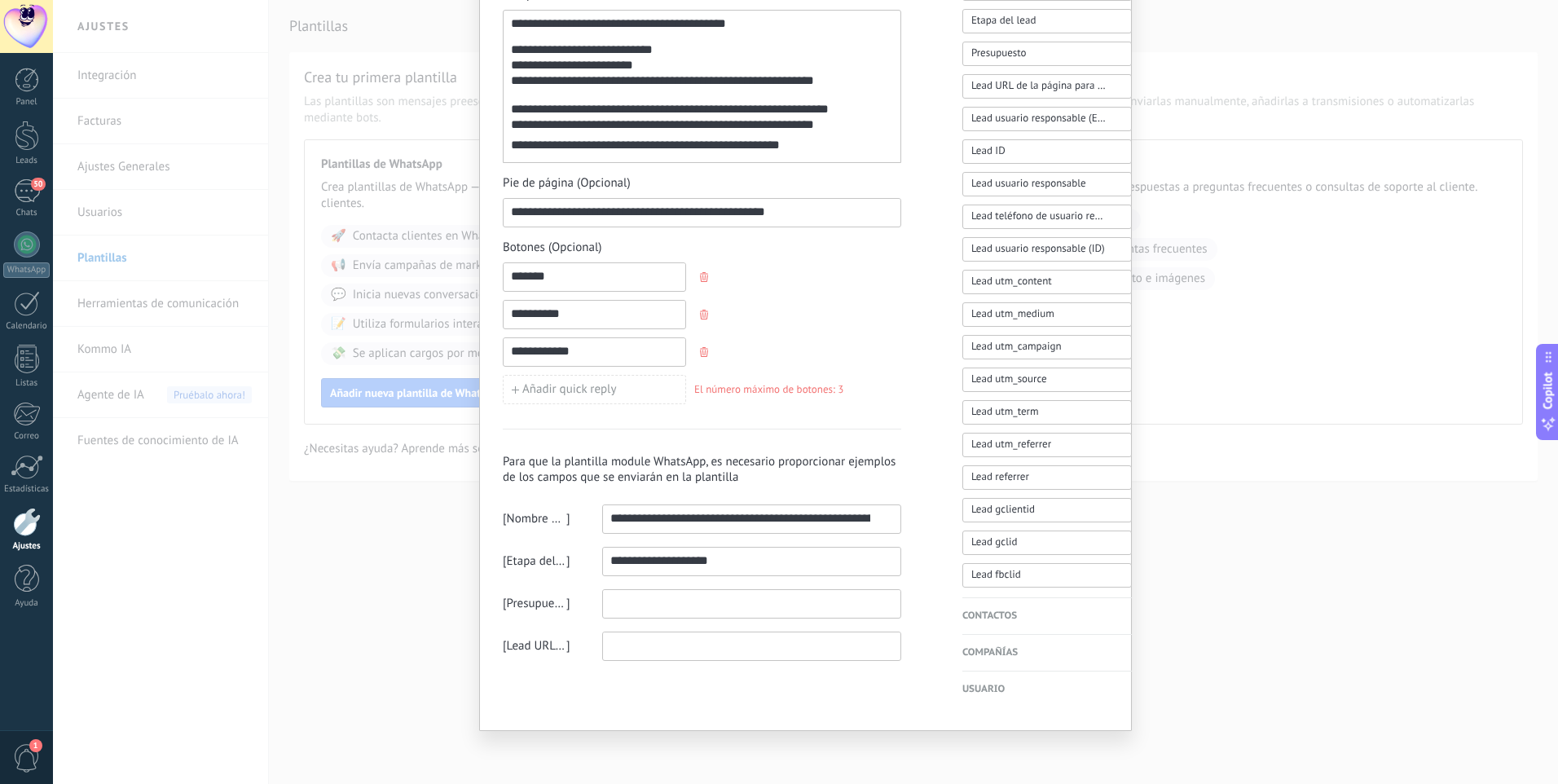
type input "**********"
click at [650, 604] on input at bounding box center [751, 603] width 297 height 26
drag, startPoint x: 727, startPoint y: 550, endPoint x: 562, endPoint y: 547, distance: 165.0
click at [562, 547] on div "**********" at bounding box center [702, 562] width 398 height 29
click at [518, 565] on span "Etapa del lead" at bounding box center [537, 561] width 60 height 16
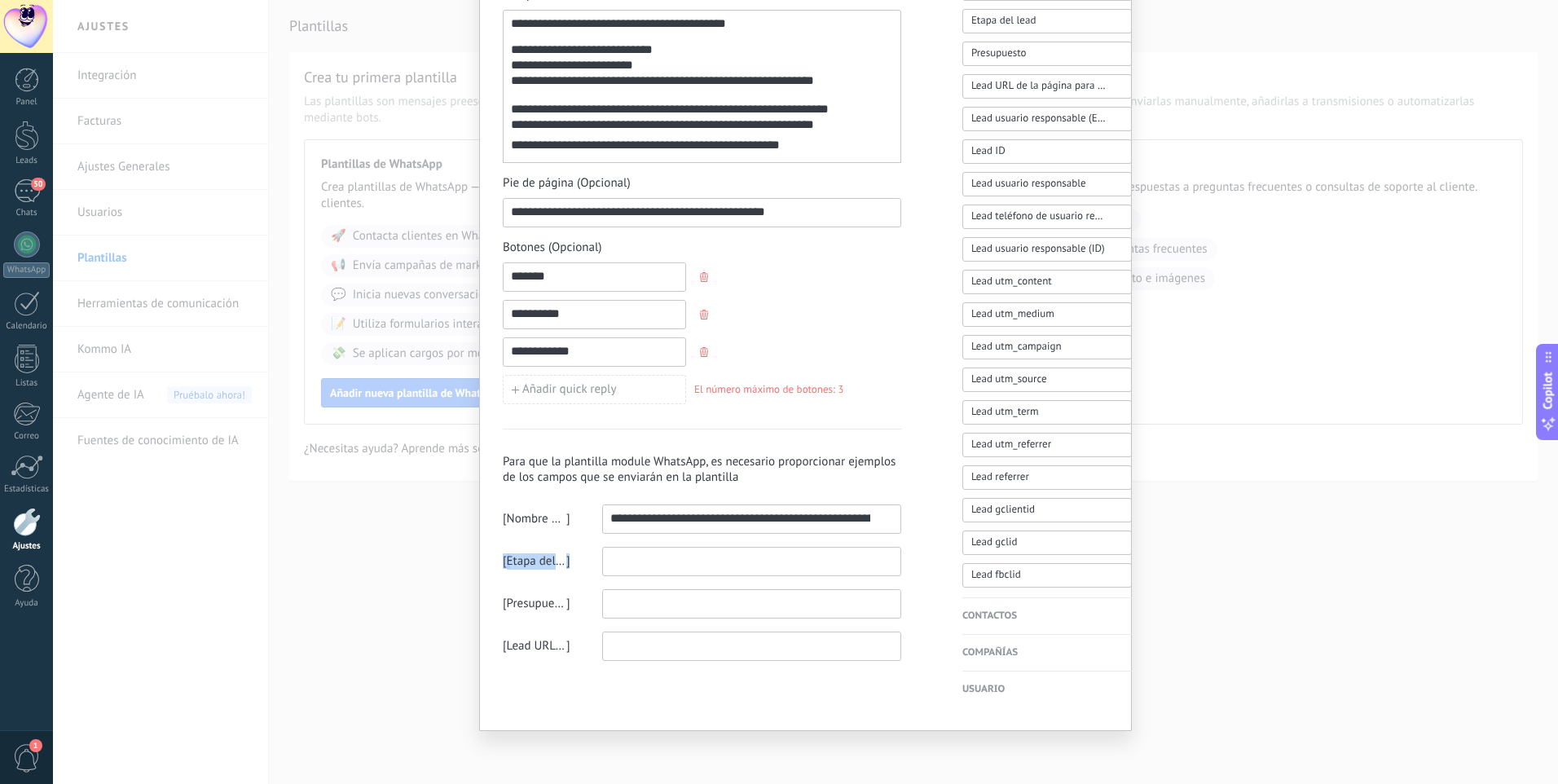
drag, startPoint x: 501, startPoint y: 562, endPoint x: 618, endPoint y: 553, distance: 117.3
click at [618, 553] on div "[ Etapa del lead ]" at bounding box center [702, 562] width 398 height 29
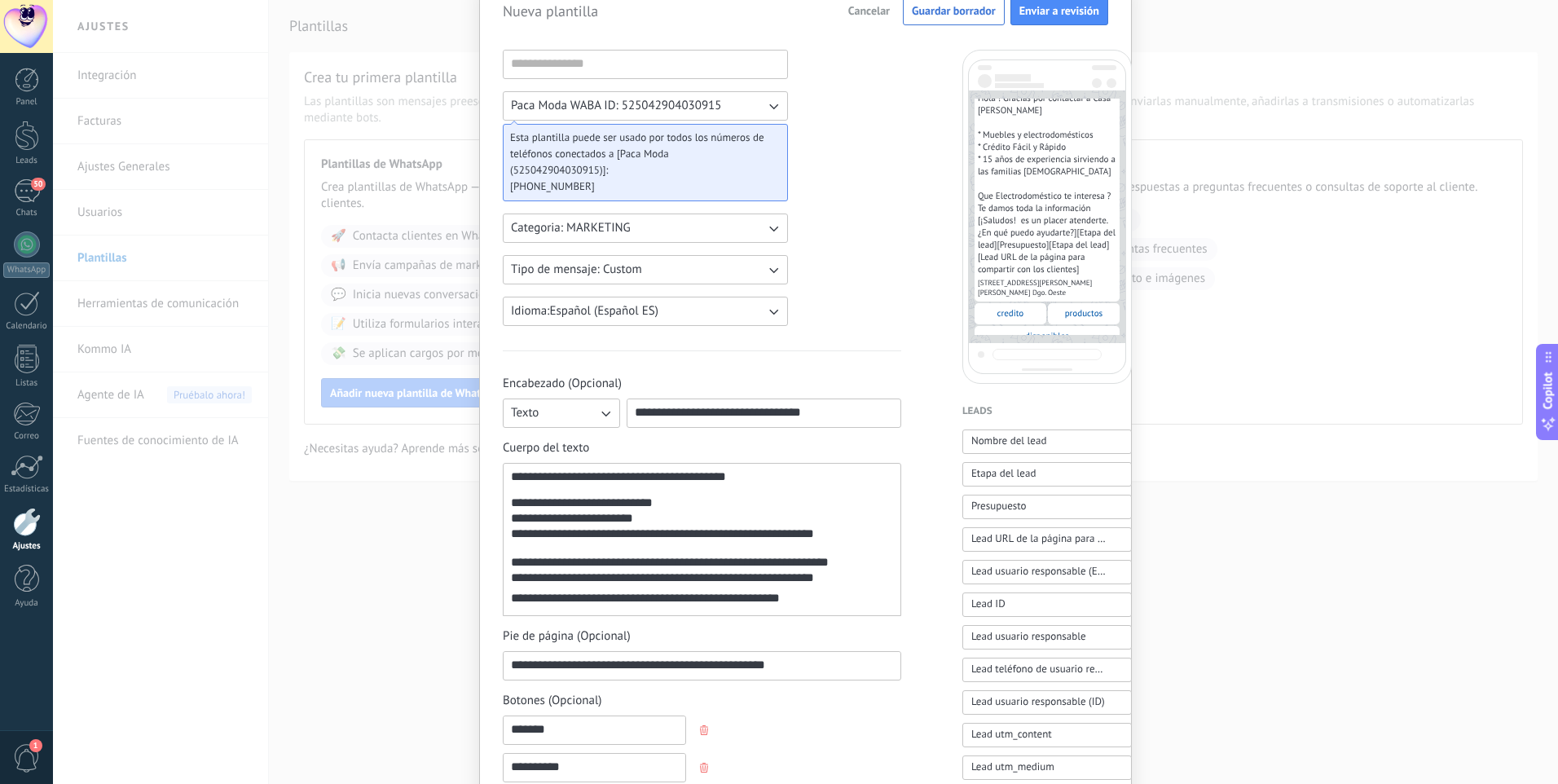
scroll to position [0, 0]
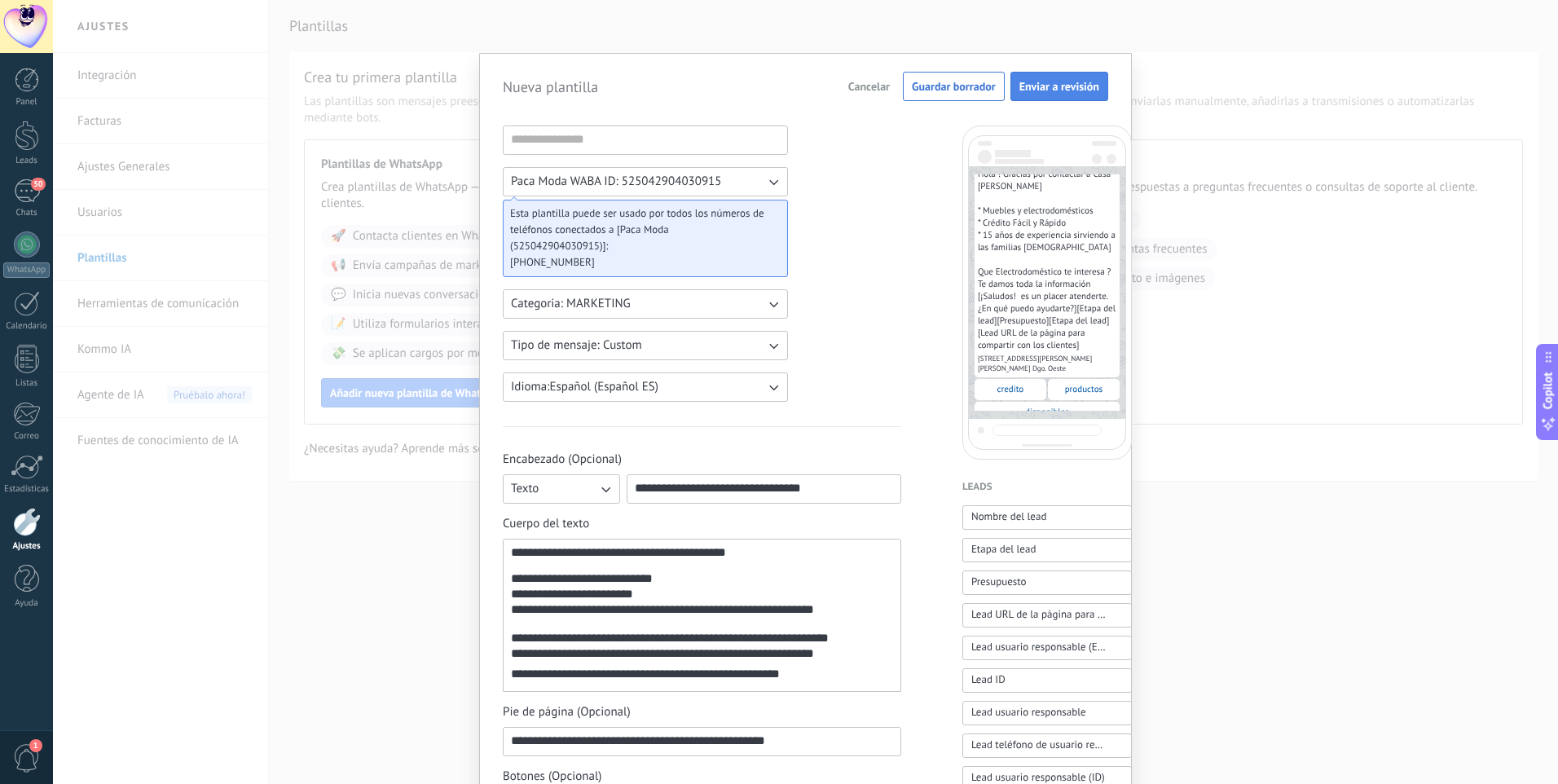
click at [1043, 81] on span "Enviar a revisión" at bounding box center [1059, 86] width 80 height 11
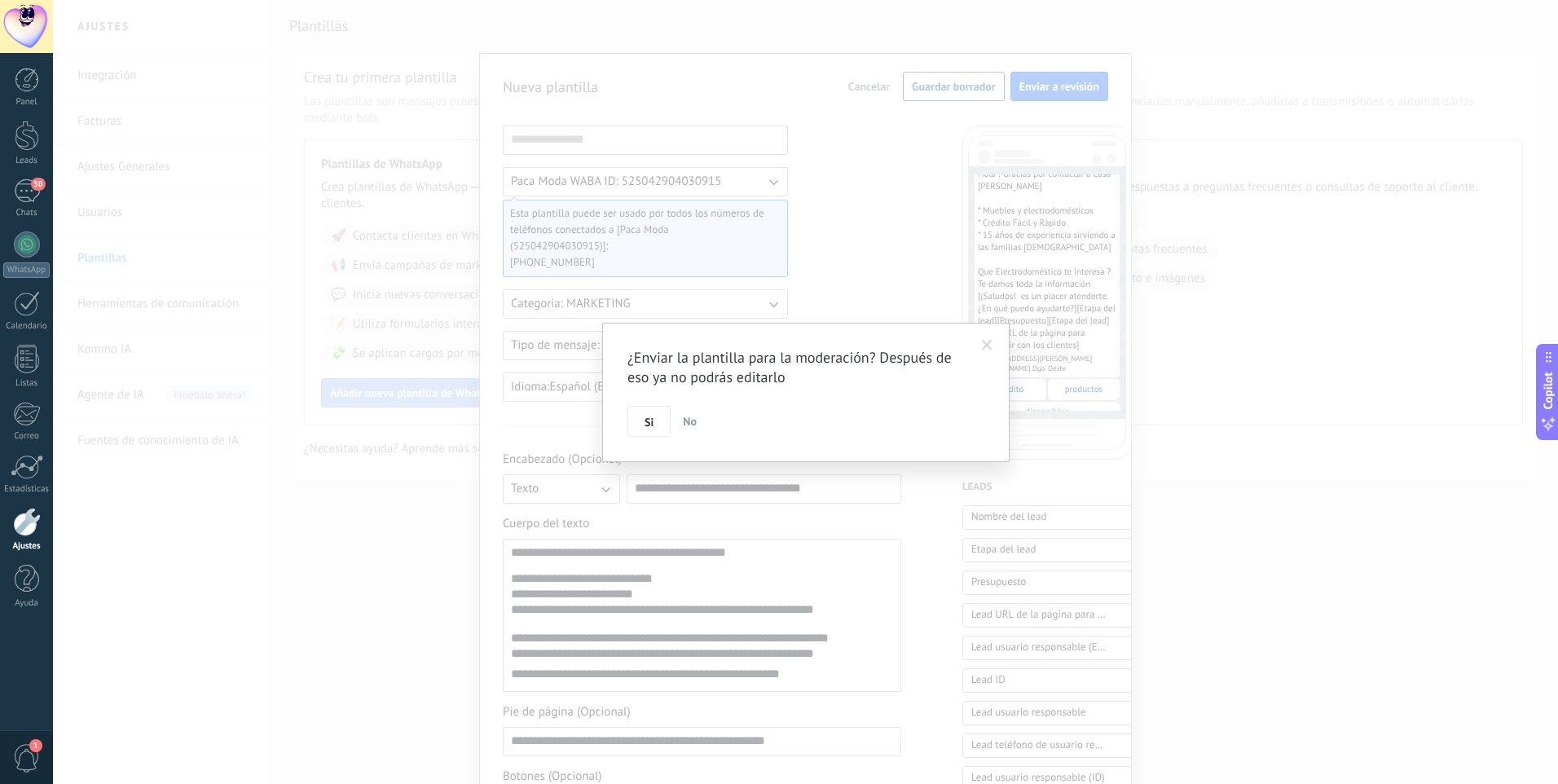
click at [693, 421] on span "No" at bounding box center [690, 421] width 14 height 15
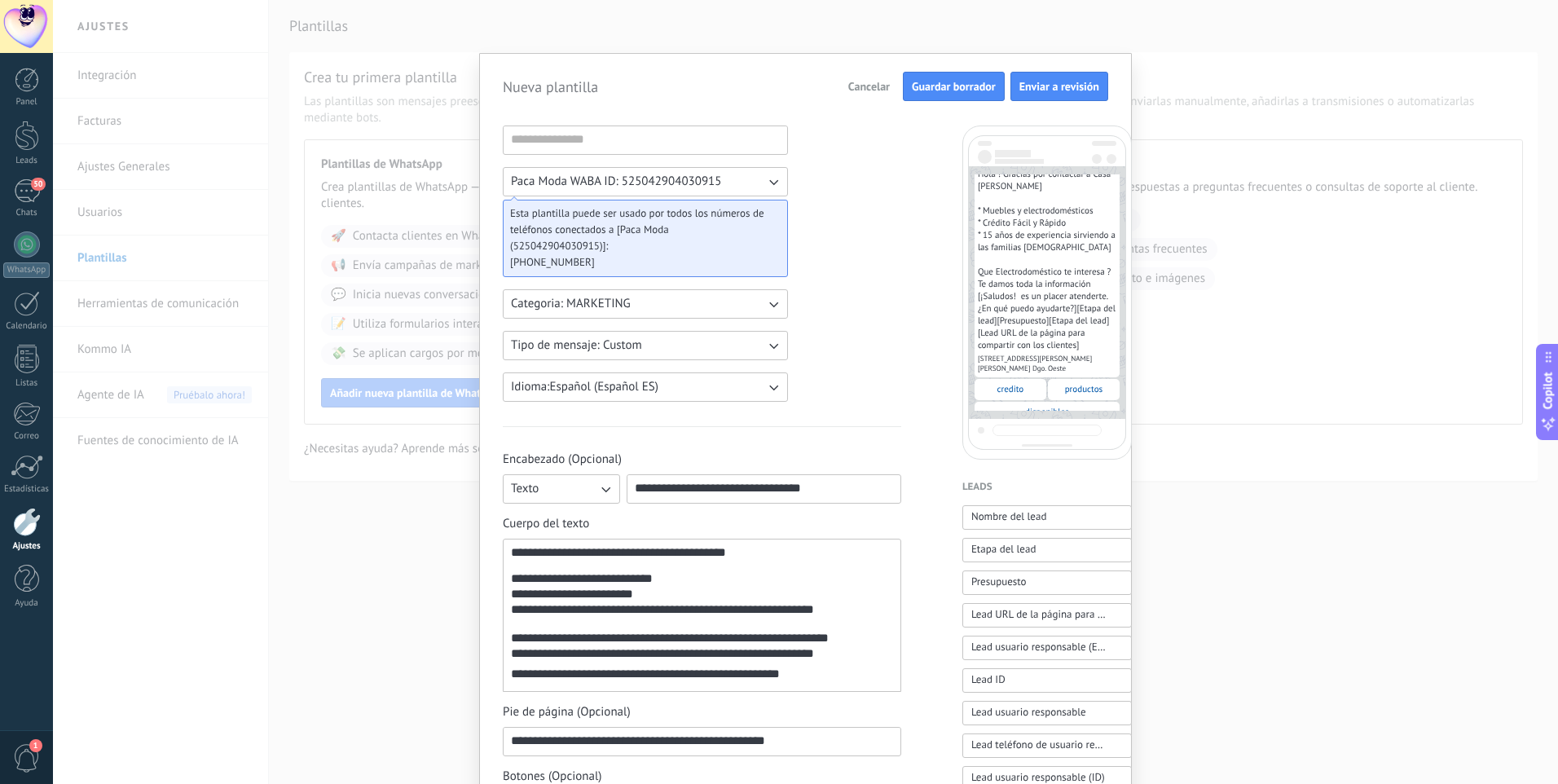
click at [941, 87] on span "Guardar borrador" at bounding box center [954, 86] width 84 height 11
type input "******"
click at [950, 82] on span "Guardar borrador" at bounding box center [954, 86] width 84 height 11
click at [21, 192] on div "50" at bounding box center [27, 190] width 26 height 23
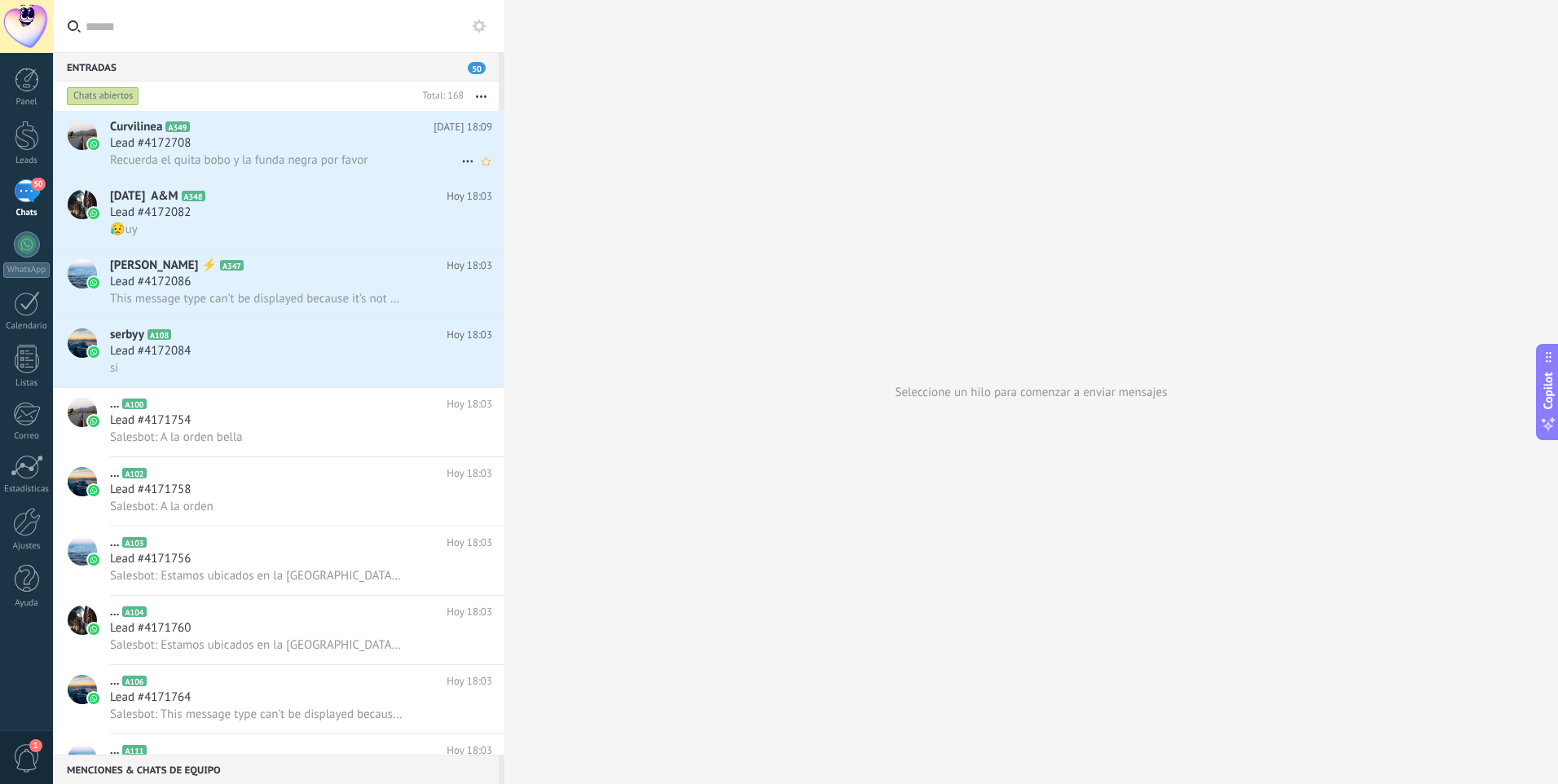
click at [141, 144] on span "Lead #4172708" at bounding box center [150, 143] width 80 height 16
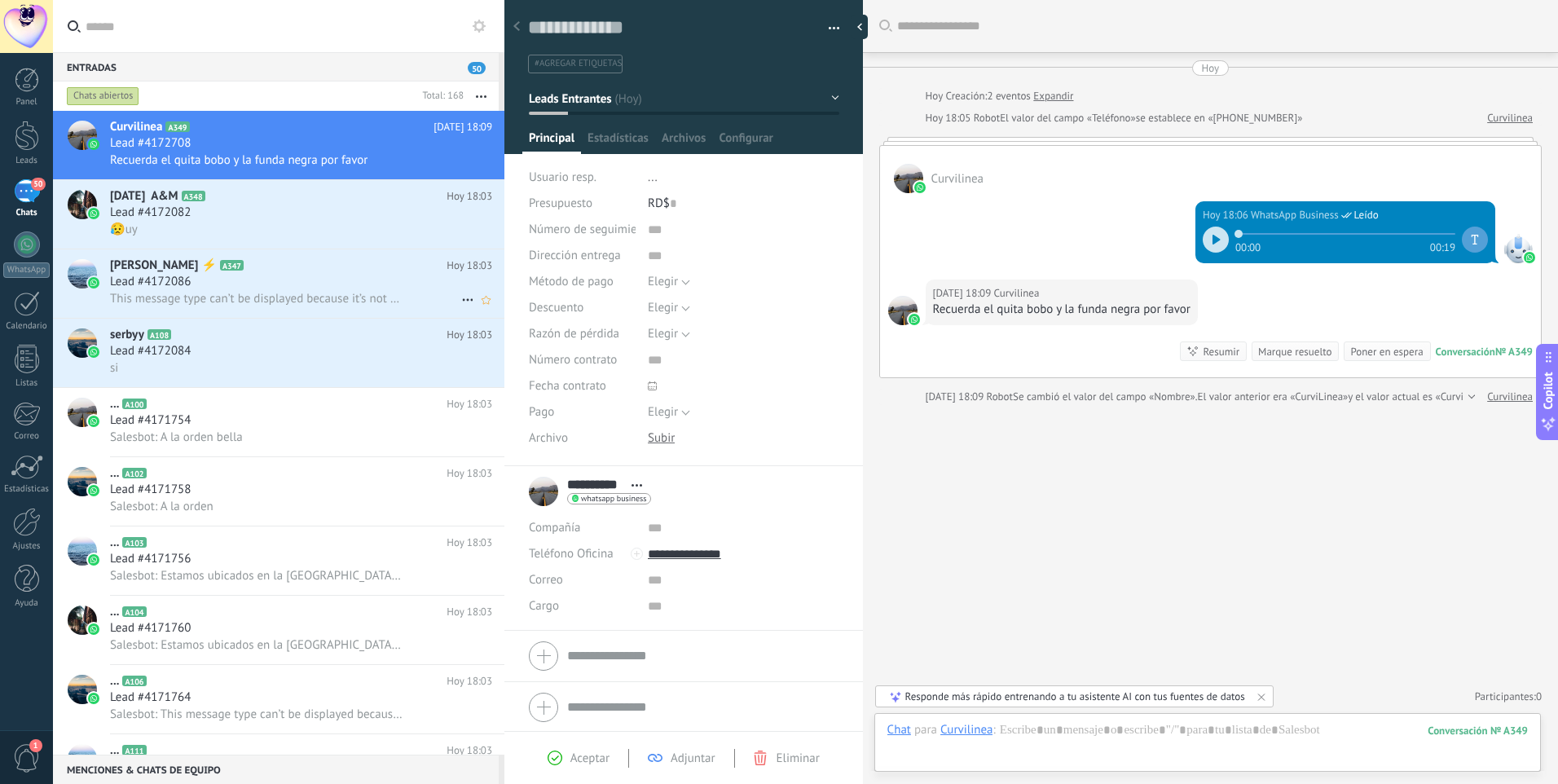
click at [151, 264] on span "[PERSON_NAME] ⚡" at bounding box center [163, 266] width 106 height 16
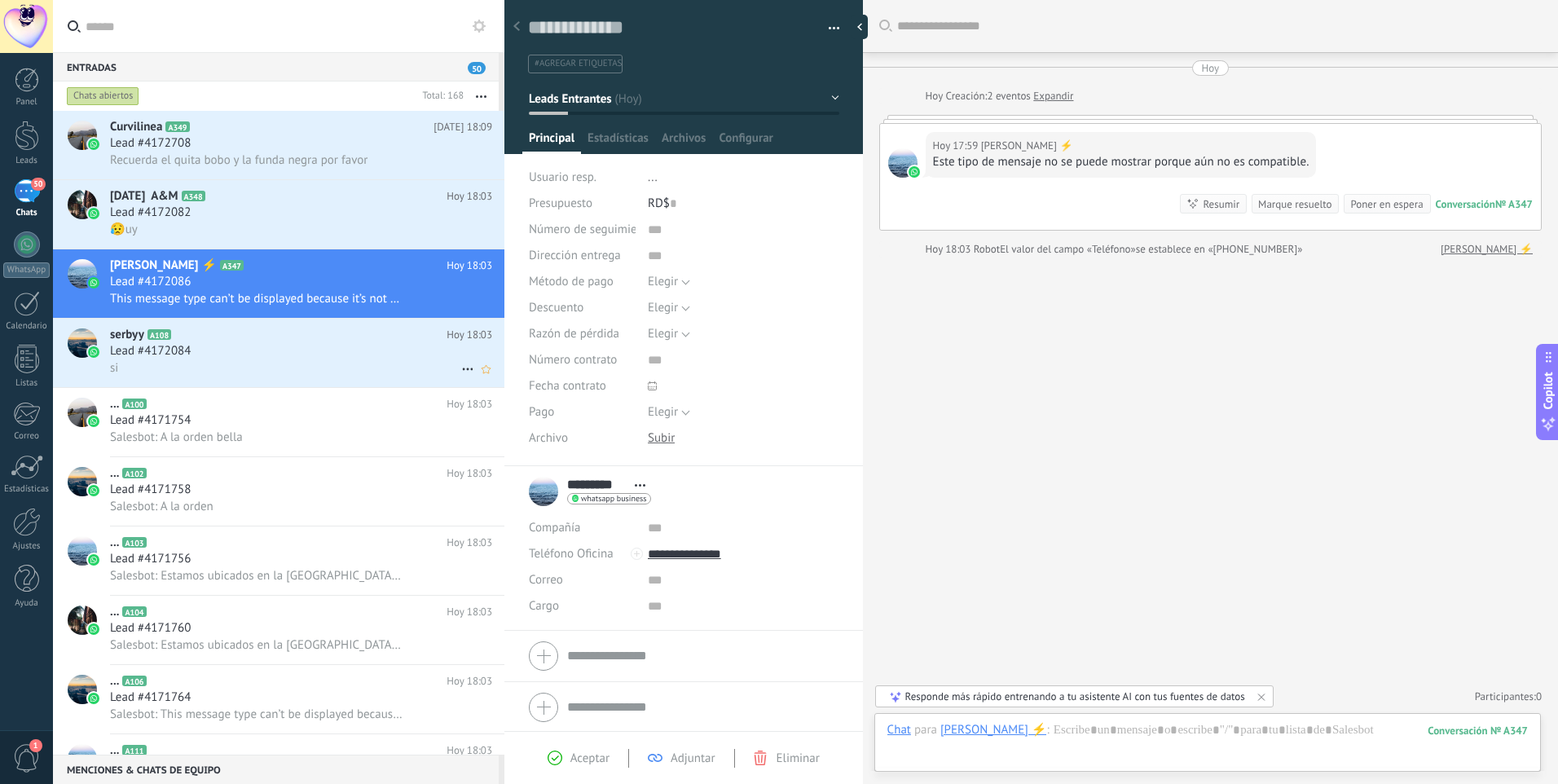
click at [160, 345] on span "Lead #4172084" at bounding box center [150, 350] width 80 height 16
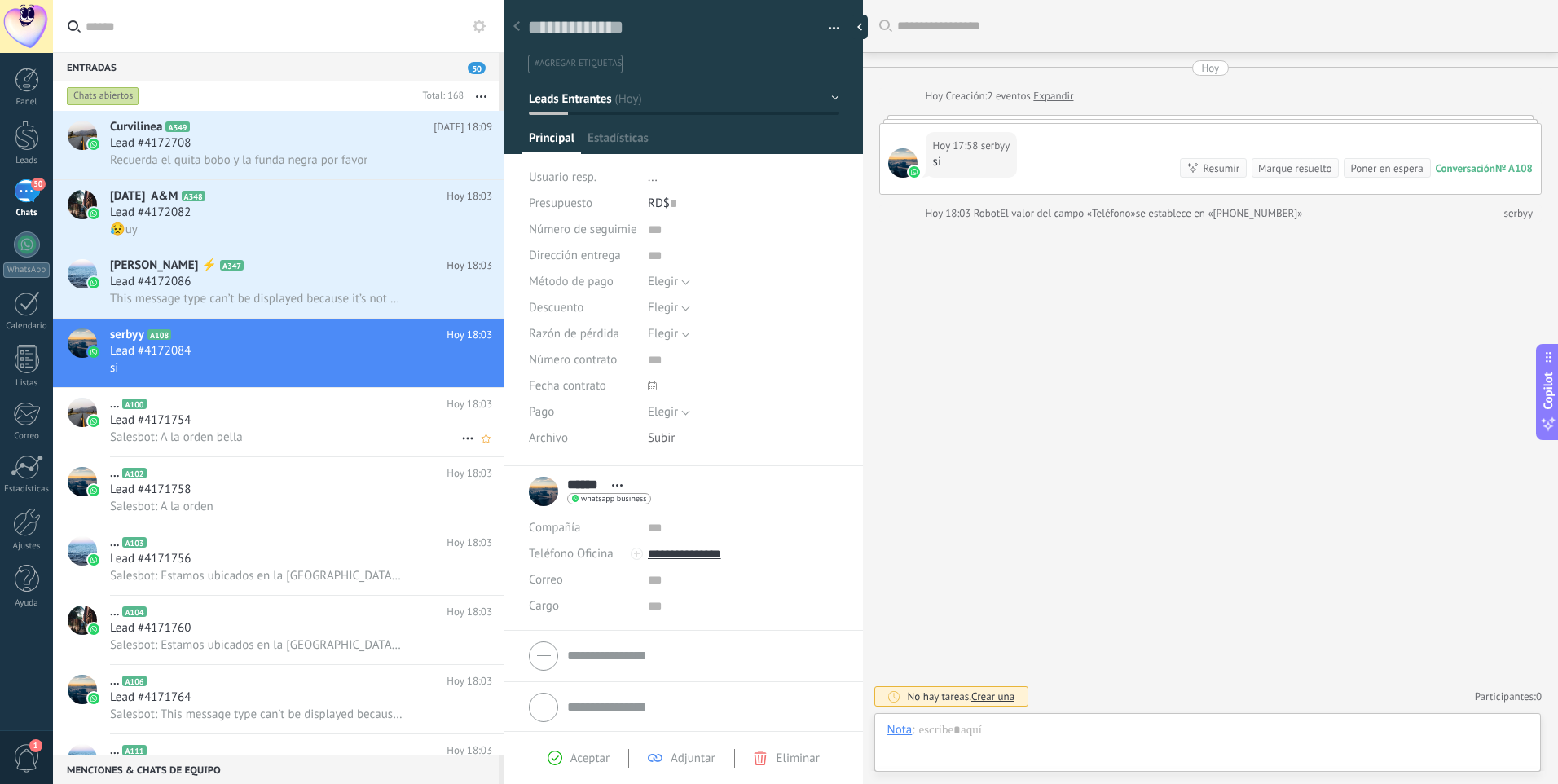
scroll to position [24, 0]
click at [575, 61] on span "#agregar etiquetas" at bounding box center [578, 63] width 87 height 11
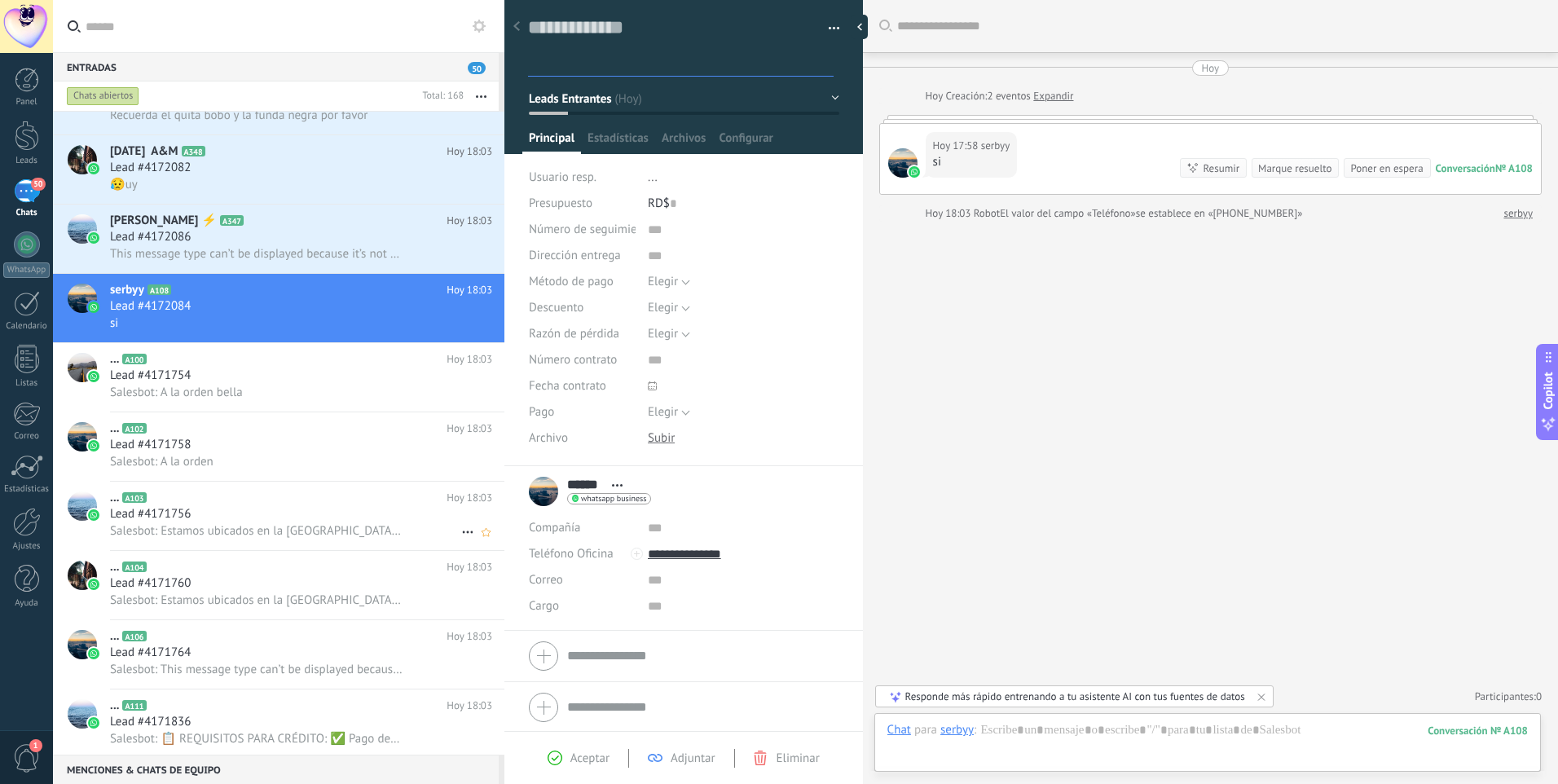
scroll to position [164, 0]
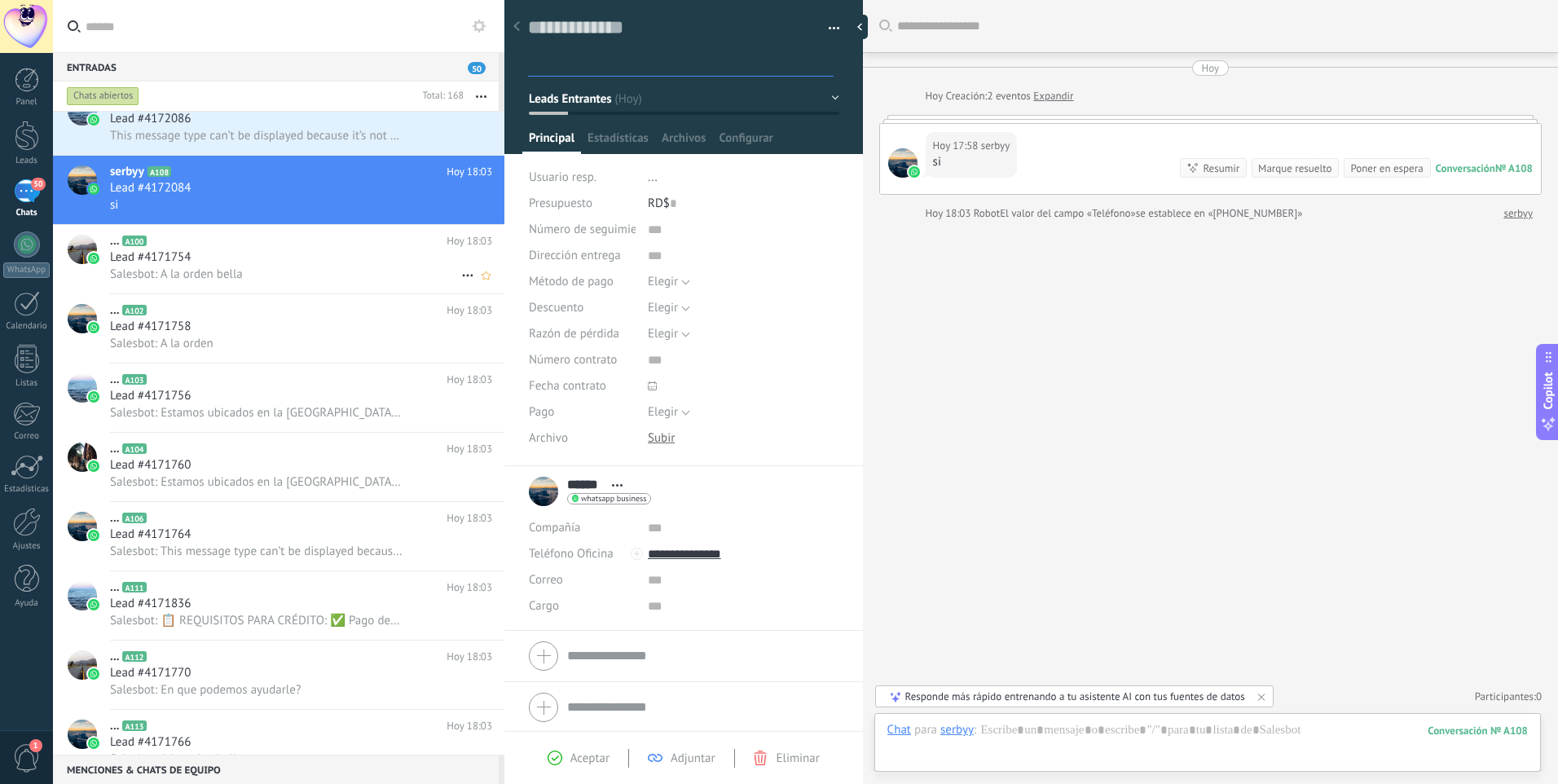
click at [158, 260] on span "Lead #4171754" at bounding box center [150, 257] width 80 height 16
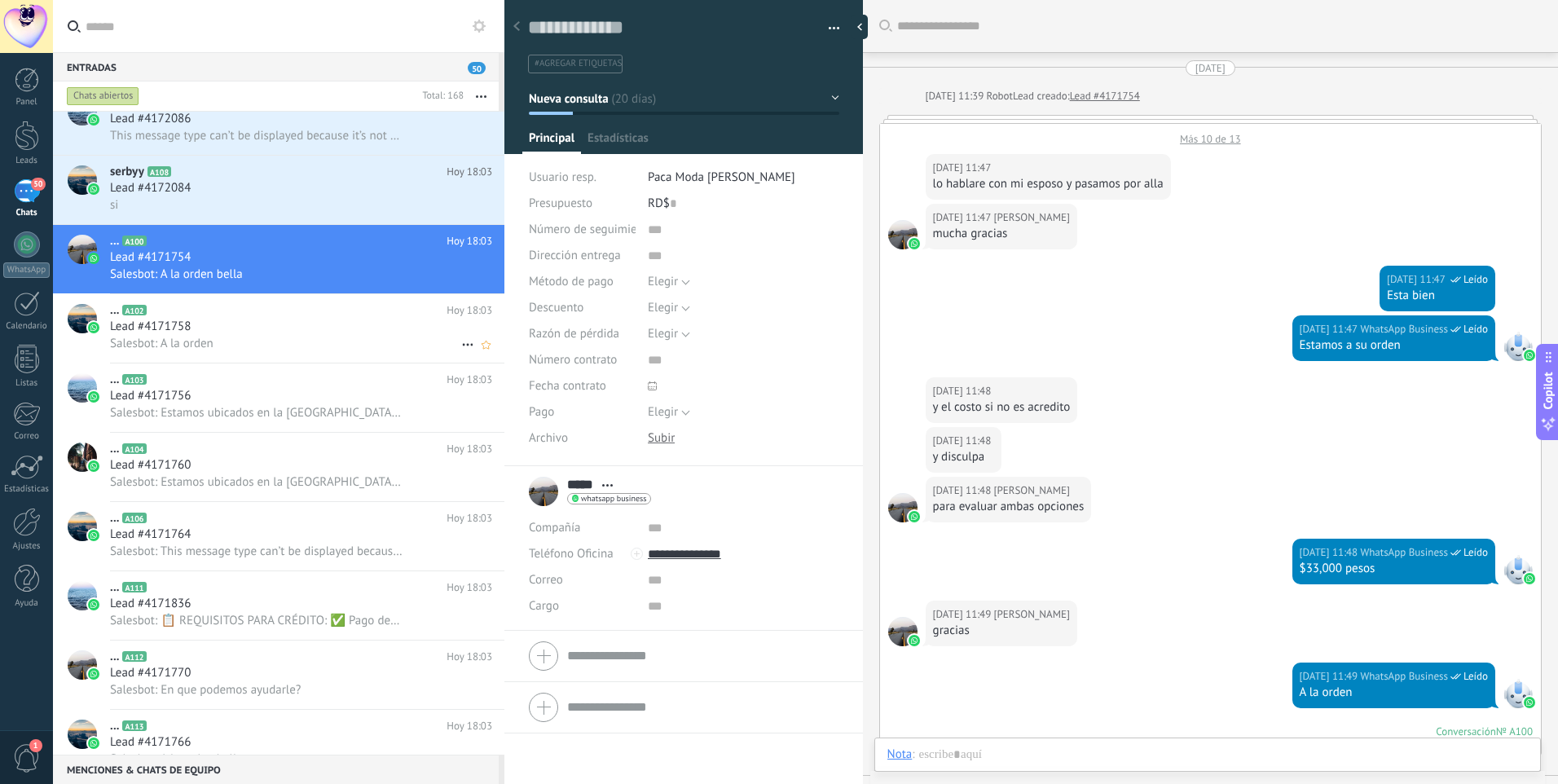
scroll to position [1212, 0]
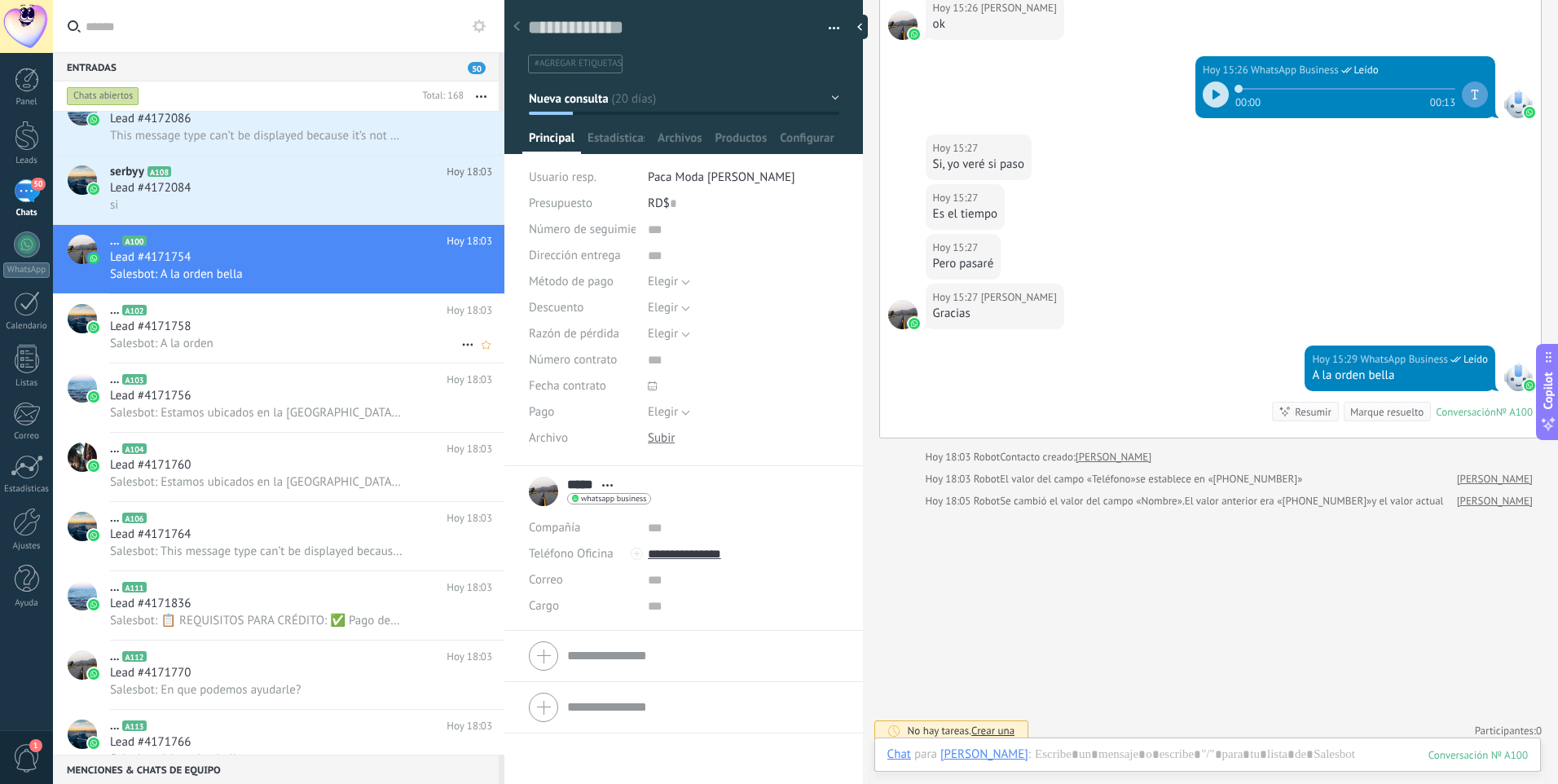
click at [126, 329] on span "Lead #4171758" at bounding box center [150, 326] width 80 height 16
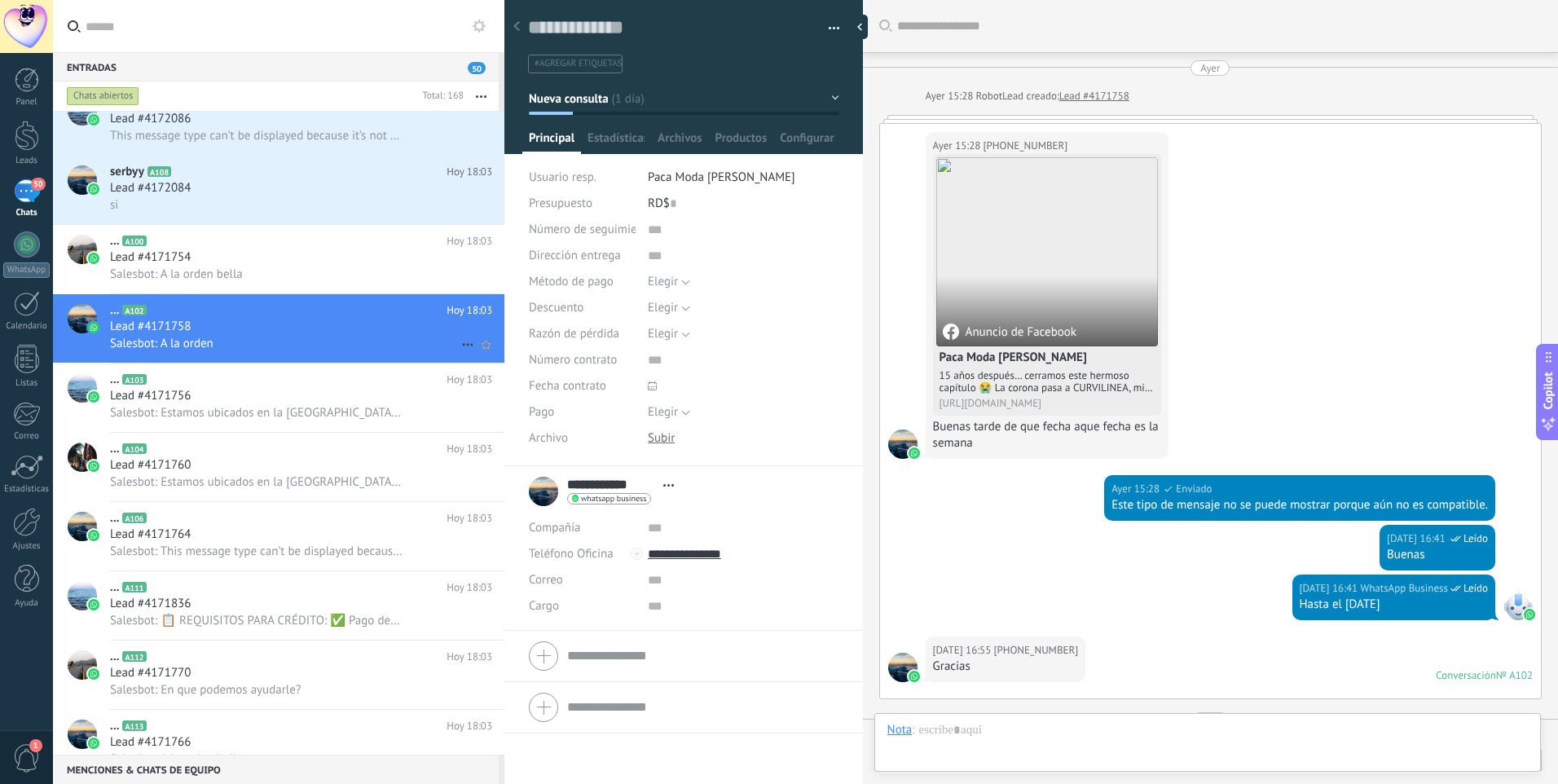
scroll to position [767, 0]
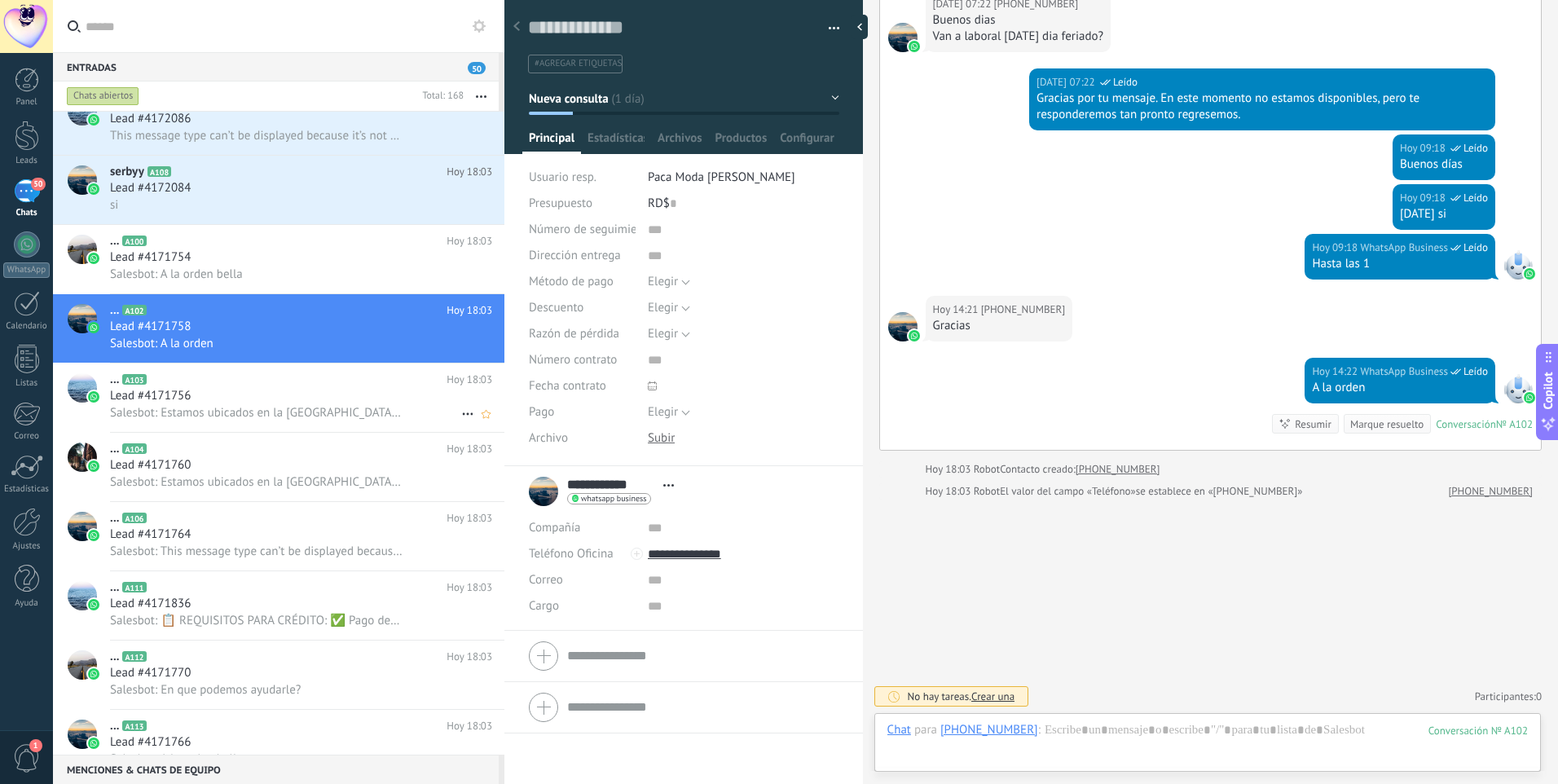
click at [151, 383] on icon at bounding box center [159, 379] width 16 height 16
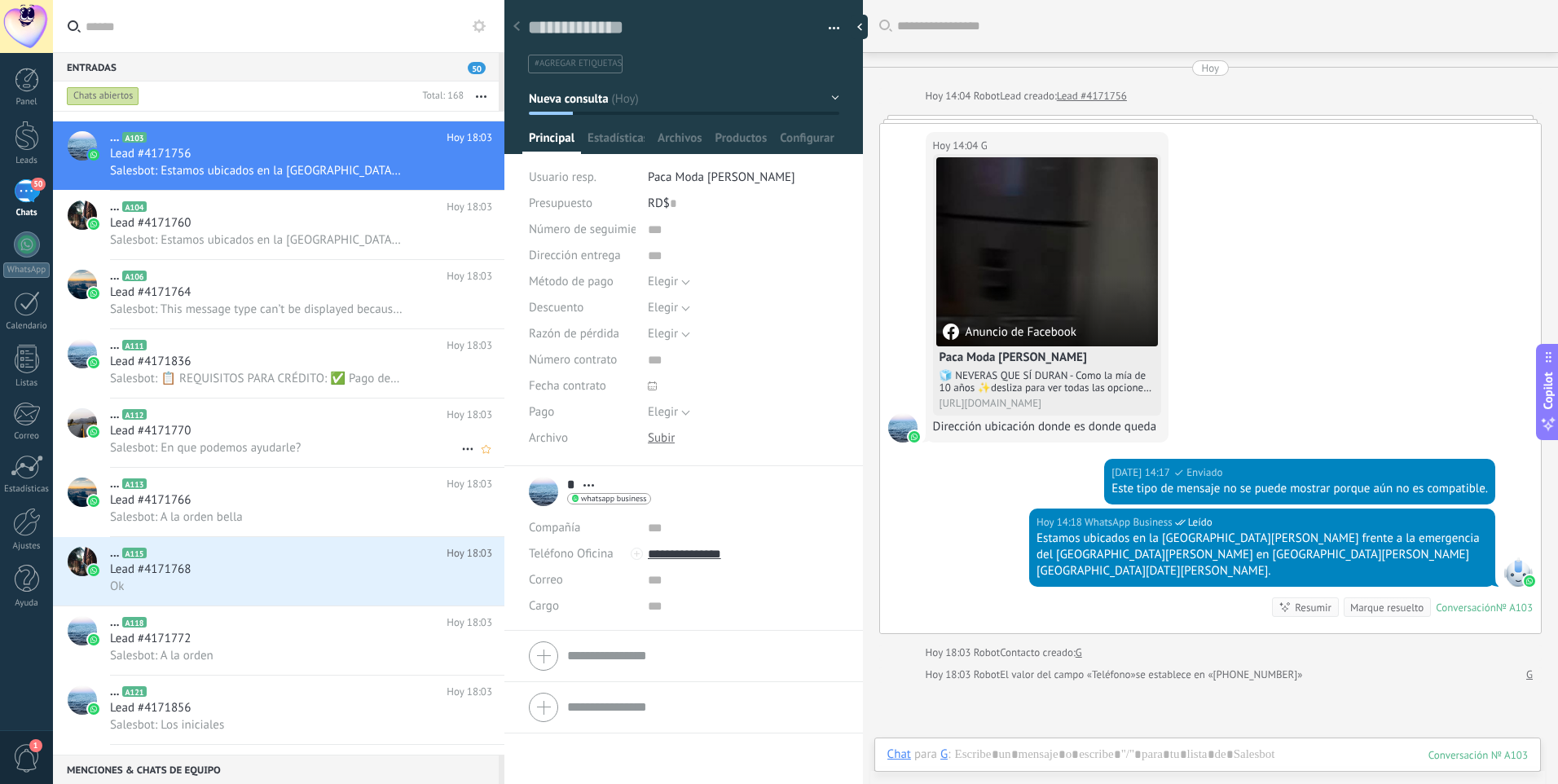
scroll to position [327, 0]
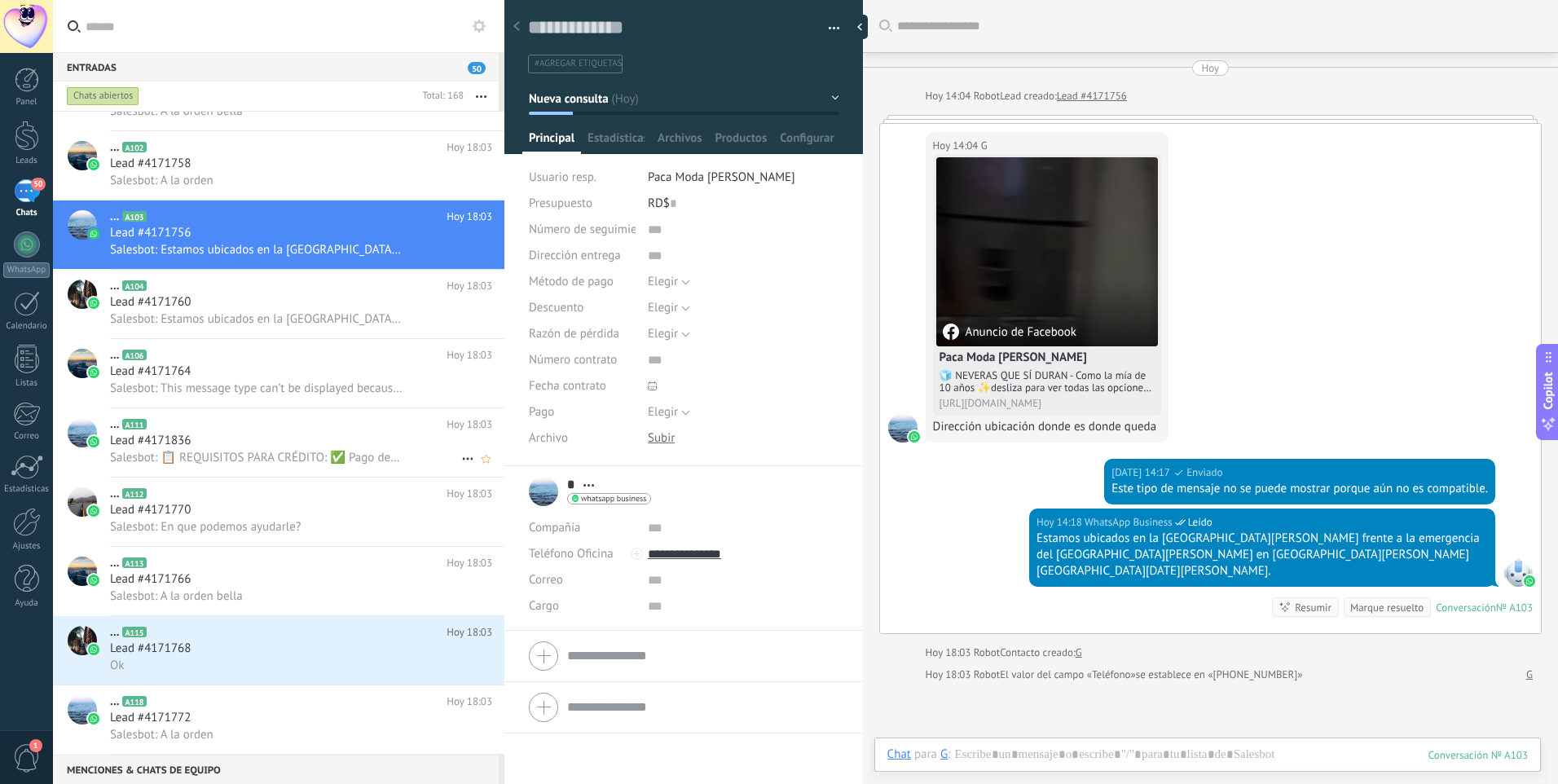
click at [238, 448] on div "Lead #4171836" at bounding box center [301, 440] width 383 height 16
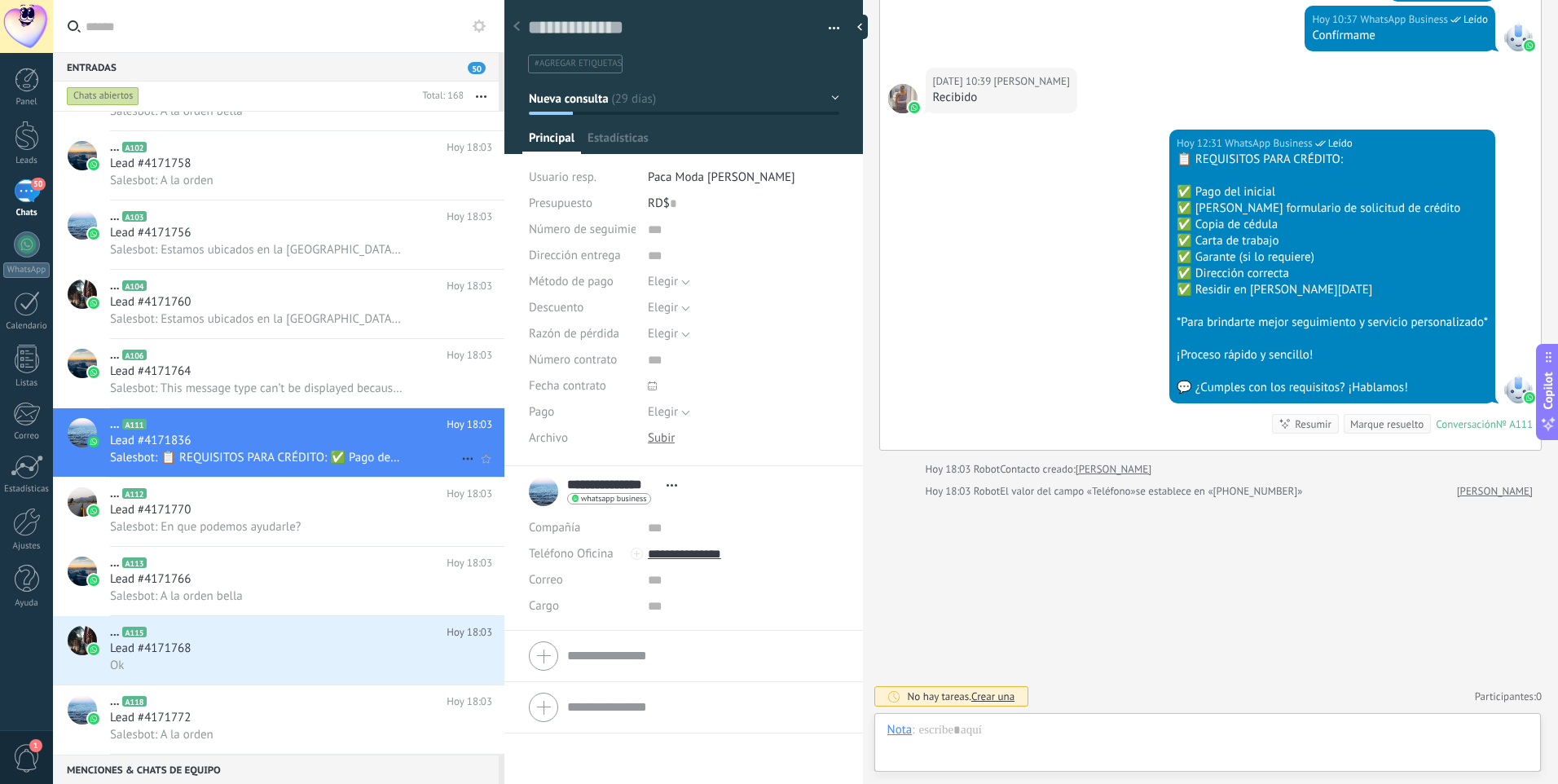
scroll to position [24, 0]
click at [697, 176] on span "Paca Moda [PERSON_NAME]" at bounding box center [722, 177] width 147 height 16
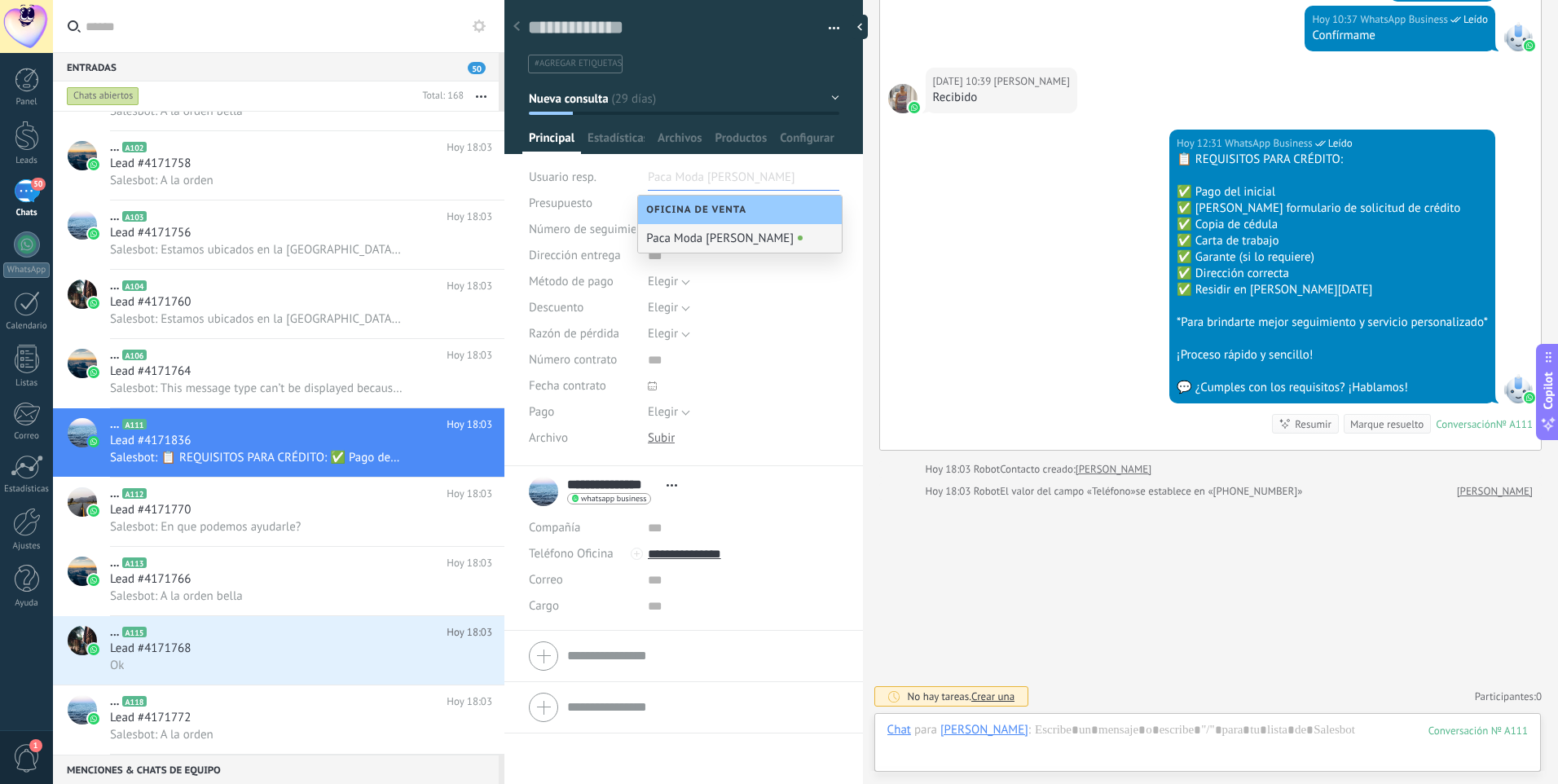
click at [687, 236] on div "Paca Moda [PERSON_NAME]" at bounding box center [739, 238] width 203 height 29
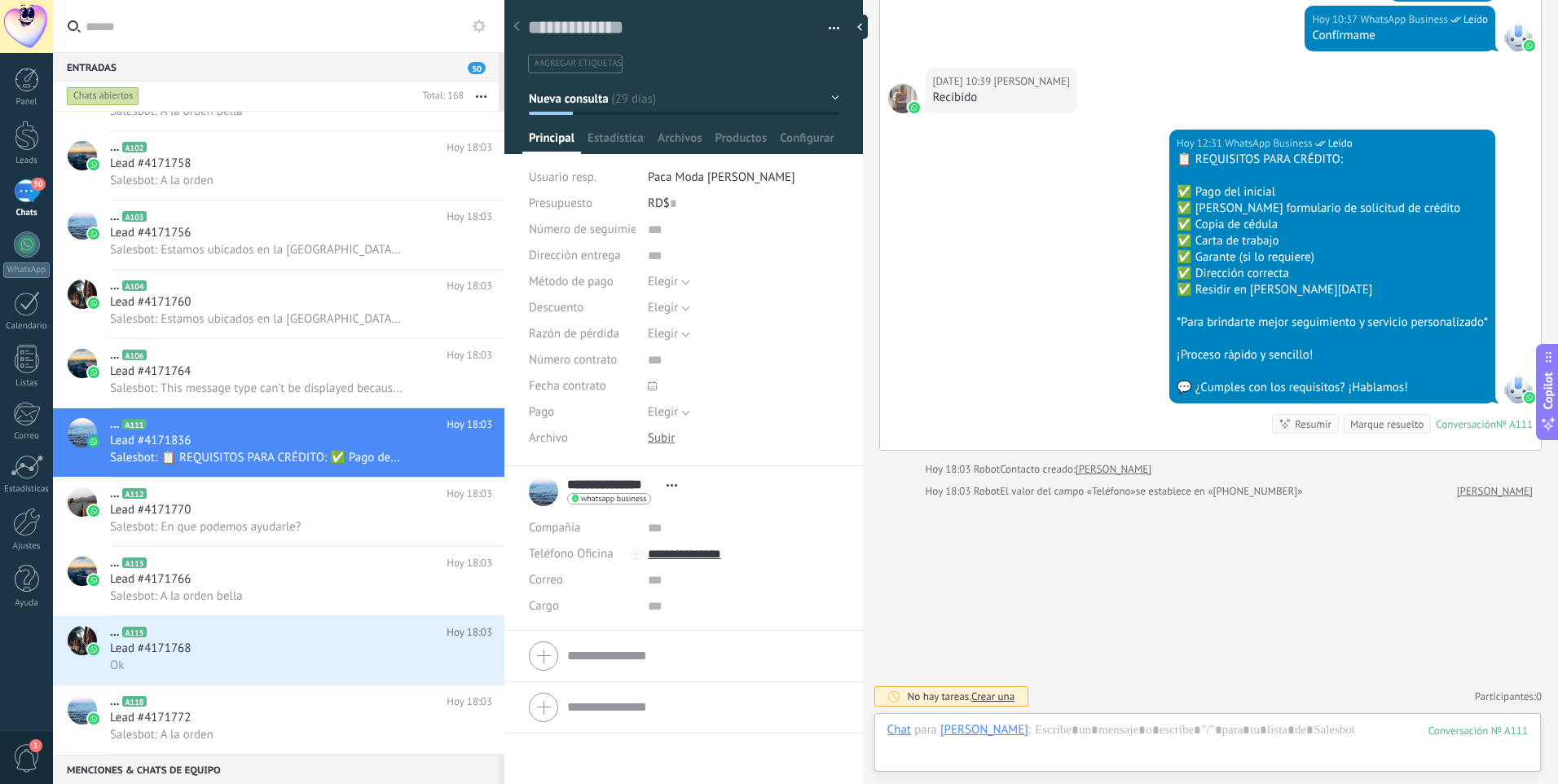
click at [570, 203] on span "Presupuesto" at bounding box center [560, 203] width 63 height 16
click at [664, 205] on div "RD$ 0" at bounding box center [744, 203] width 191 height 26
click at [576, 232] on span "Número de seguimiento" at bounding box center [591, 229] width 126 height 12
click at [565, 260] on span "Dirección entrega" at bounding box center [575, 255] width 92 height 12
click at [596, 276] on span "Método de pago" at bounding box center [571, 281] width 85 height 12
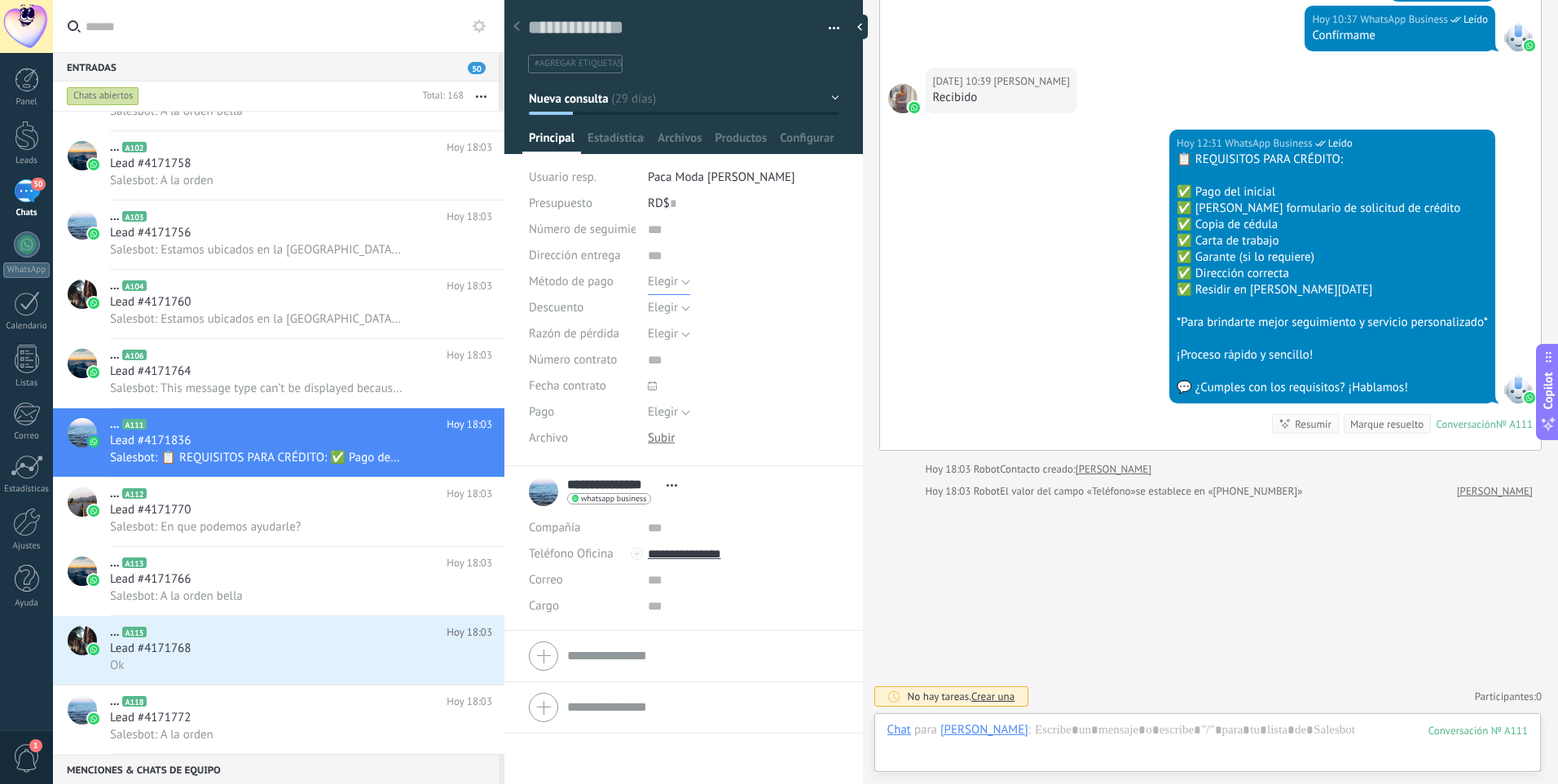
click at [679, 282] on button "Elegir" at bounding box center [669, 282] width 42 height 26
click at [621, 138] on span "Estadísticas" at bounding box center [616, 142] width 57 height 23
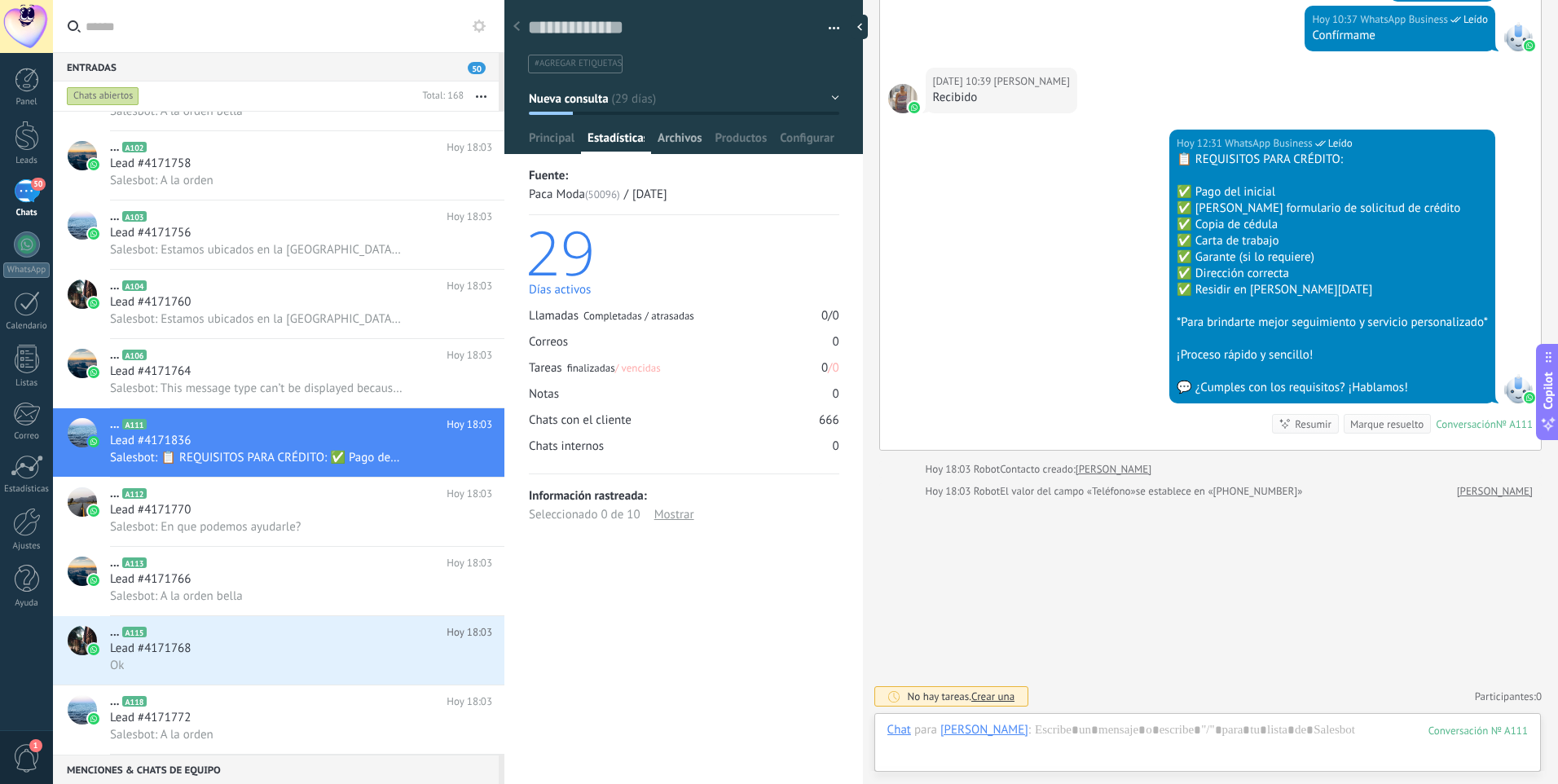
click at [688, 135] on span "Archivos" at bounding box center [679, 142] width 44 height 23
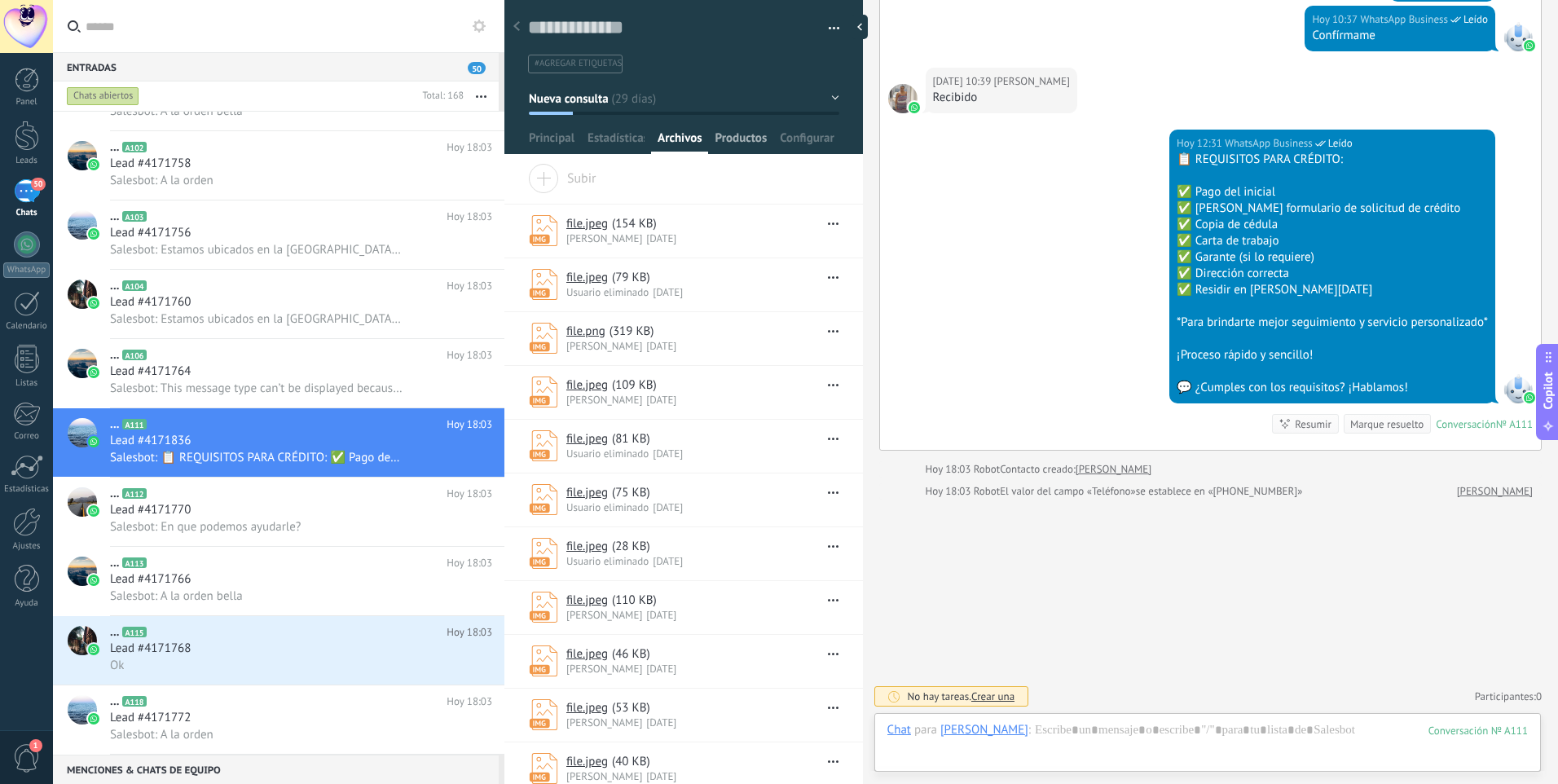
click at [746, 133] on span "Productos" at bounding box center [742, 142] width 52 height 23
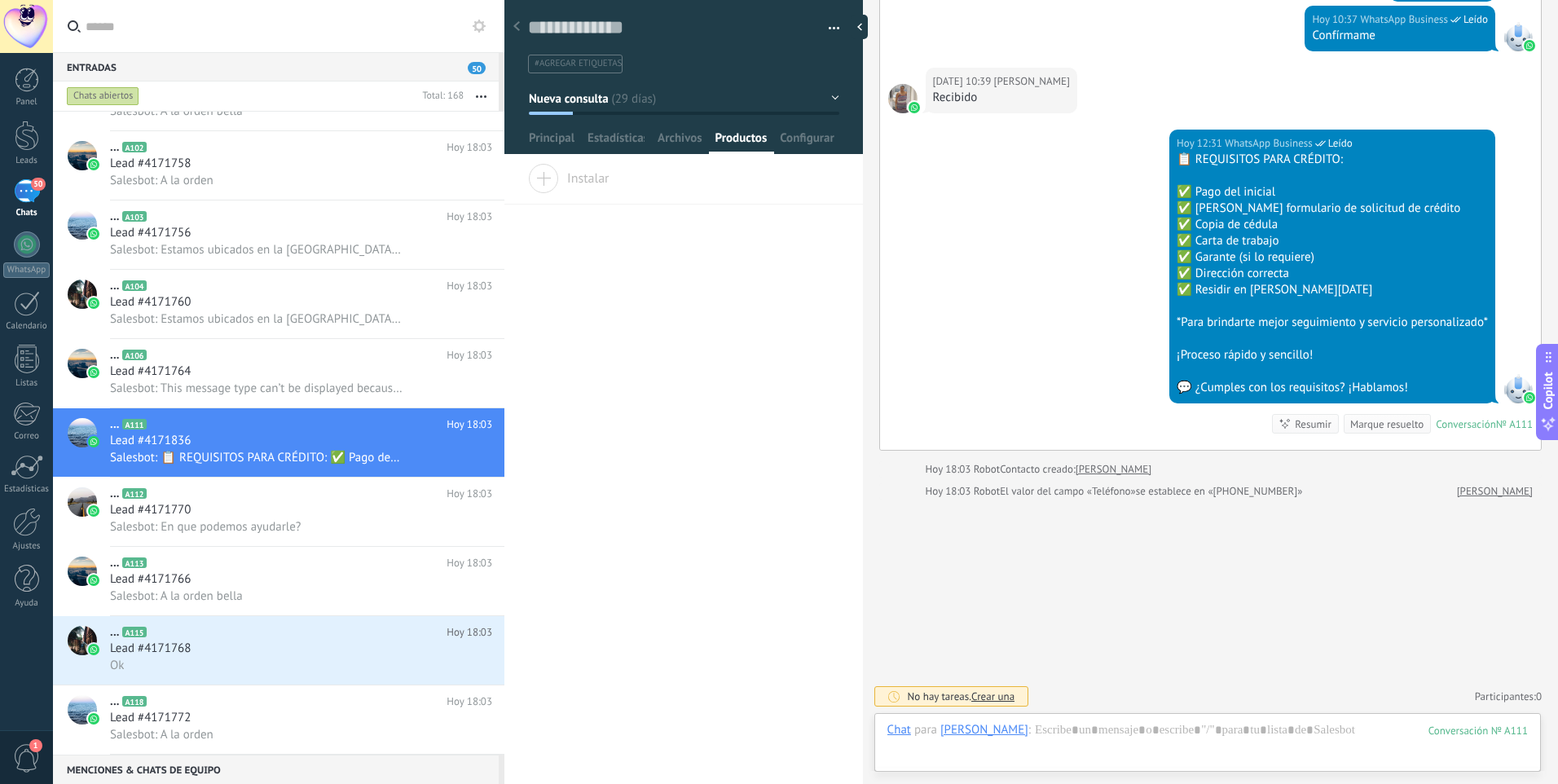
click at [544, 177] on span "Instalar" at bounding box center [569, 175] width 81 height 22
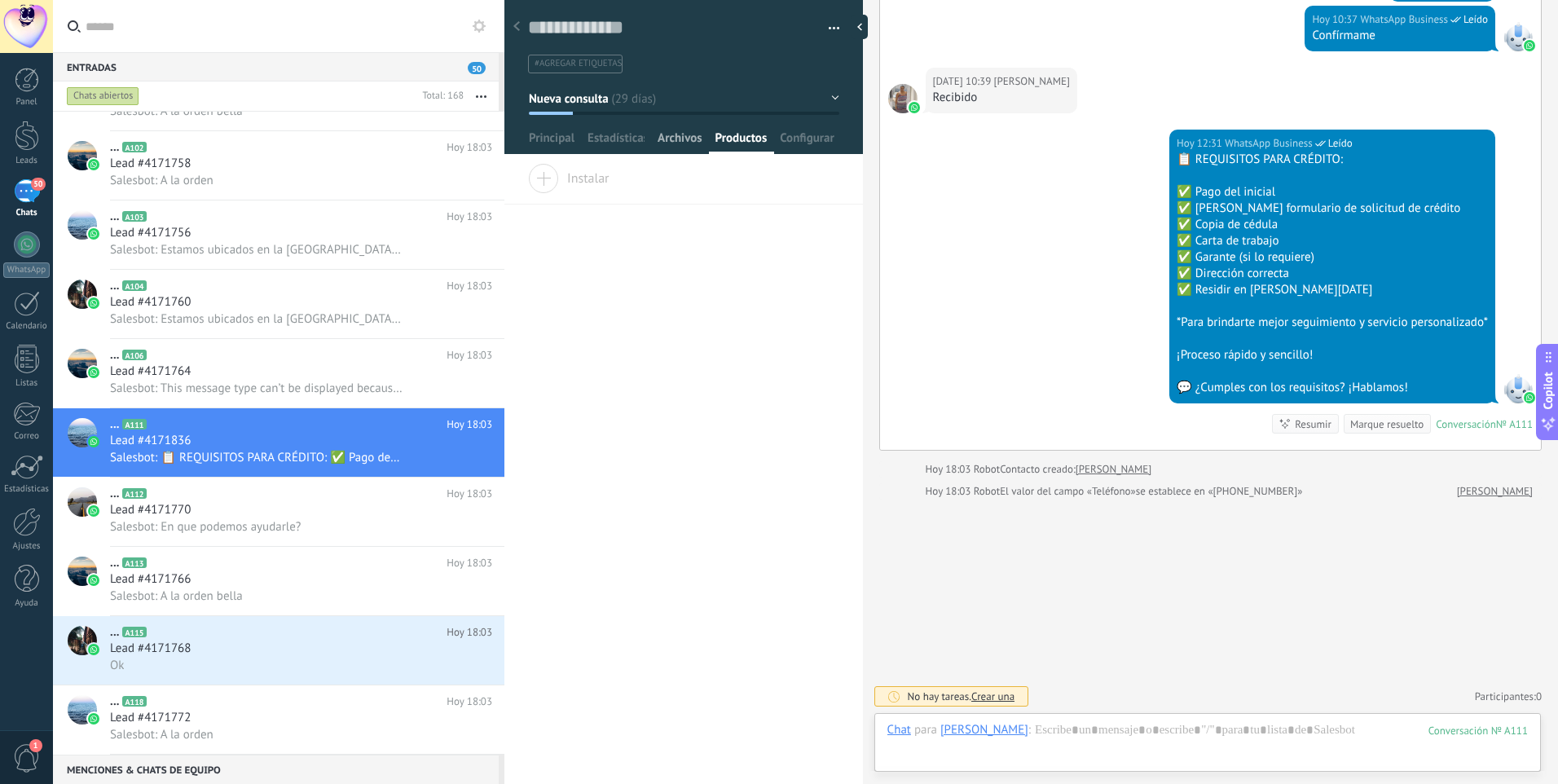
click at [691, 140] on span "Archivos" at bounding box center [679, 142] width 44 height 23
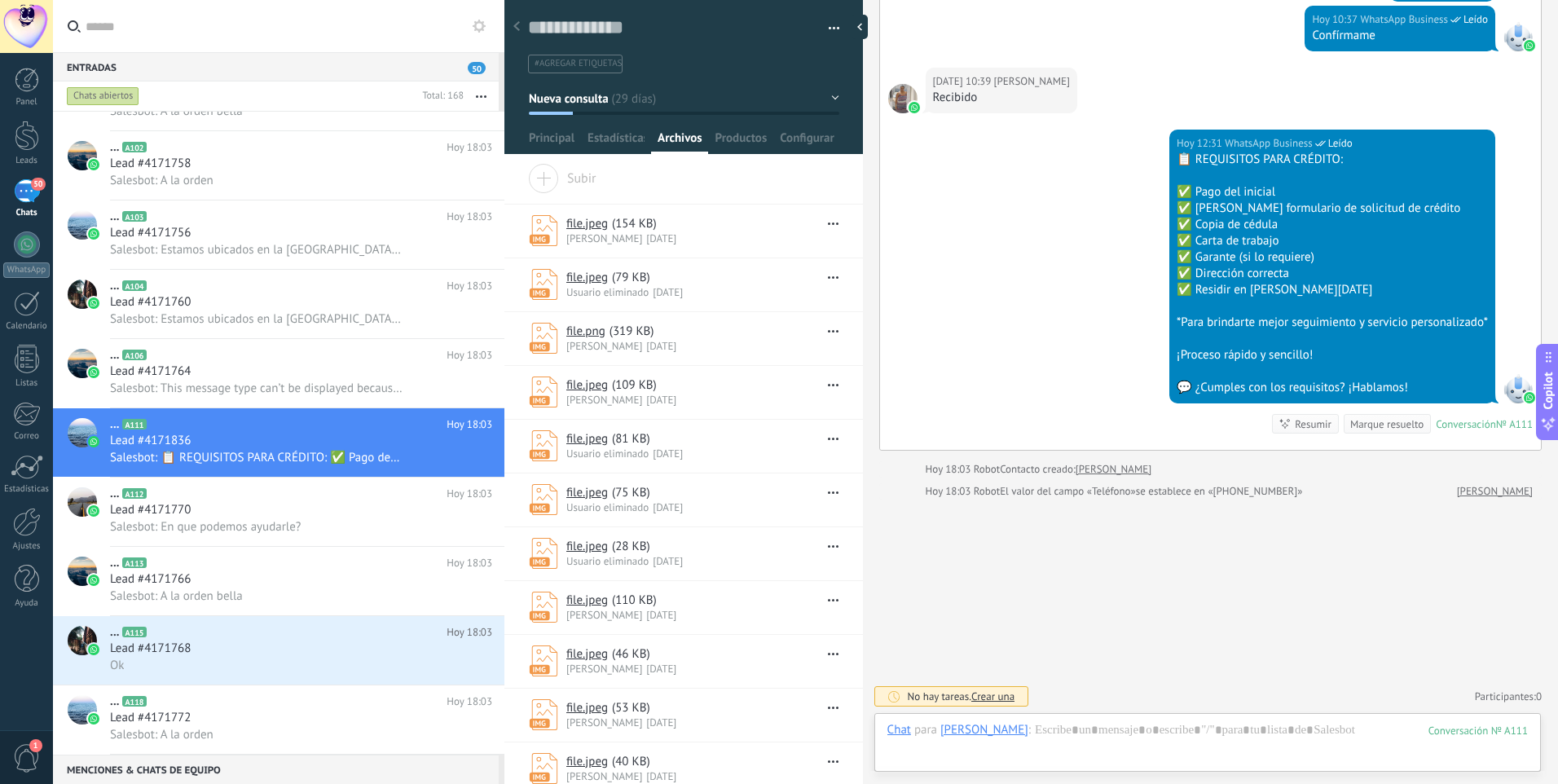
click at [602, 228] on link "file.jpeg" at bounding box center [587, 224] width 42 height 16
click at [587, 286] on span "Usuario eliminado" at bounding box center [607, 292] width 82 height 14
click at [545, 286] on icon at bounding box center [544, 285] width 29 height 31
click at [585, 277] on link "file.jpeg" at bounding box center [587, 278] width 42 height 16
click at [581, 384] on link "file.jpeg" at bounding box center [587, 385] width 42 height 16
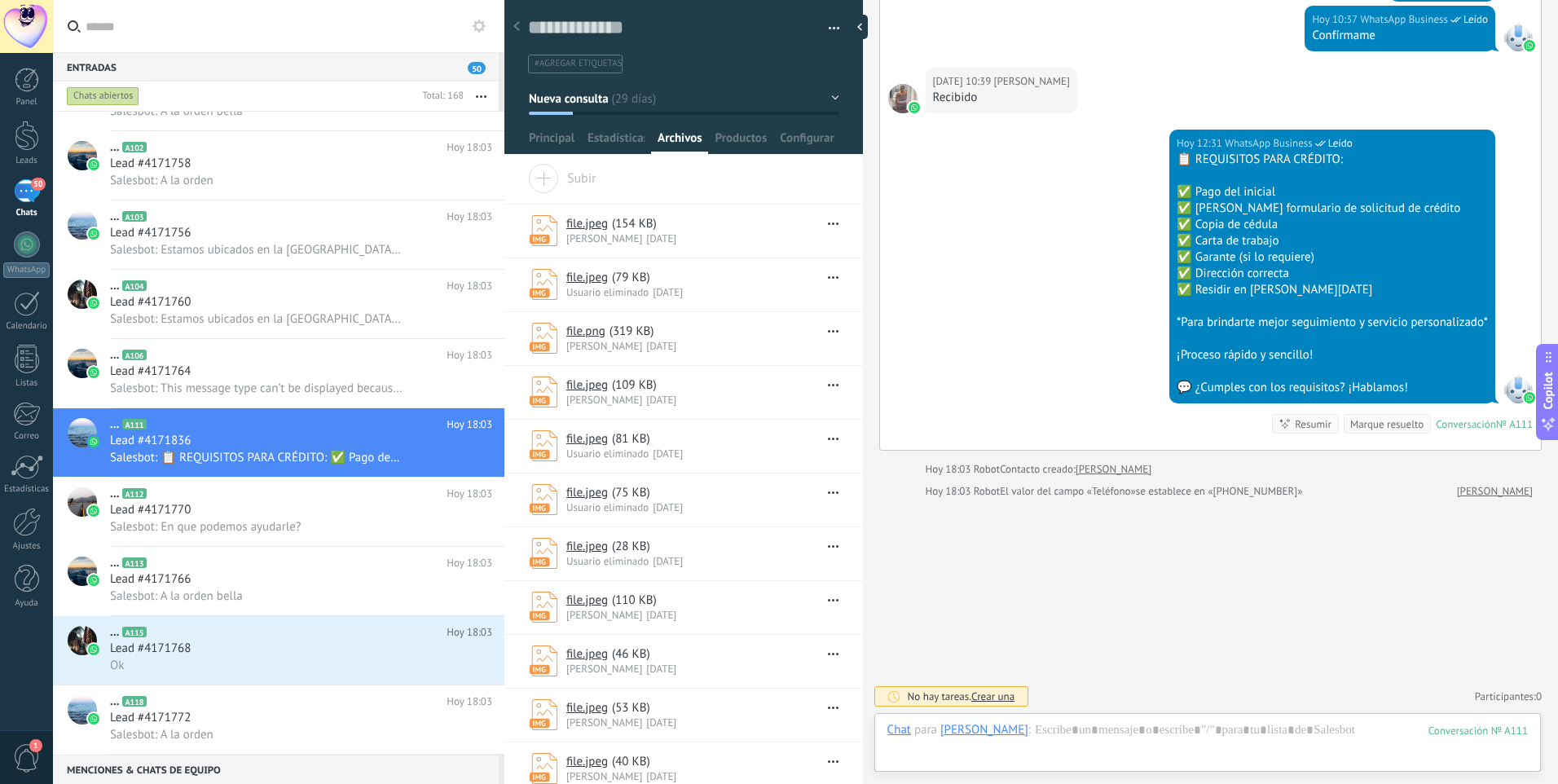
click at [583, 437] on link "file.jpeg" at bounding box center [587, 439] width 42 height 16
click at [735, 139] on span "Productos" at bounding box center [742, 142] width 52 height 23
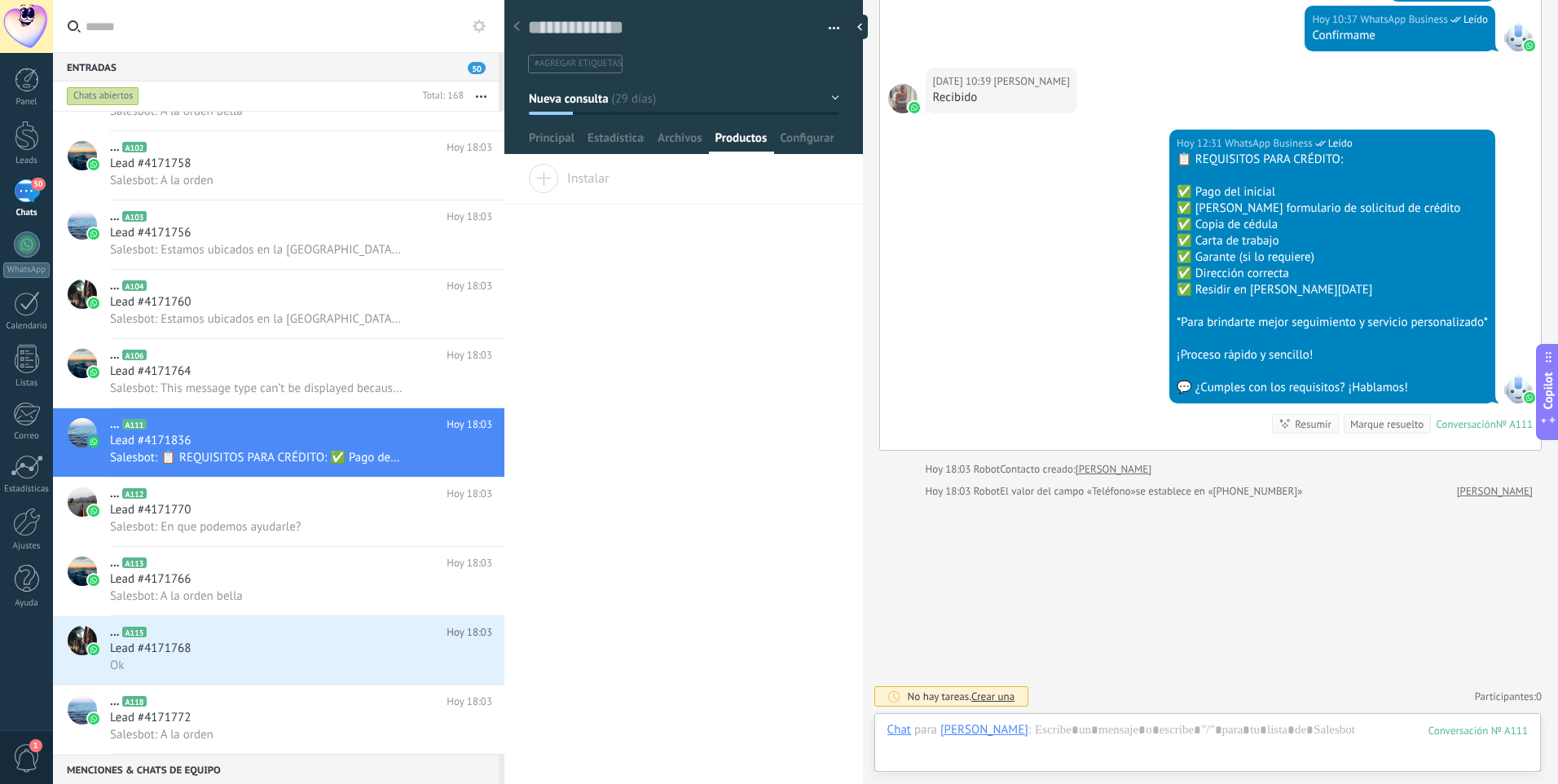
click at [549, 175] on span "Instalar" at bounding box center [569, 175] width 81 height 22
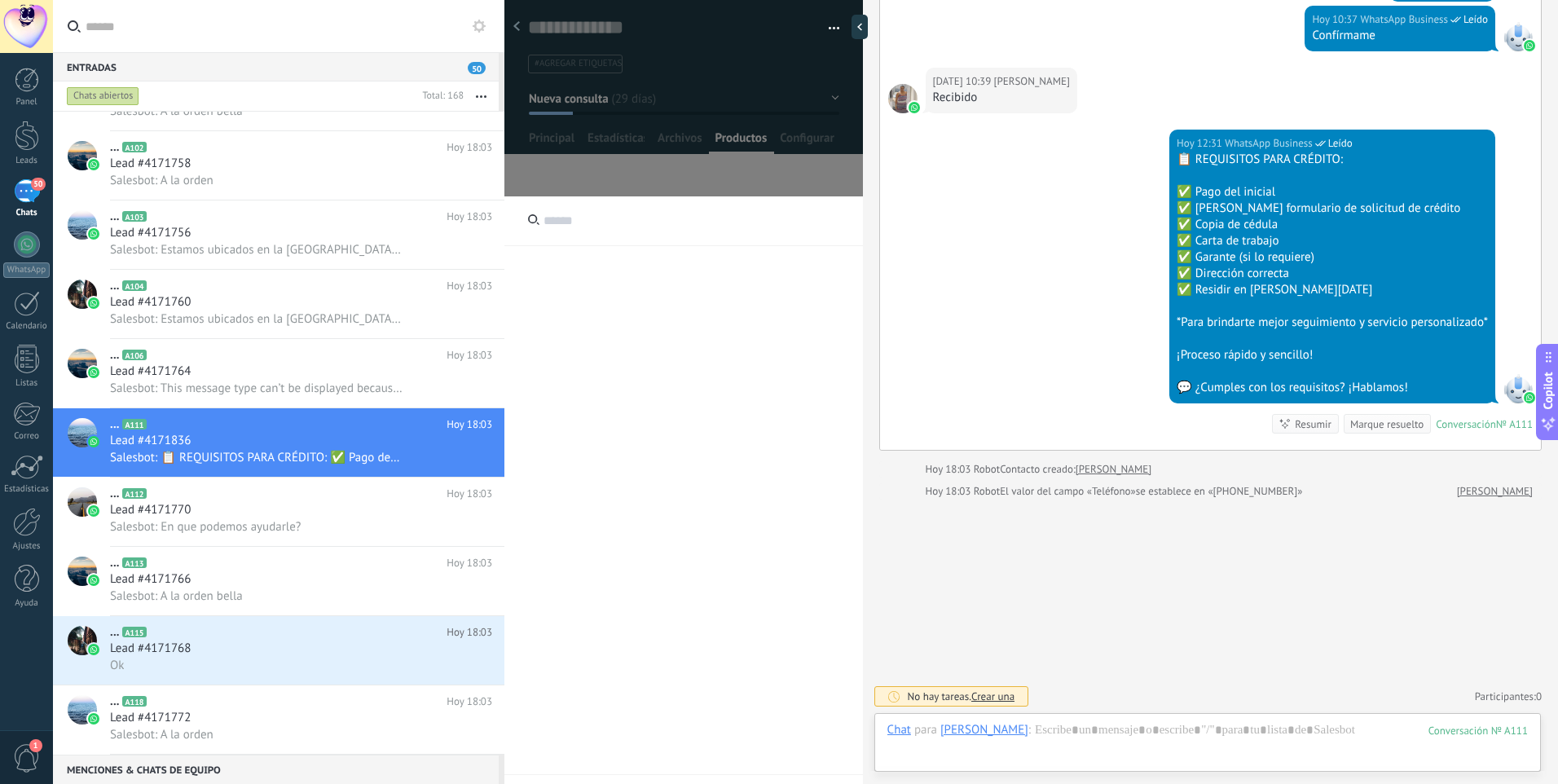
click at [550, 224] on input "text" at bounding box center [684, 221] width 358 height 49
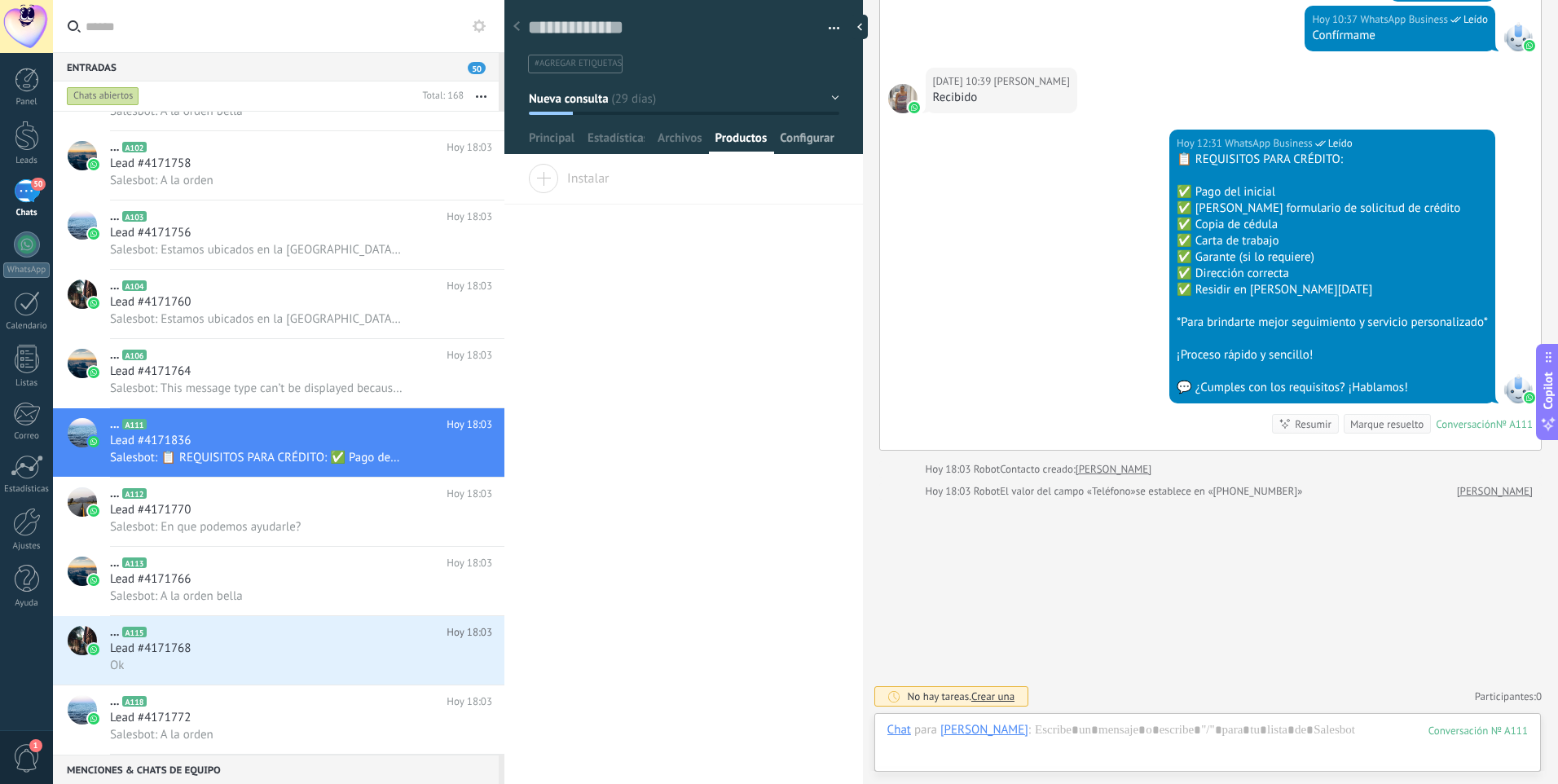
click at [804, 138] on span "Configurar" at bounding box center [807, 142] width 54 height 23
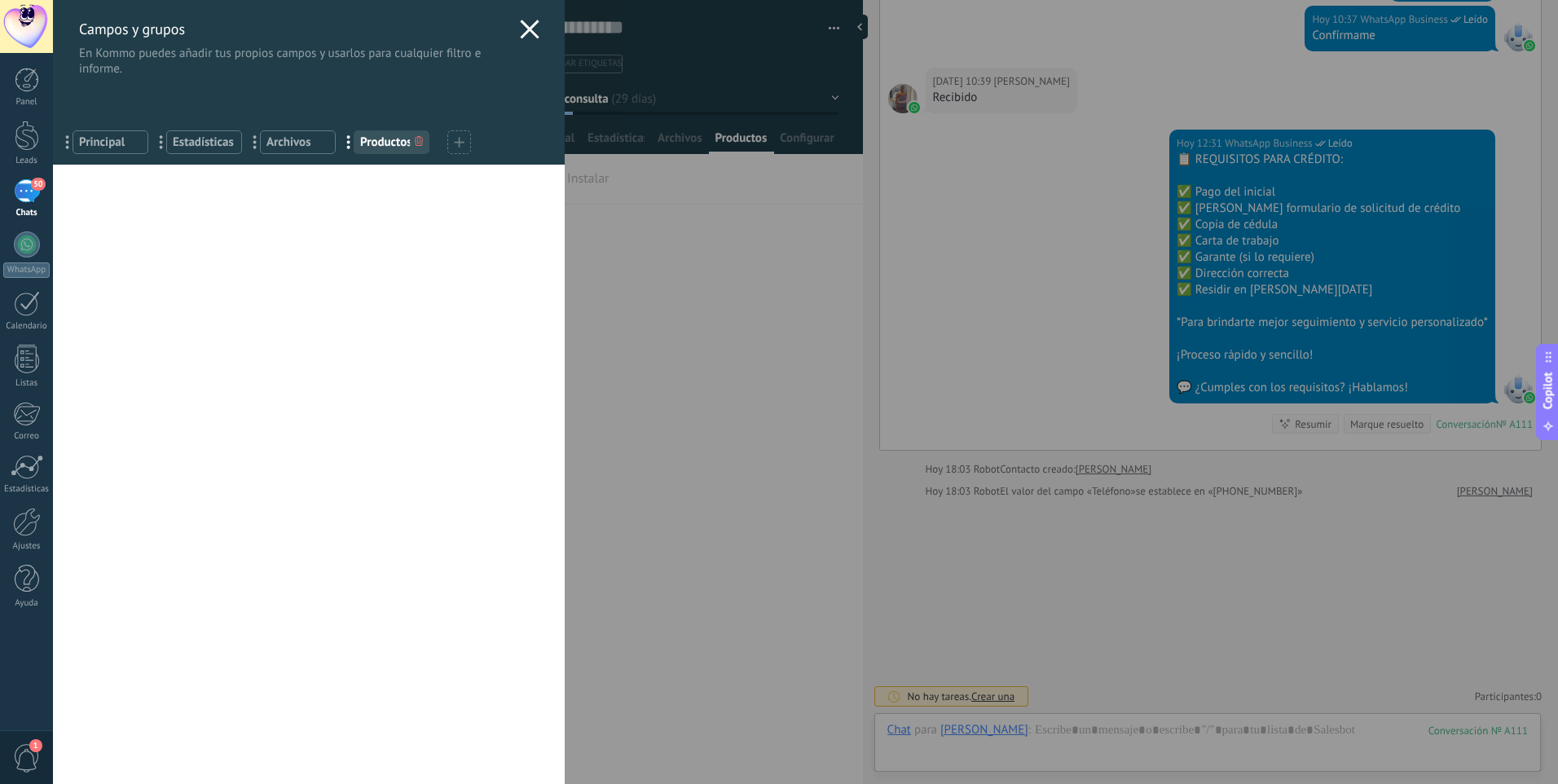
click at [392, 138] on span "Productos" at bounding box center [391, 142] width 63 height 16
click at [462, 144] on icon at bounding box center [459, 142] width 10 height 10
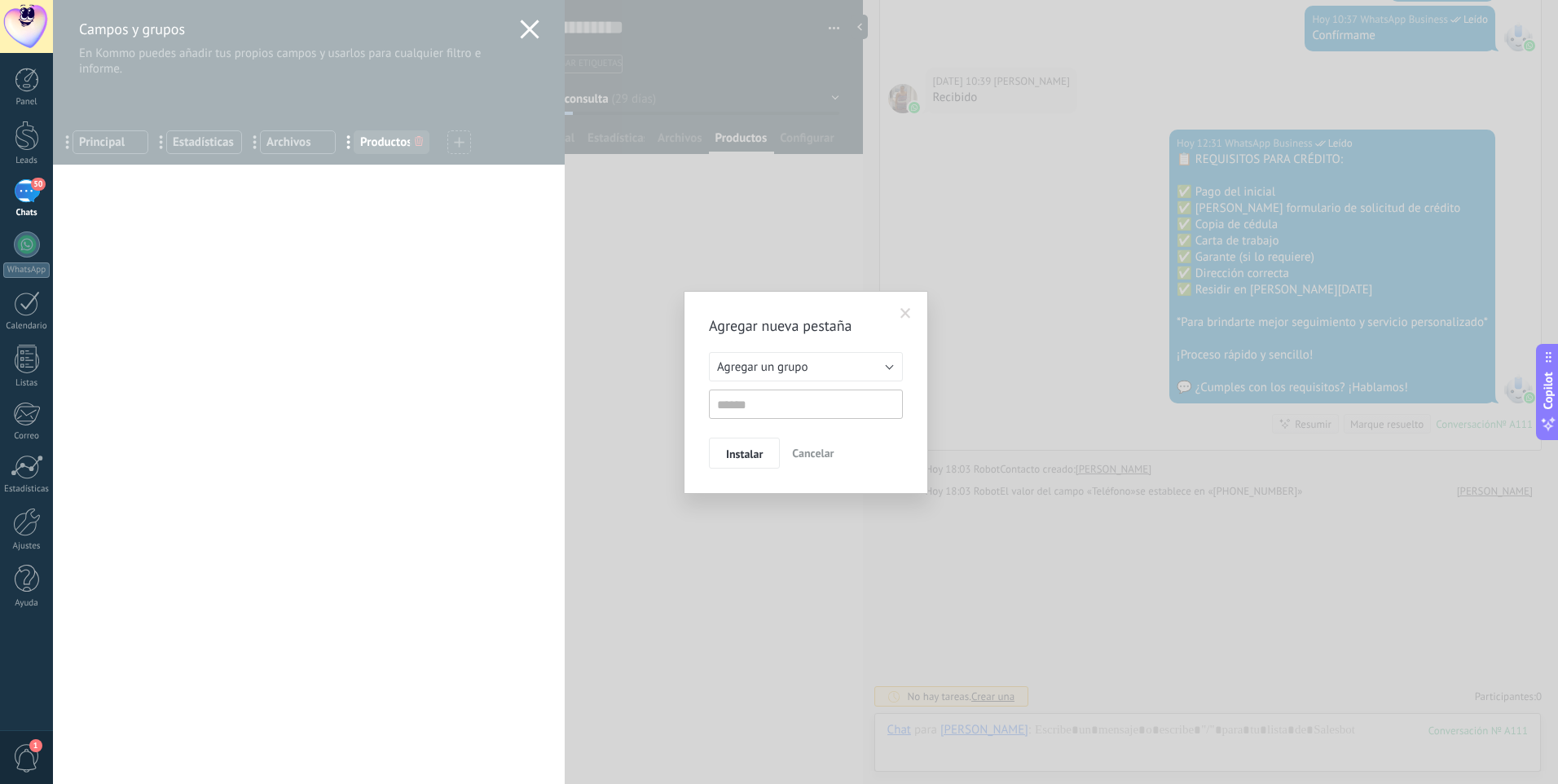
click at [903, 308] on span at bounding box center [905, 313] width 10 height 11
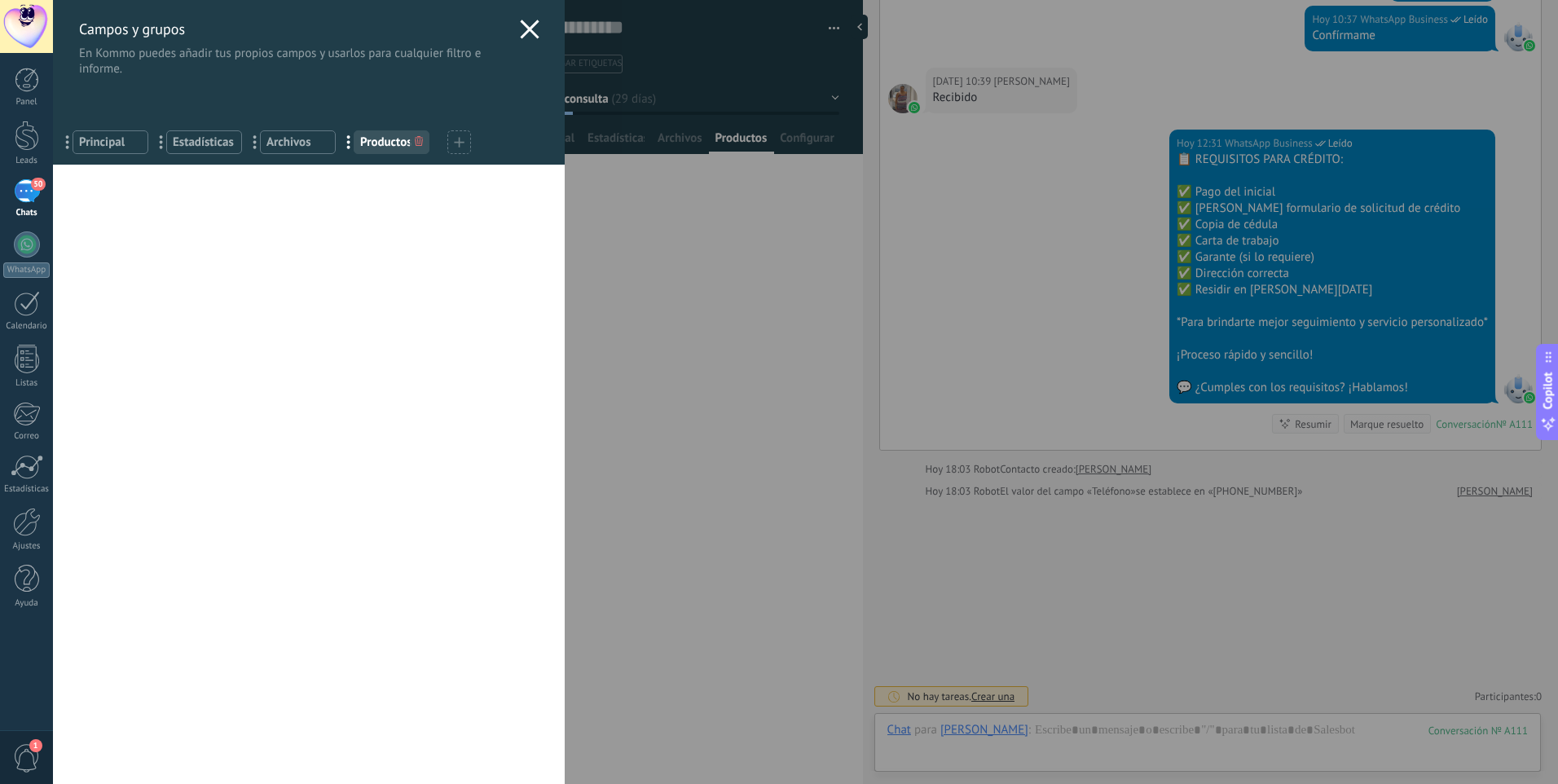
click at [524, 26] on icon at bounding box center [530, 29] width 20 height 20
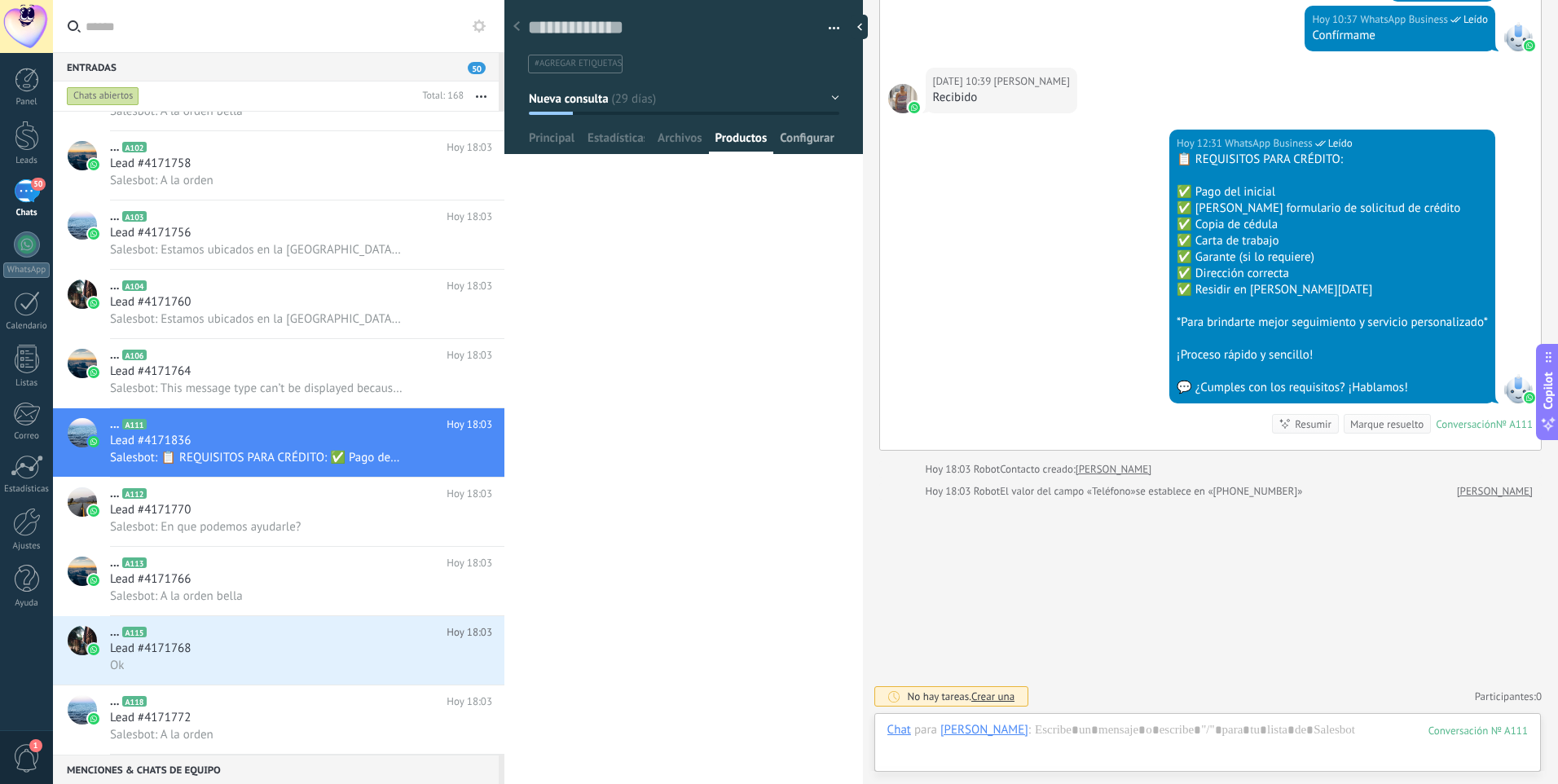
click at [806, 138] on span "Configurar" at bounding box center [807, 142] width 54 height 23
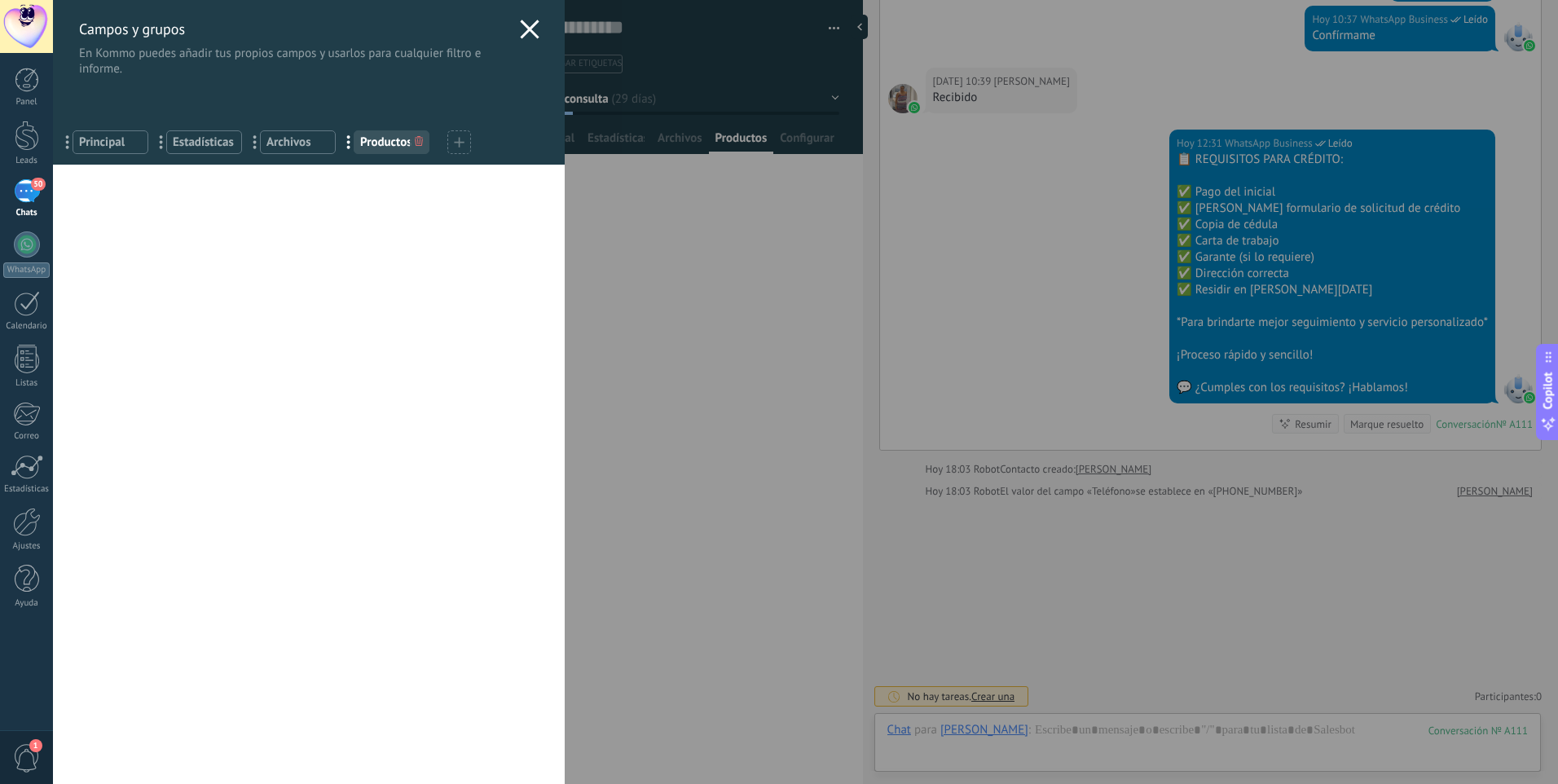
click at [387, 143] on span "Productos" at bounding box center [391, 142] width 63 height 16
click at [389, 132] on div "... Productos" at bounding box center [392, 142] width 76 height 23
click at [463, 137] on icon at bounding box center [459, 142] width 10 height 10
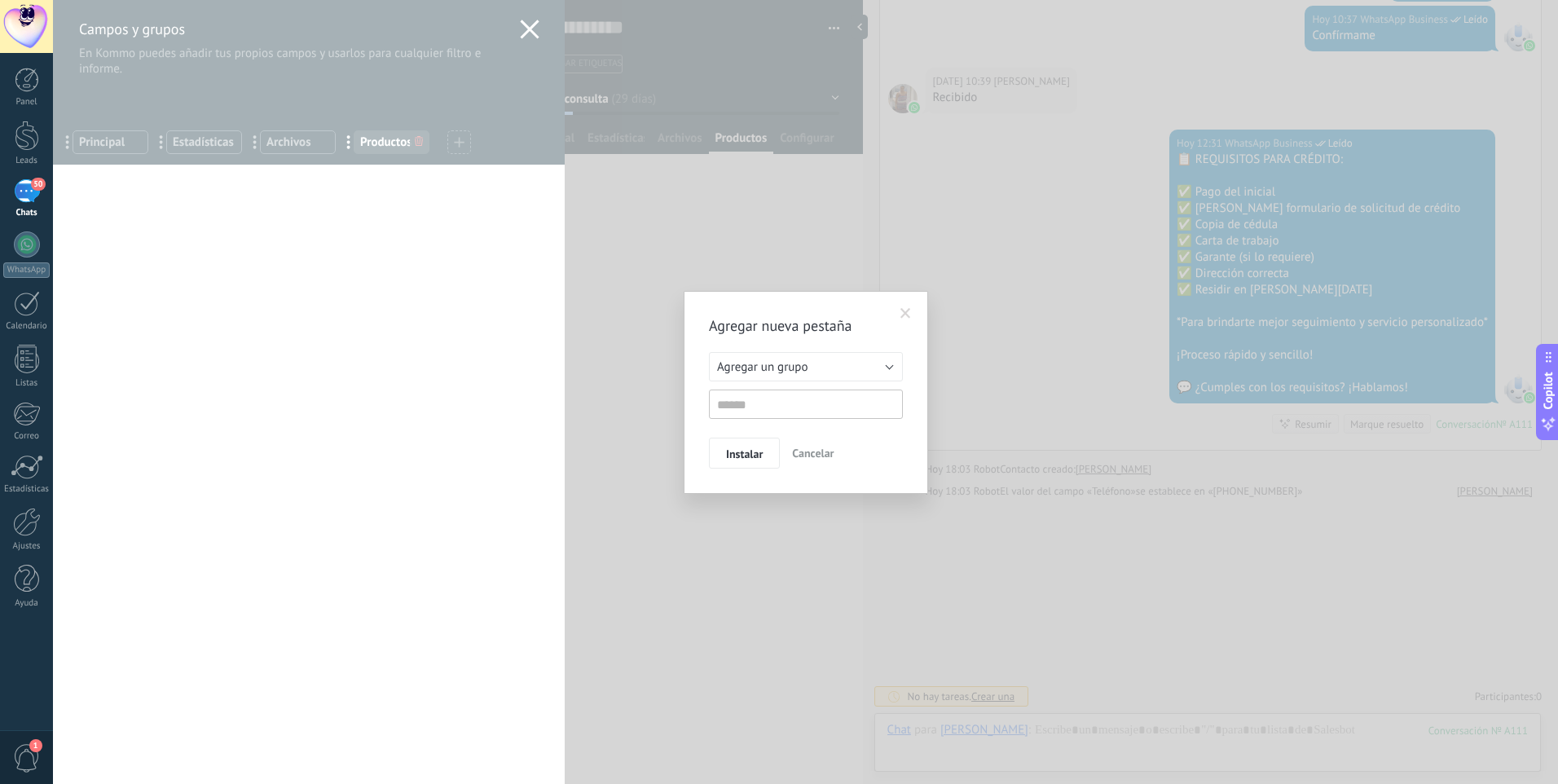
click at [904, 314] on span at bounding box center [905, 313] width 10 height 11
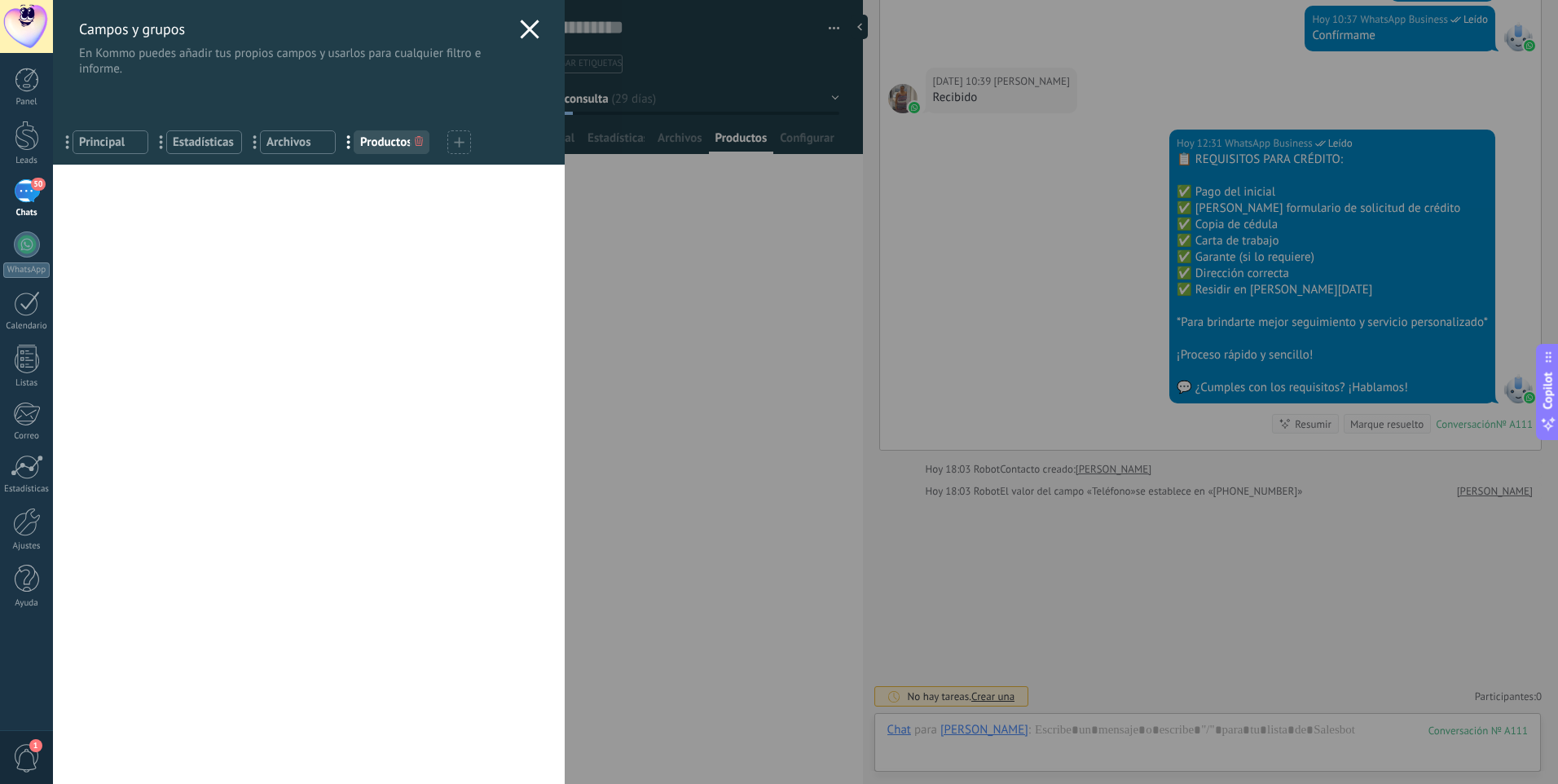
click at [522, 26] on use at bounding box center [530, 29] width 19 height 19
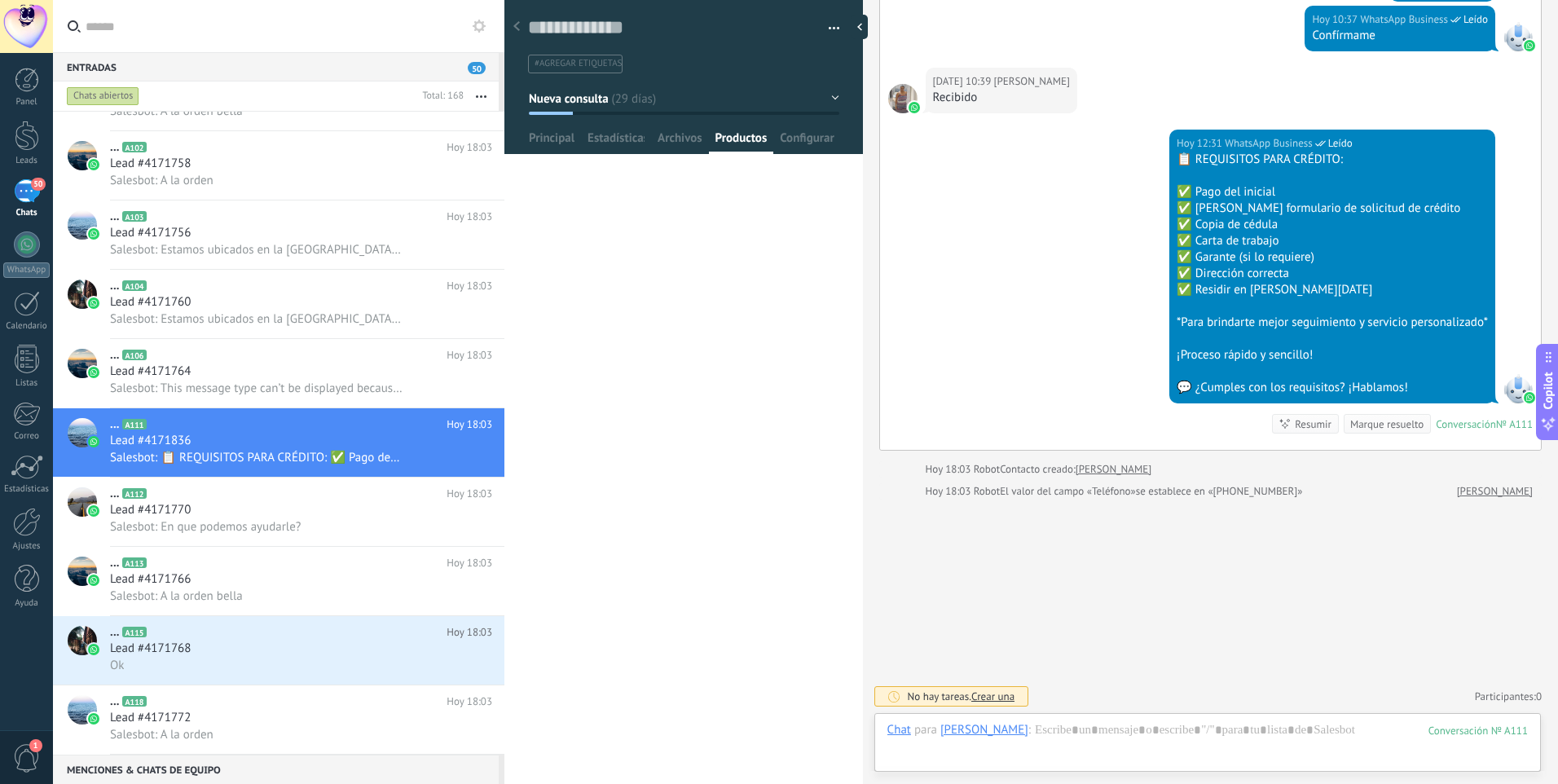
click at [737, 141] on span "Productos" at bounding box center [742, 142] width 52 height 23
click at [680, 140] on span "Archivos" at bounding box center [679, 142] width 44 height 23
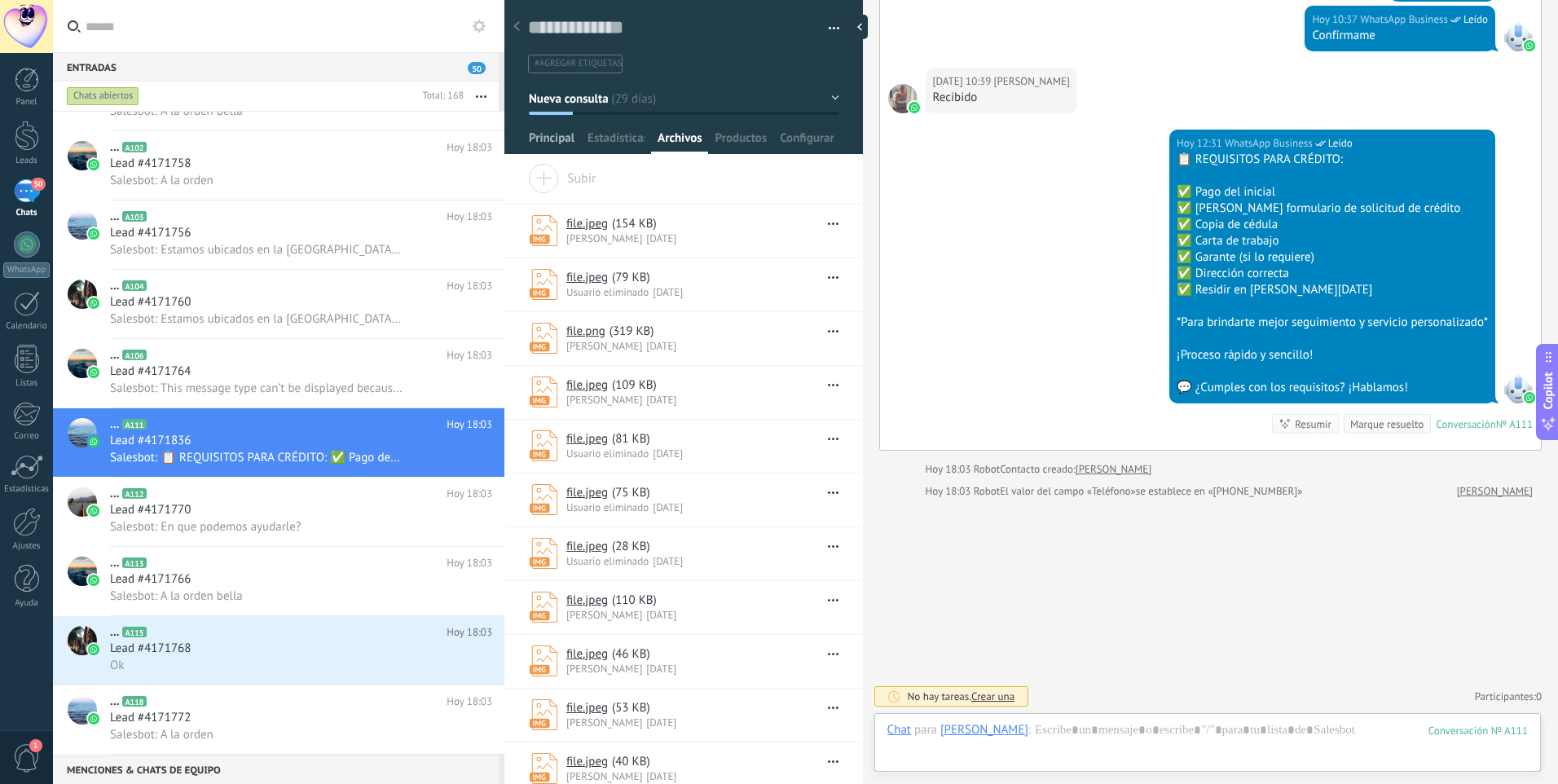
click at [548, 140] on span "Principal" at bounding box center [551, 142] width 46 height 23
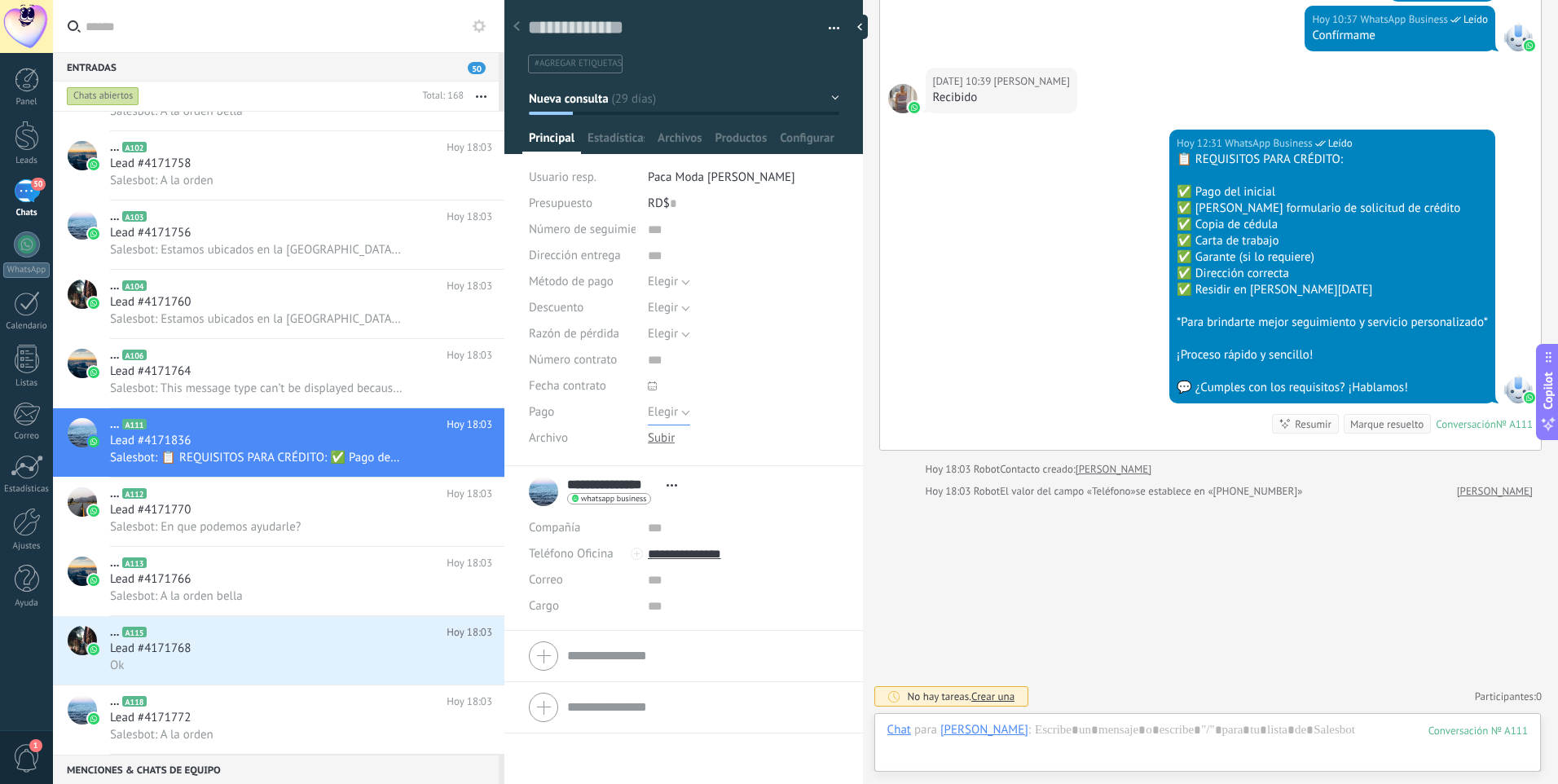
click at [685, 414] on button "Elegir" at bounding box center [669, 412] width 42 height 26
click at [743, 359] on input "text" at bounding box center [744, 360] width 191 height 26
click at [792, 305] on div "Elegir 5% 10% 15% [GEOGRAPHIC_DATA]" at bounding box center [744, 308] width 191 height 26
click at [192, 165] on h3 "Lead #4171758" at bounding box center [154, 164] width 89 height 16
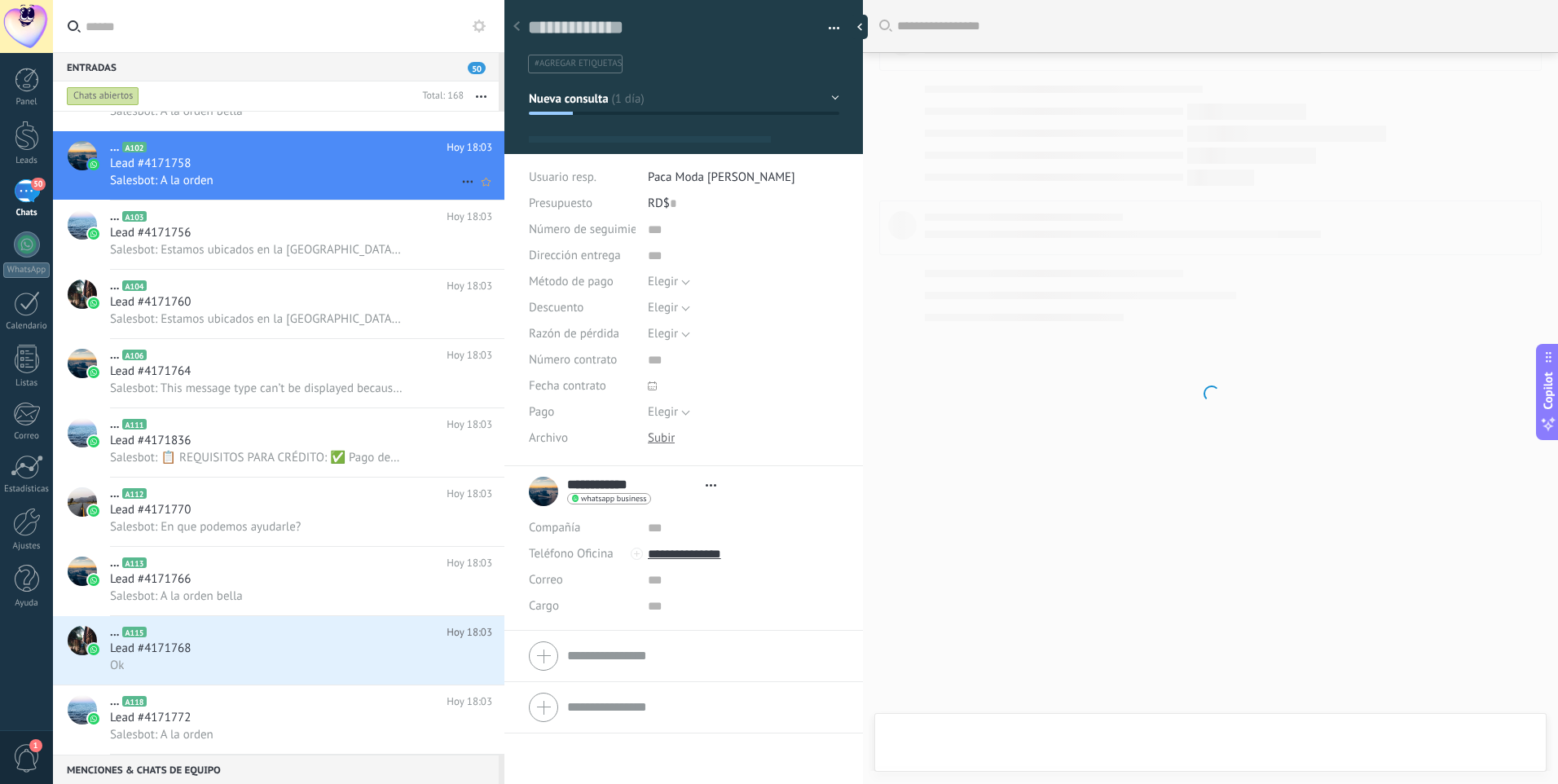
type textarea "**********"
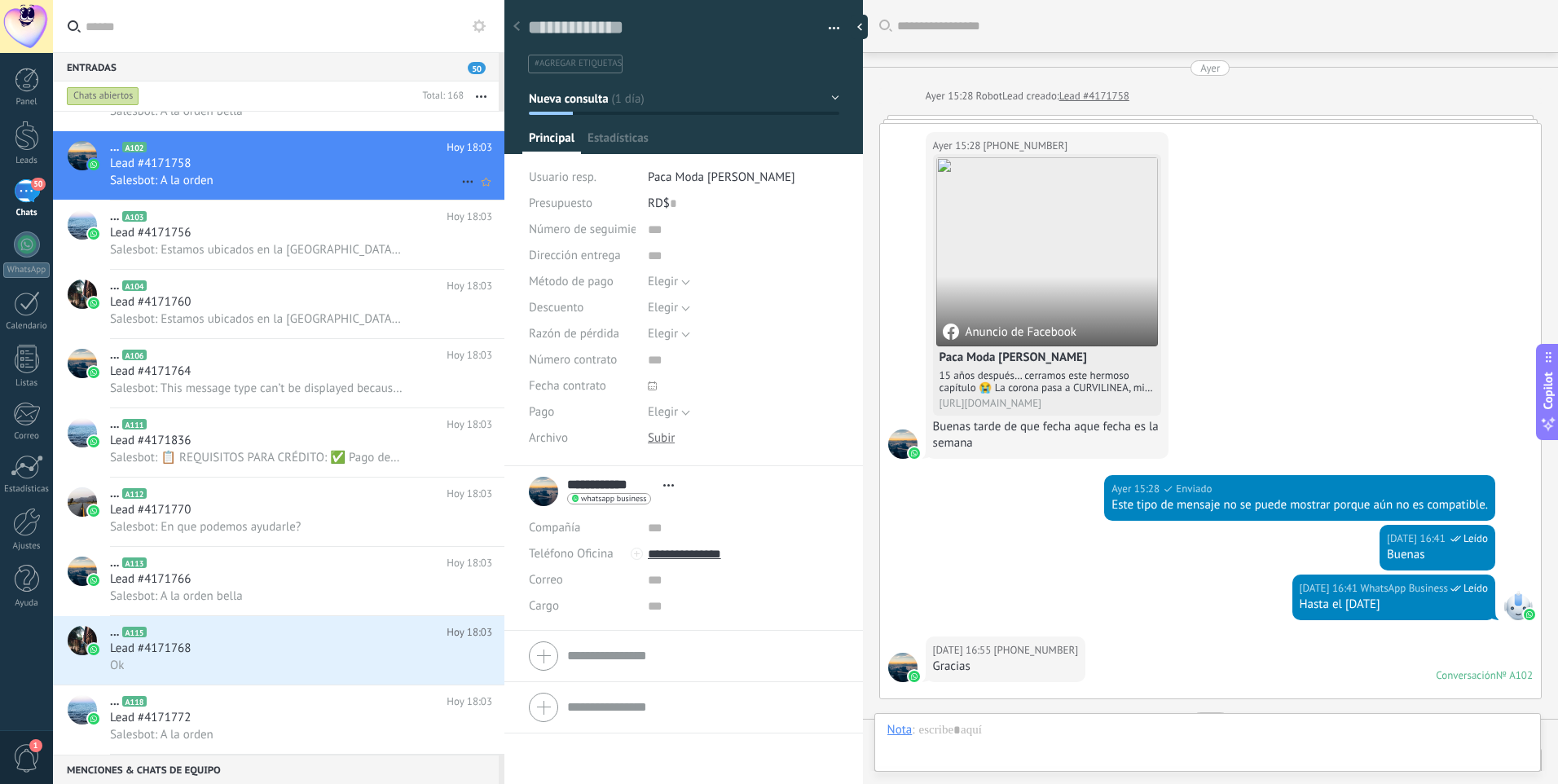
scroll to position [24, 0]
